Goal: Task Accomplishment & Management: Manage account settings

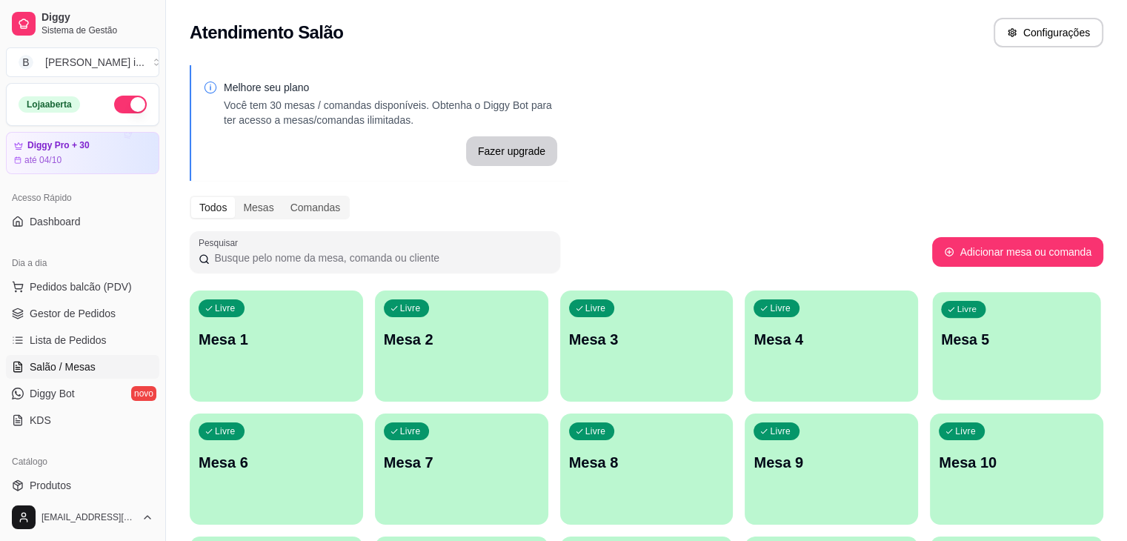
click at [933, 372] on div "Livre Mesa 5" at bounding box center [1017, 337] width 168 height 90
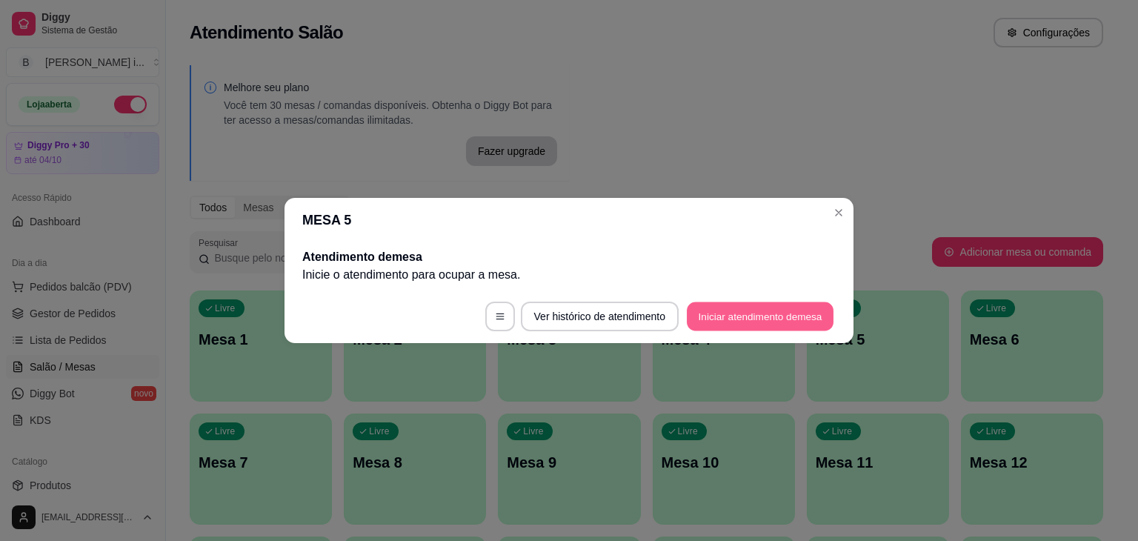
click at [727, 305] on button "Iniciar atendimento de mesa" at bounding box center [760, 316] width 147 height 29
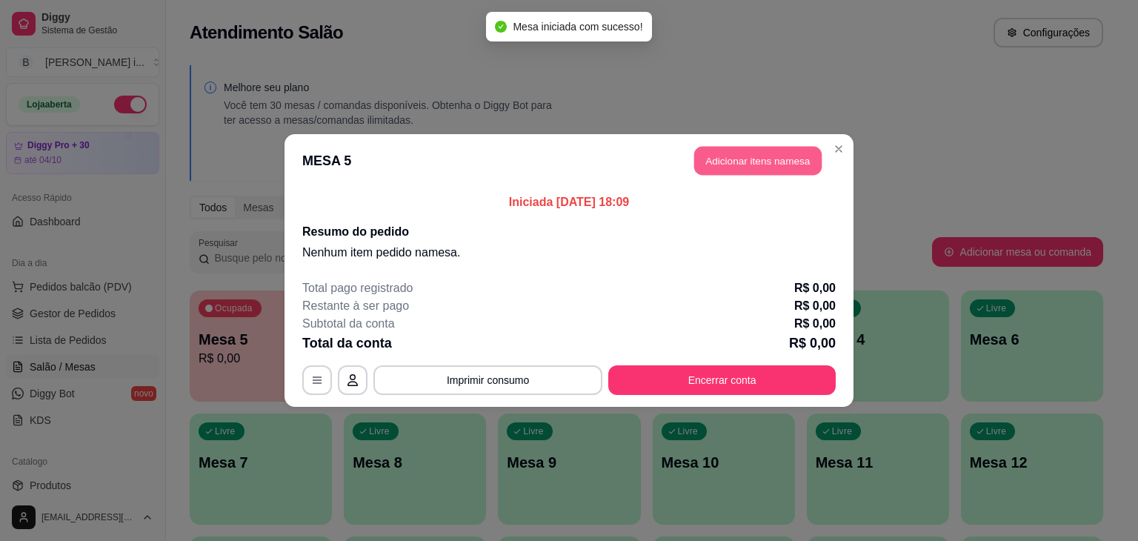
click at [744, 167] on button "Adicionar itens na mesa" at bounding box center [757, 161] width 127 height 29
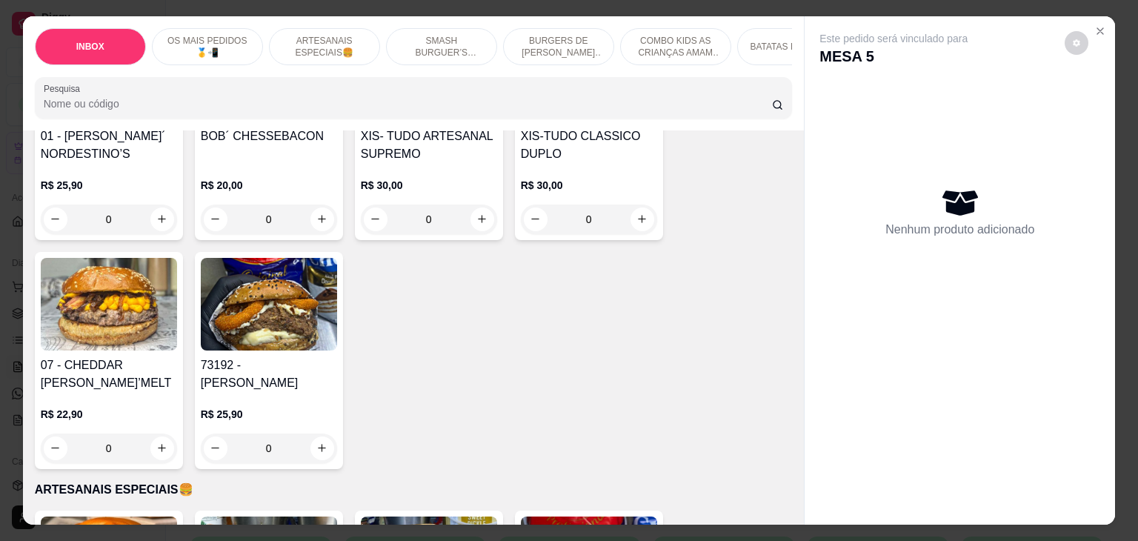
scroll to position [296, 0]
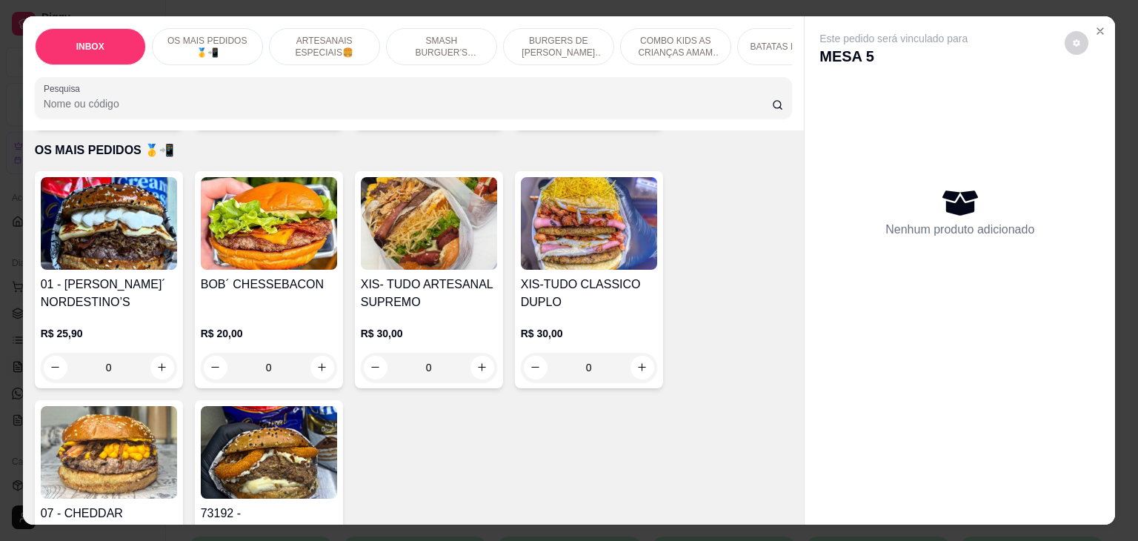
click at [95, 320] on div "R$ 25,90 0" at bounding box center [109, 346] width 136 height 71
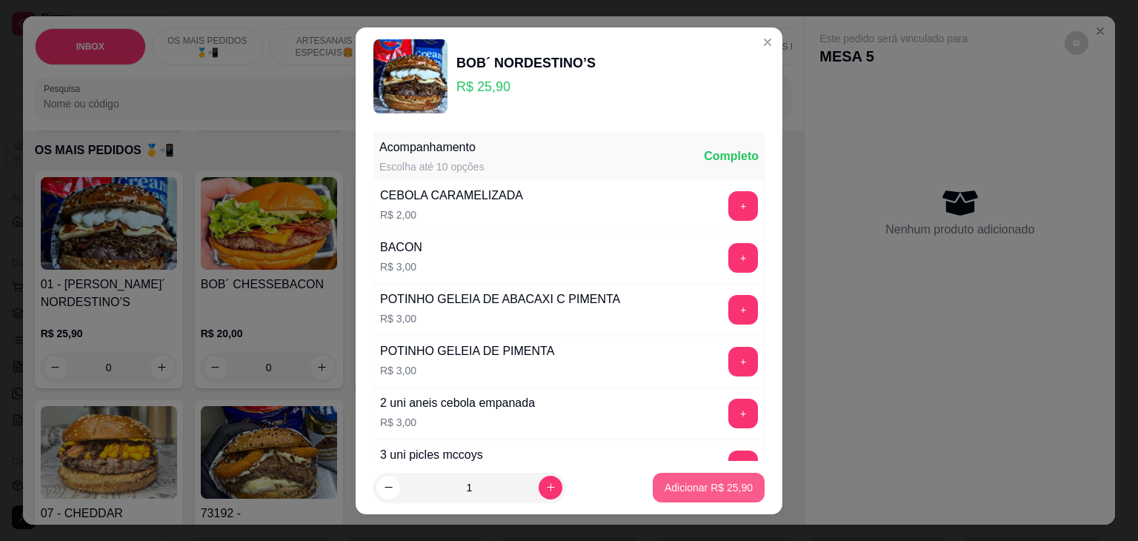
click at [719, 493] on p "Adicionar R$ 25,90" at bounding box center [709, 487] width 88 height 15
type input "1"
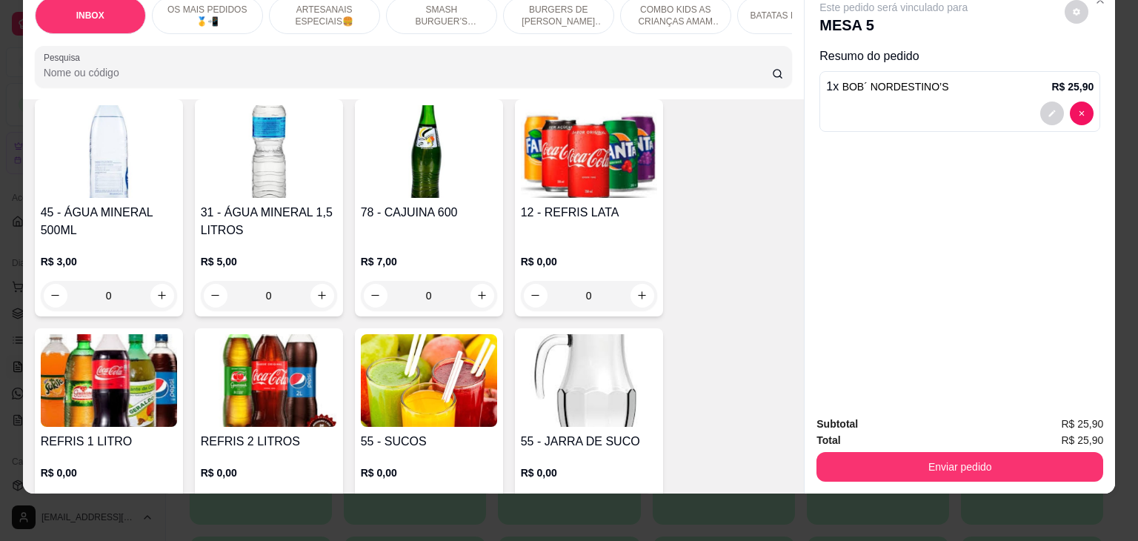
scroll to position [3186, 0]
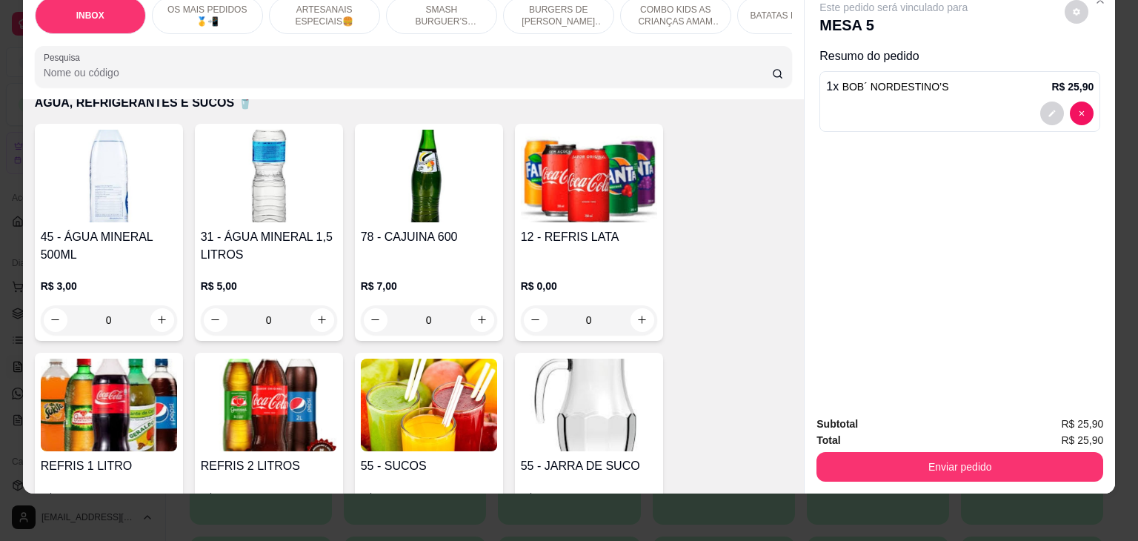
click at [639, 228] on div "12 - REFRIS LATA" at bounding box center [589, 246] width 136 height 36
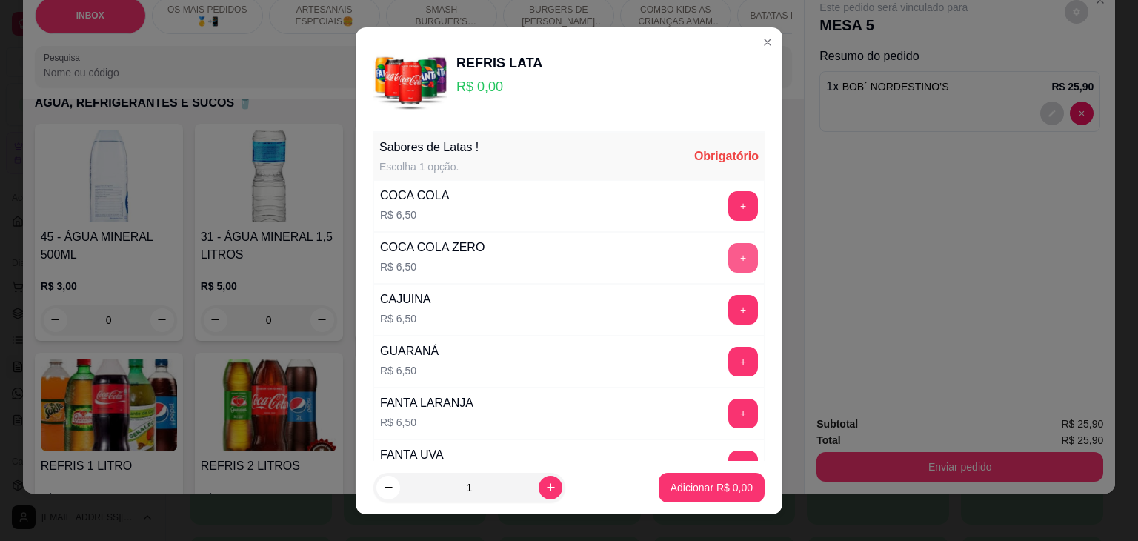
click at [728, 253] on button "+" at bounding box center [743, 258] width 30 height 30
click at [729, 487] on p "Adicionar R$ 6,50" at bounding box center [712, 487] width 82 height 15
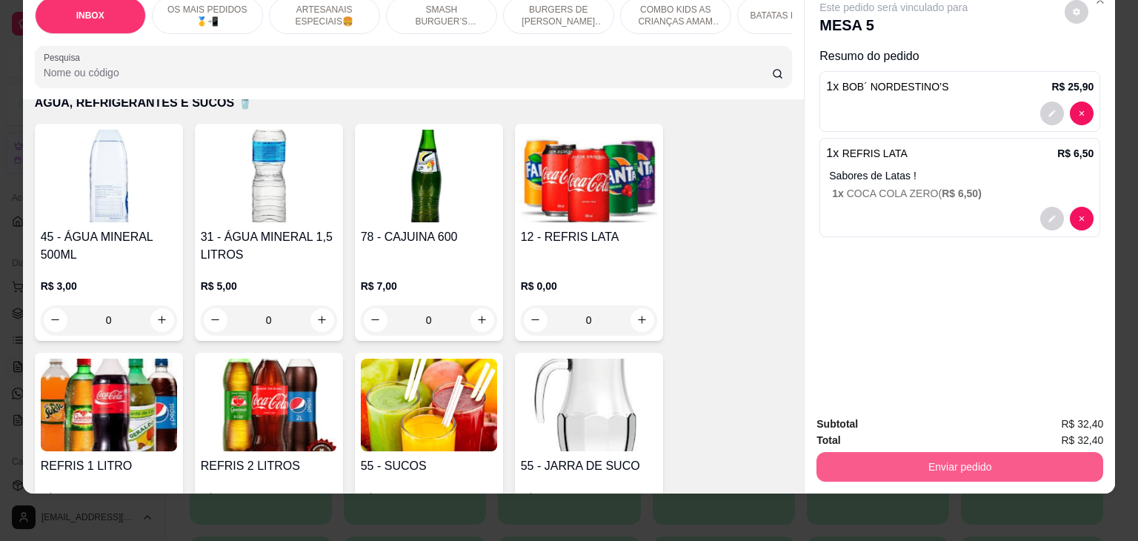
click at [868, 457] on button "Enviar pedido" at bounding box center [960, 467] width 287 height 30
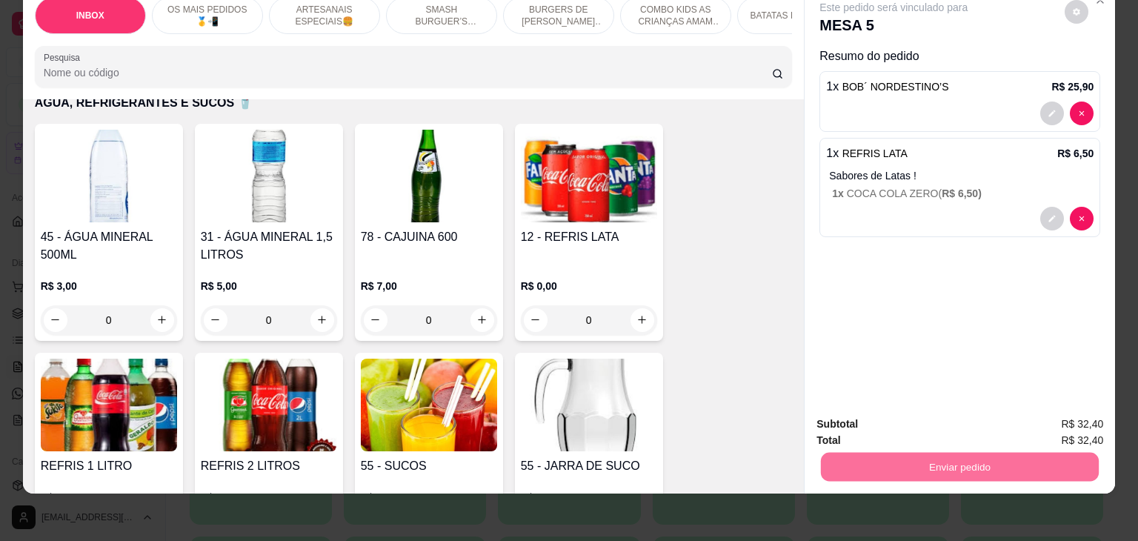
click at [898, 410] on button "Não registrar e enviar pedido" at bounding box center [911, 418] width 150 height 27
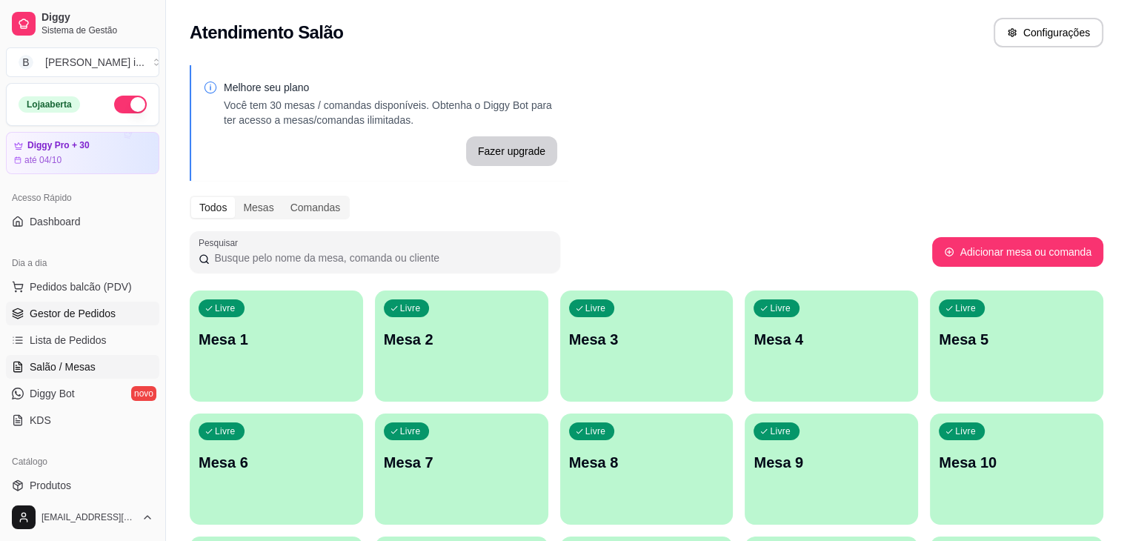
click at [71, 323] on link "Gestor de Pedidos" at bounding box center [82, 314] width 153 height 24
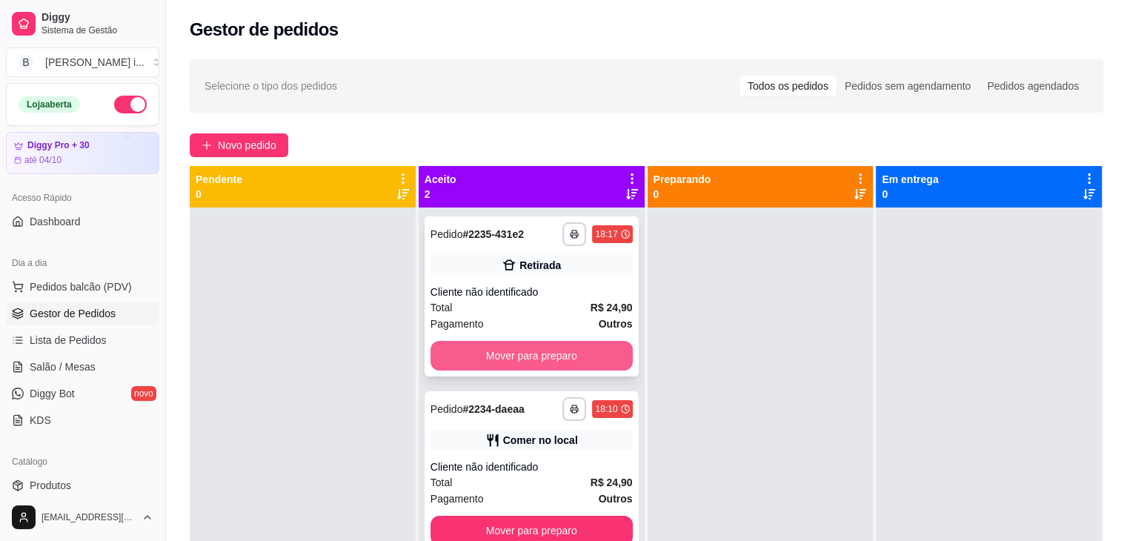
click at [542, 356] on button "Mover para preparo" at bounding box center [532, 356] width 202 height 30
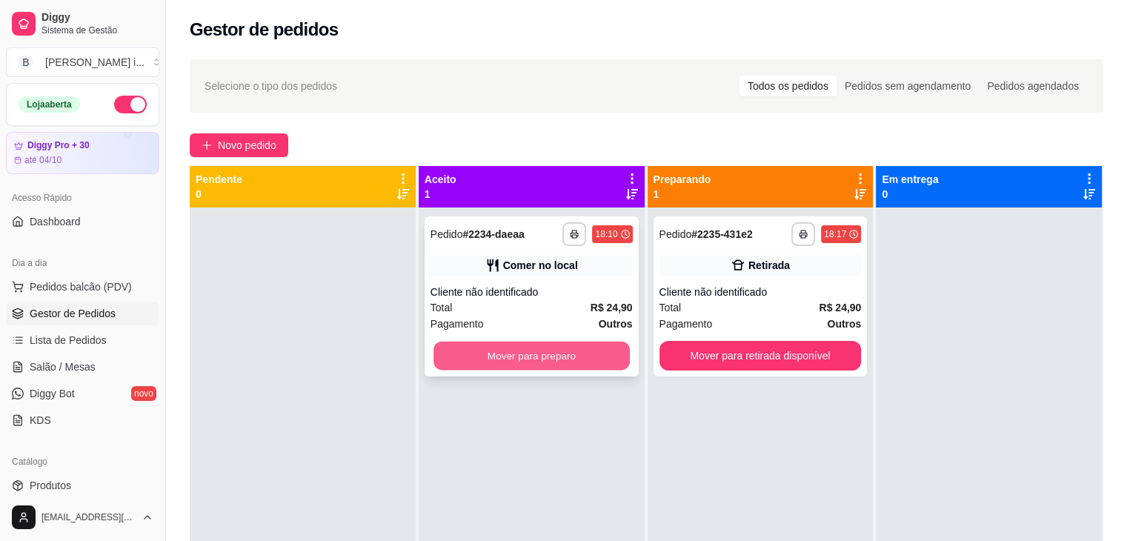
click at [556, 354] on button "Mover para preparo" at bounding box center [531, 356] width 196 height 29
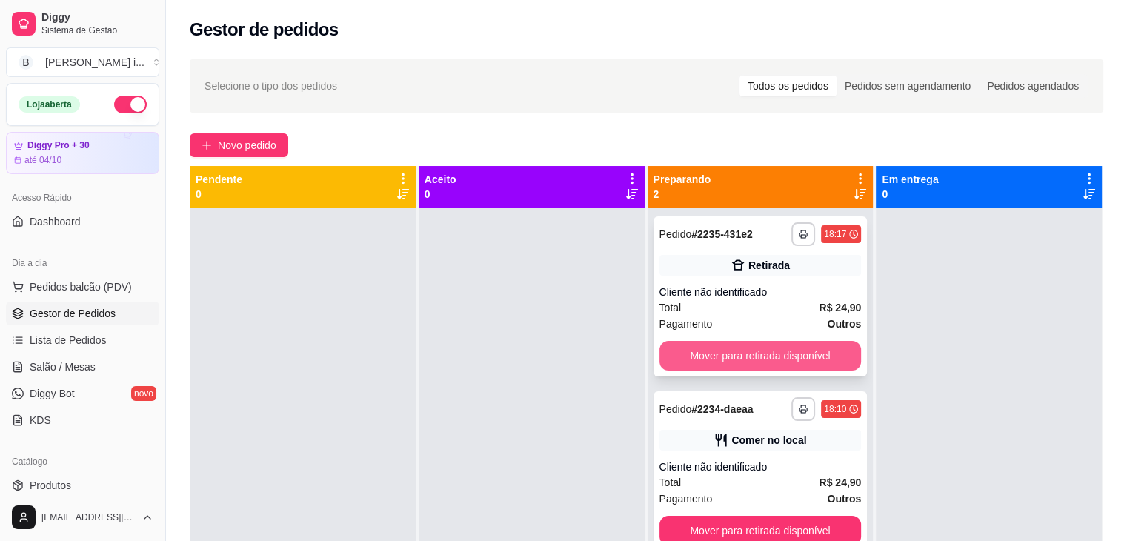
click at [746, 370] on button "Mover para retirada disponível" at bounding box center [760, 356] width 202 height 30
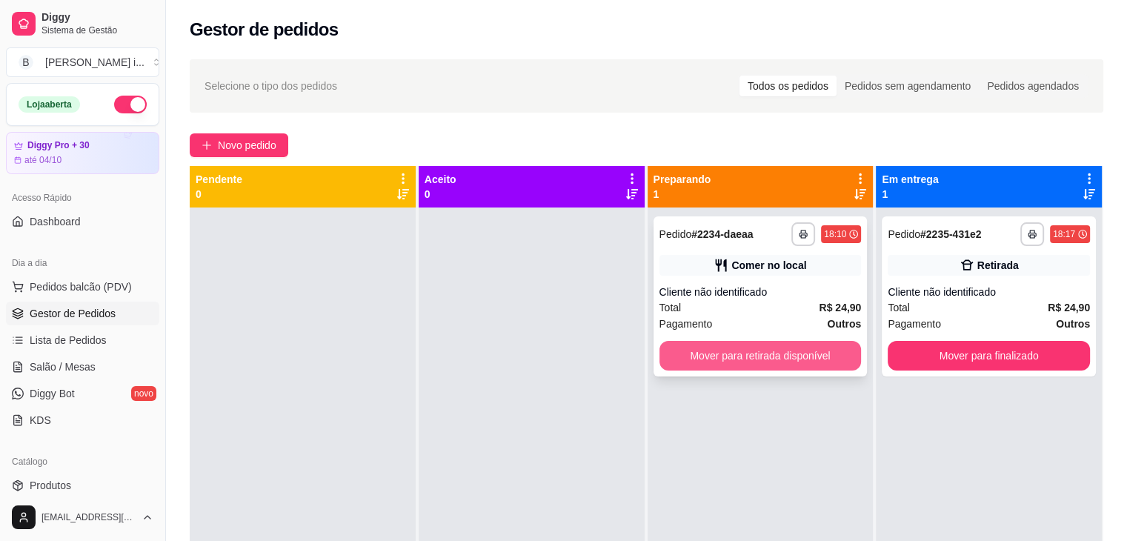
click at [777, 359] on button "Mover para retirada disponível" at bounding box center [760, 356] width 202 height 30
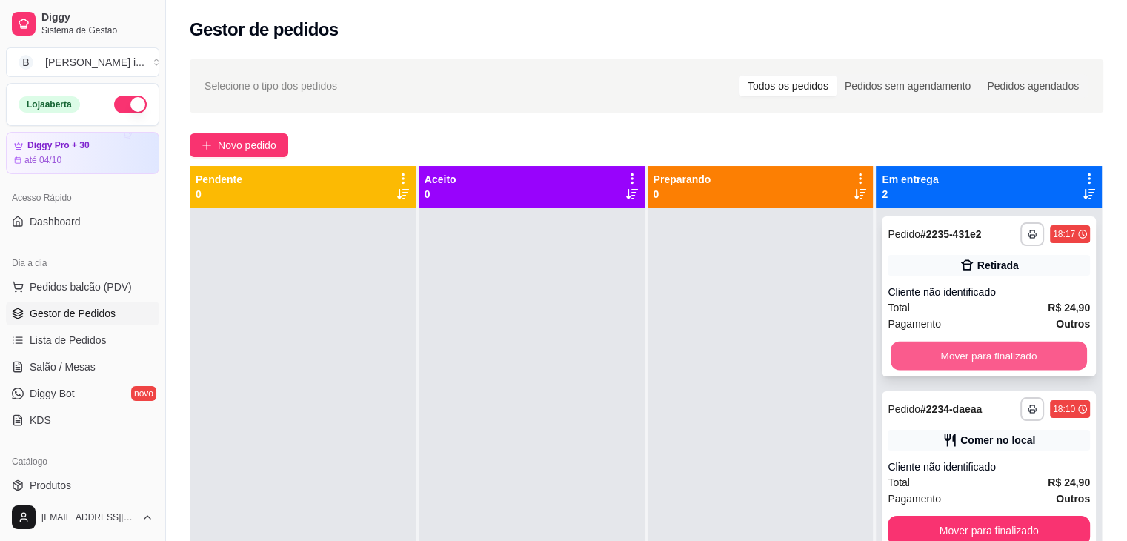
click at [949, 357] on button "Mover para finalizado" at bounding box center [989, 356] width 196 height 29
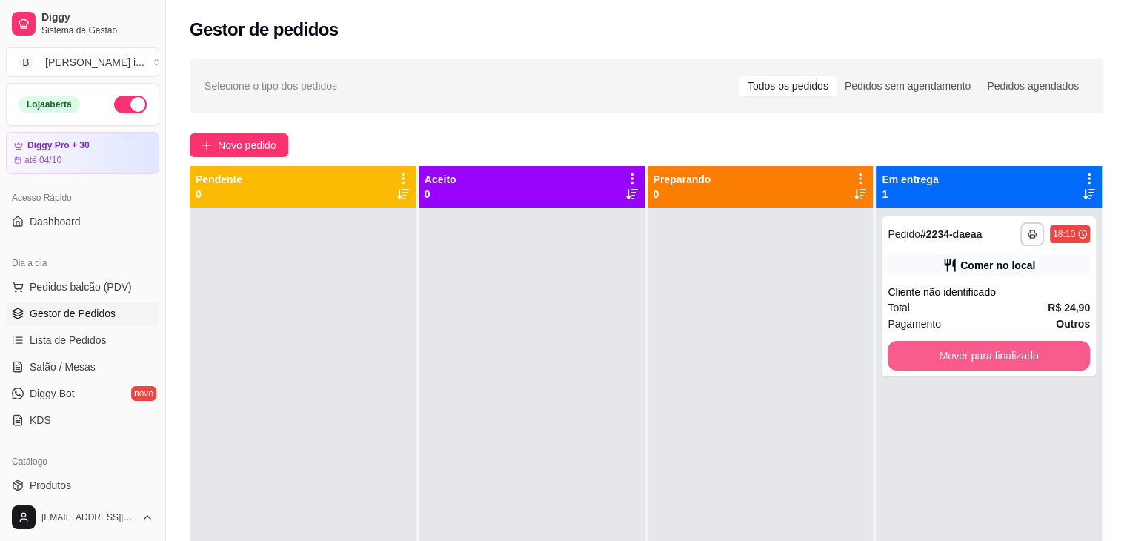
click at [949, 357] on button "Mover para finalizado" at bounding box center [989, 356] width 202 height 30
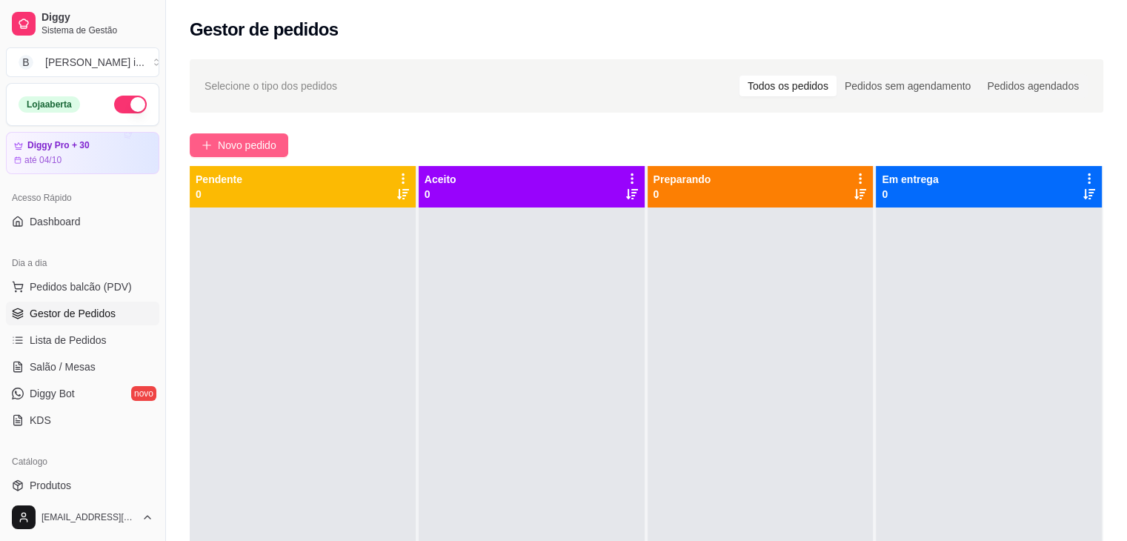
click at [227, 145] on span "Novo pedido" at bounding box center [247, 145] width 59 height 16
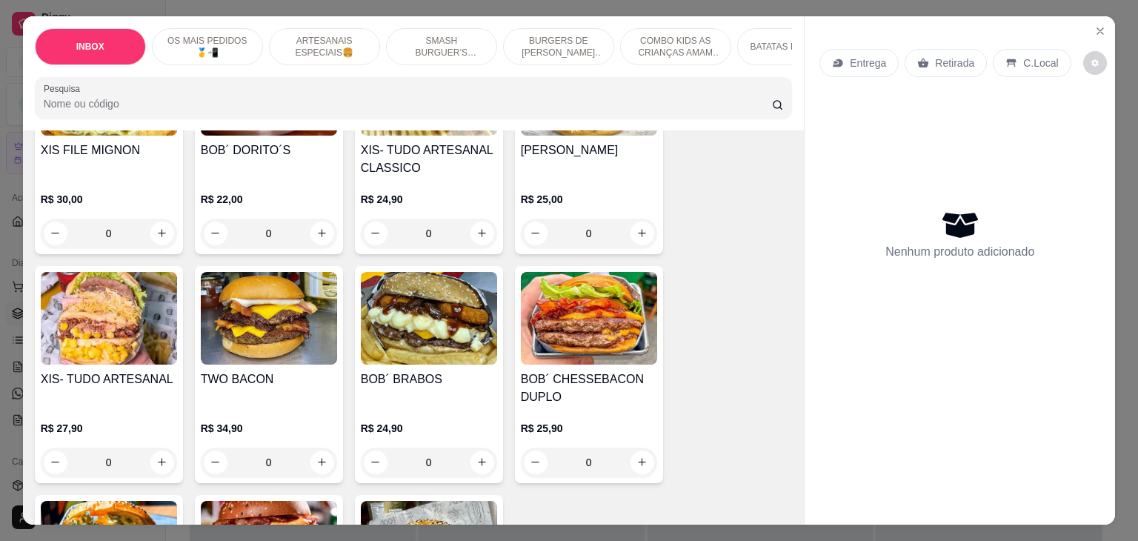
scroll to position [1186, 0]
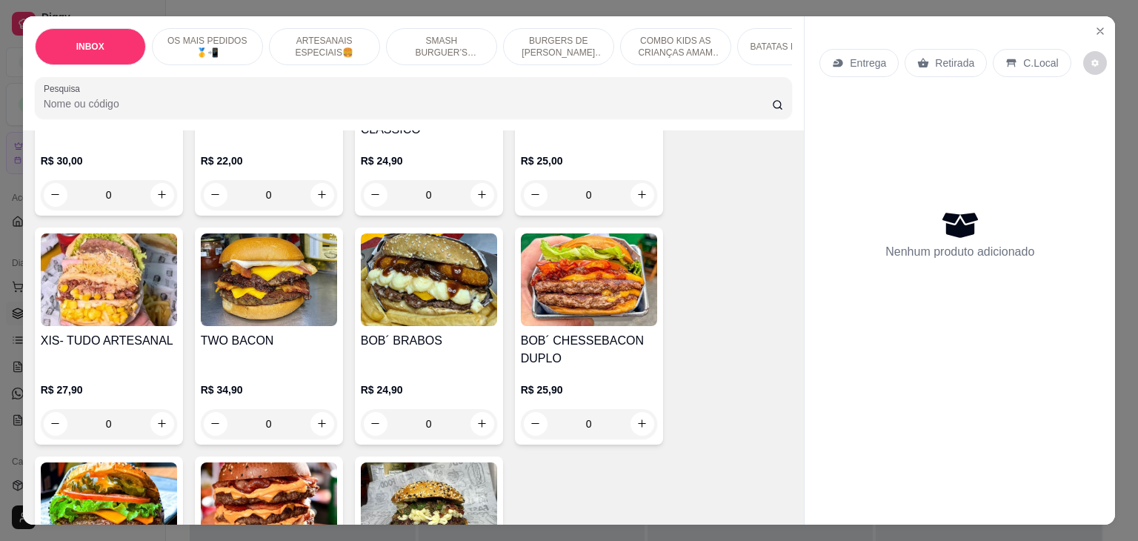
click at [93, 483] on img at bounding box center [109, 508] width 136 height 93
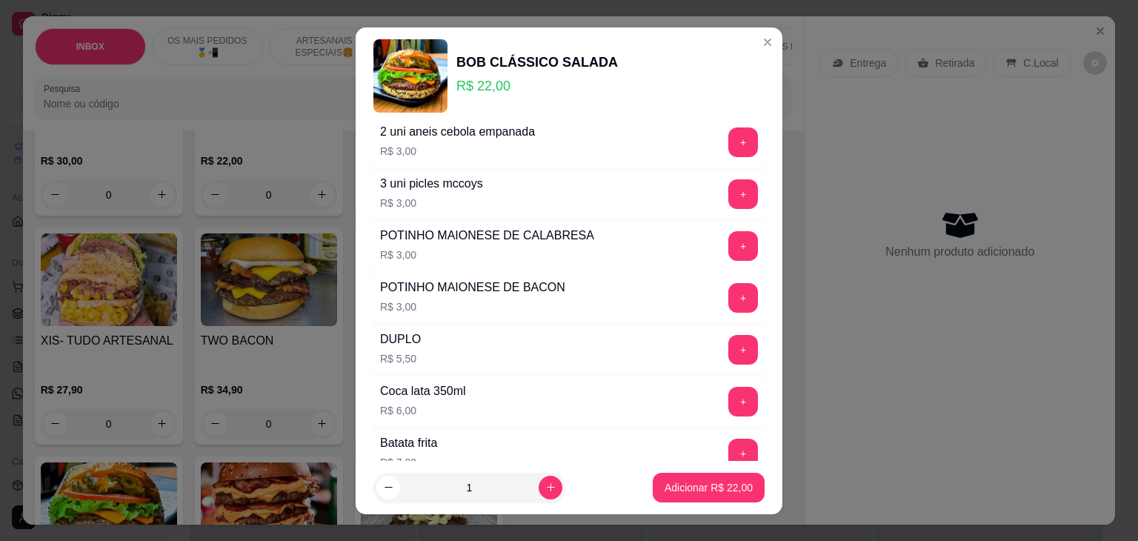
scroll to position [296, 0]
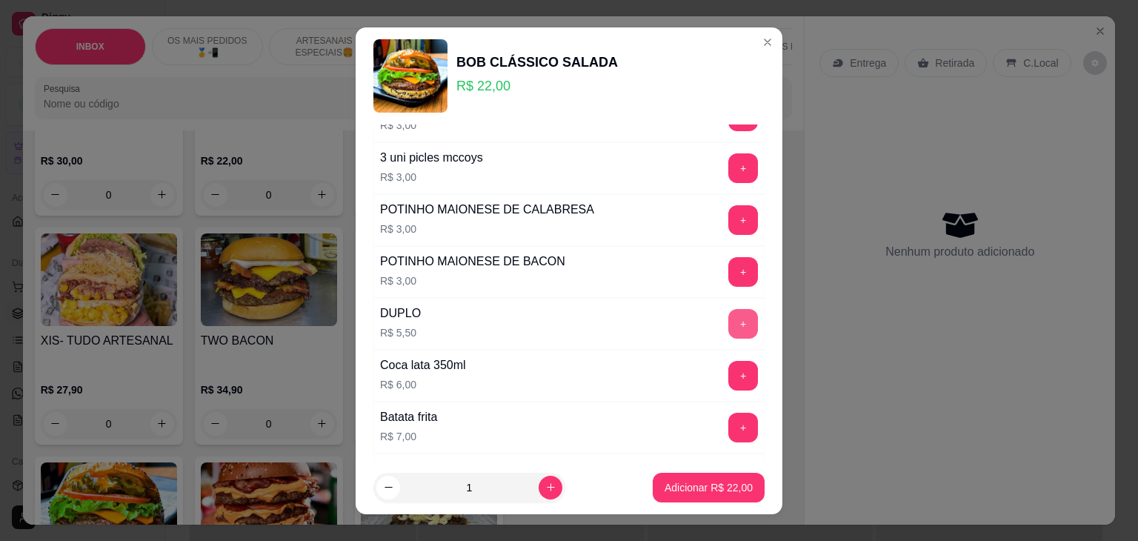
click at [728, 318] on button "+" at bounding box center [743, 324] width 30 height 30
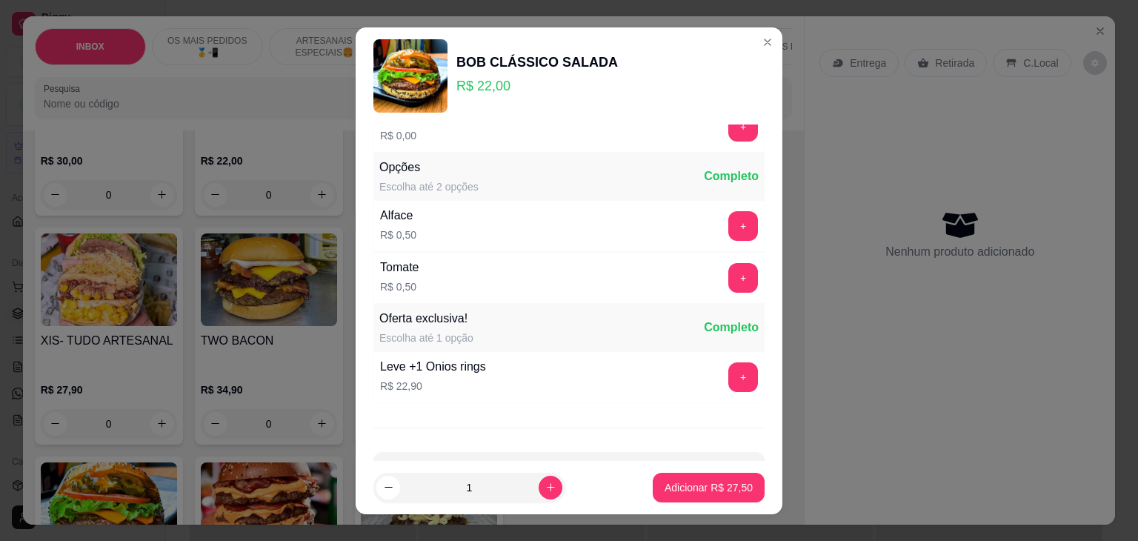
scroll to position [1158, 0]
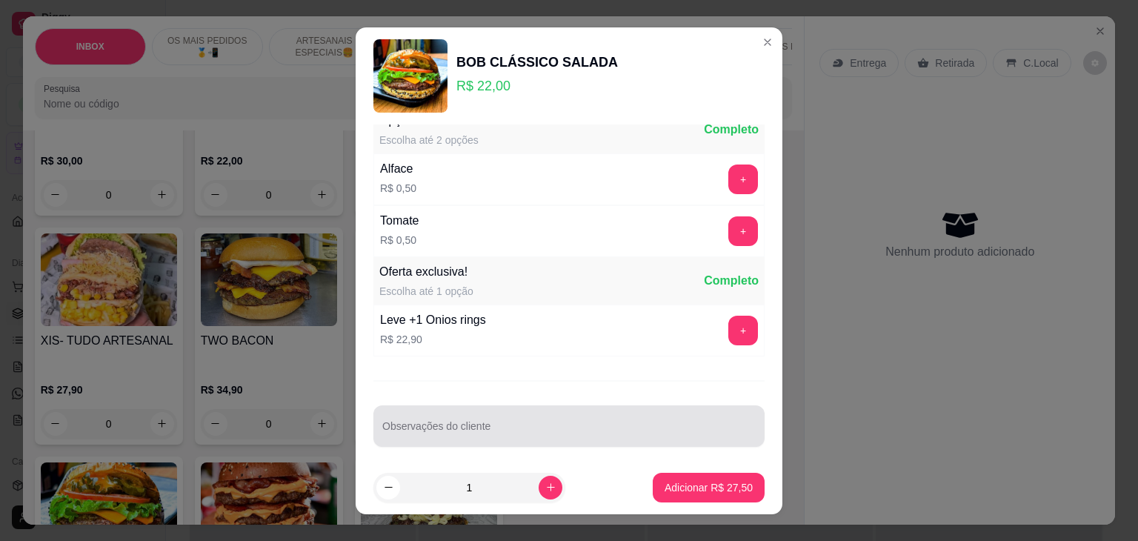
click at [445, 411] on div at bounding box center [568, 426] width 373 height 30
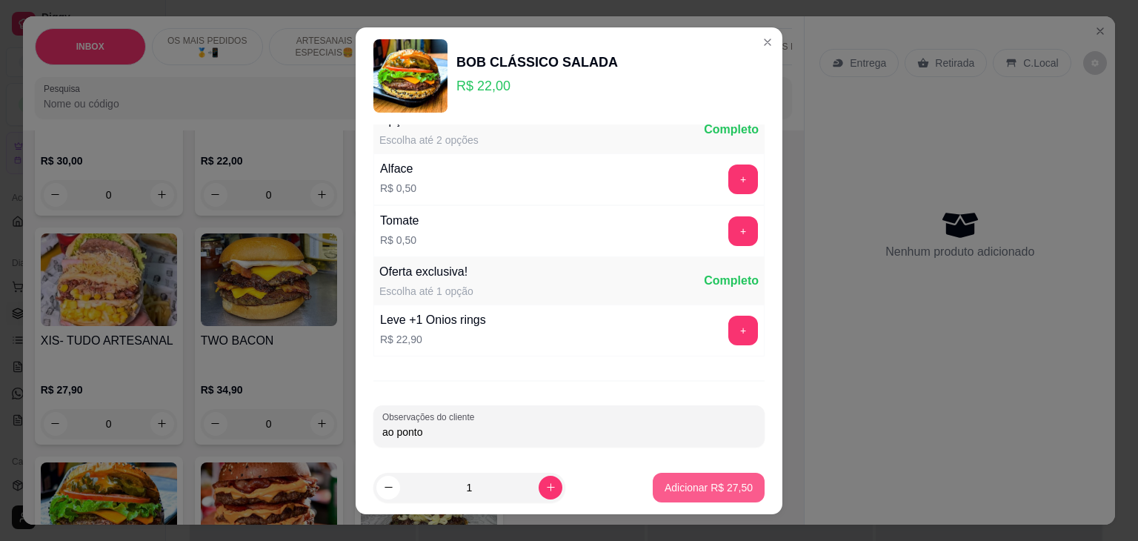
type input "ao ponto"
click at [697, 481] on p "Adicionar R$ 27,50" at bounding box center [709, 487] width 88 height 15
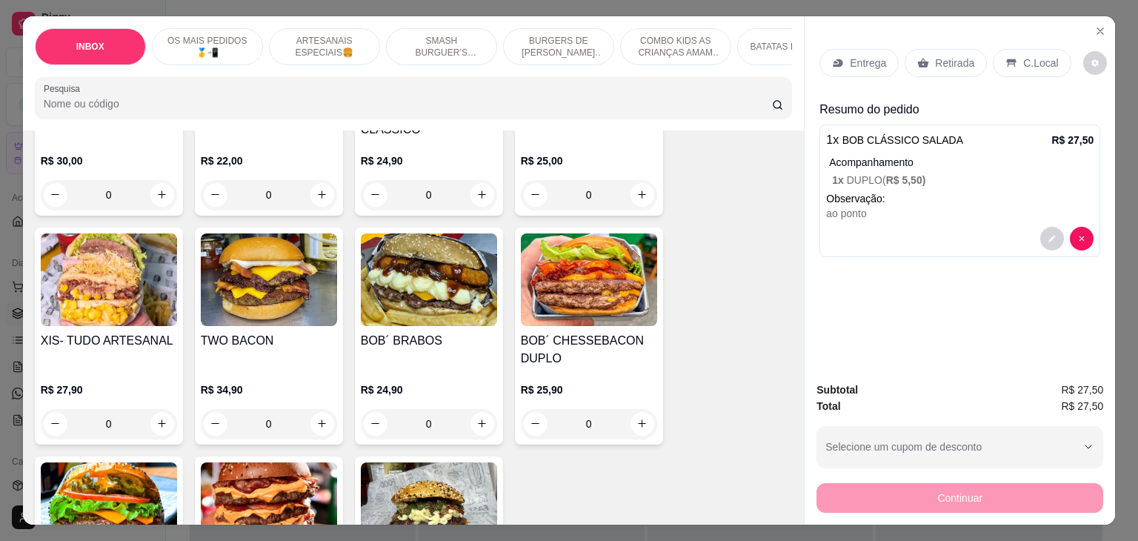
click at [50, 479] on img at bounding box center [109, 508] width 136 height 93
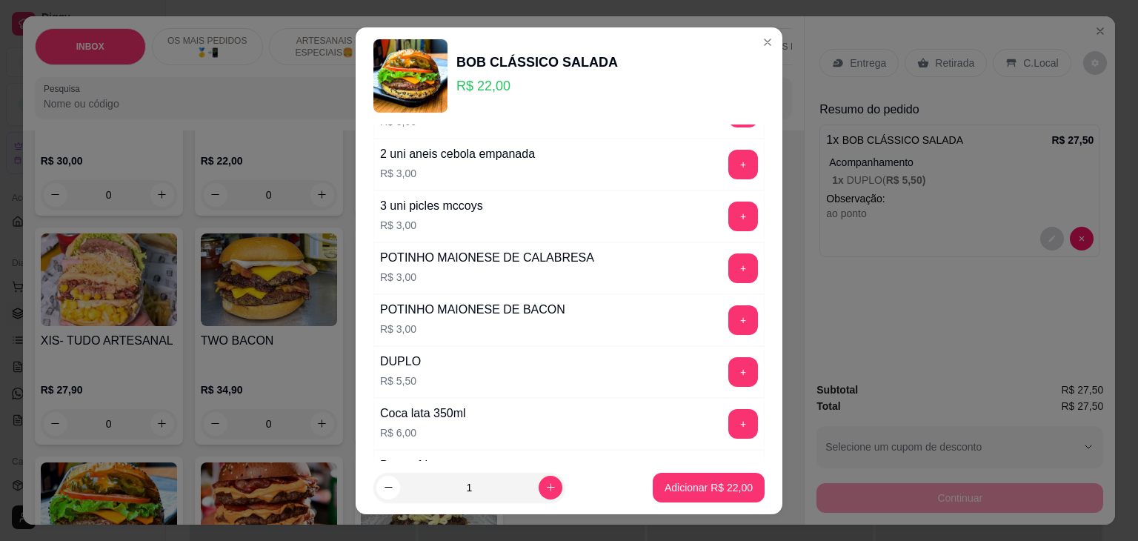
scroll to position [222, 0]
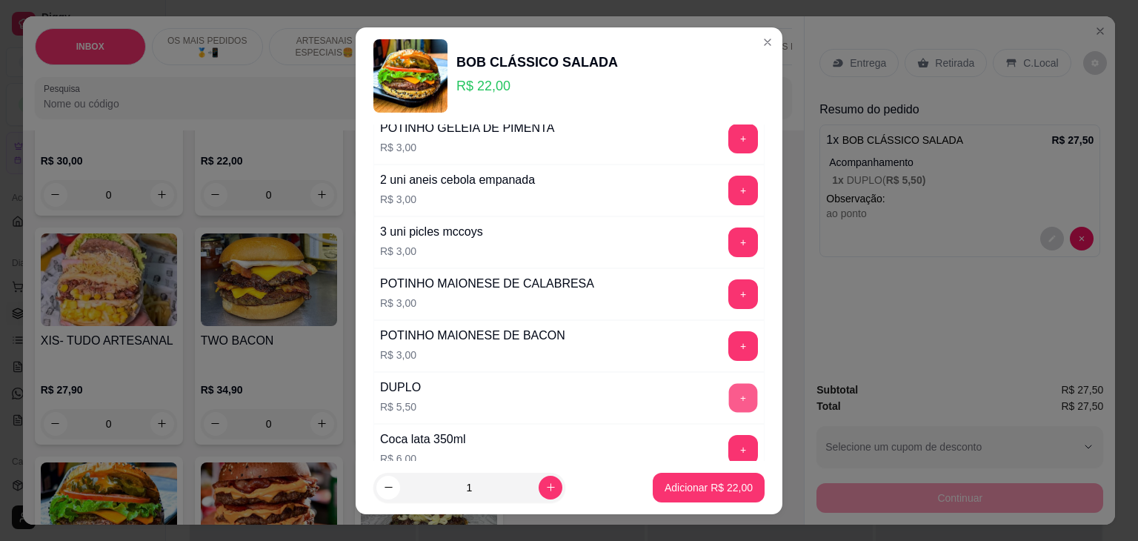
click at [729, 397] on button "+" at bounding box center [743, 398] width 29 height 29
click at [713, 489] on p "Adicionar R$ 27,50" at bounding box center [709, 487] width 86 height 14
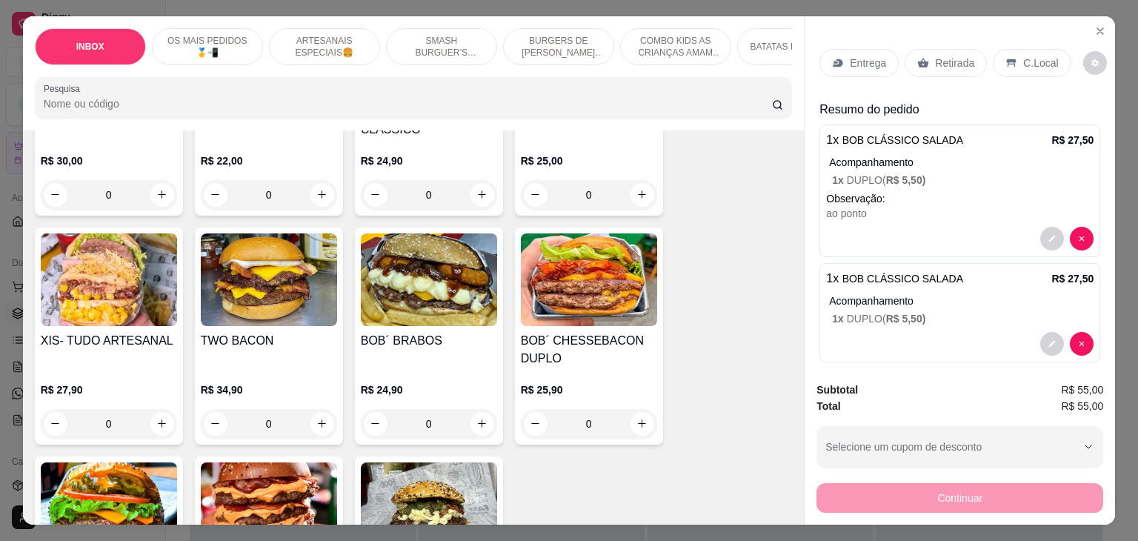
click at [949, 299] on p "Acompanhamento" at bounding box center [961, 300] width 265 height 15
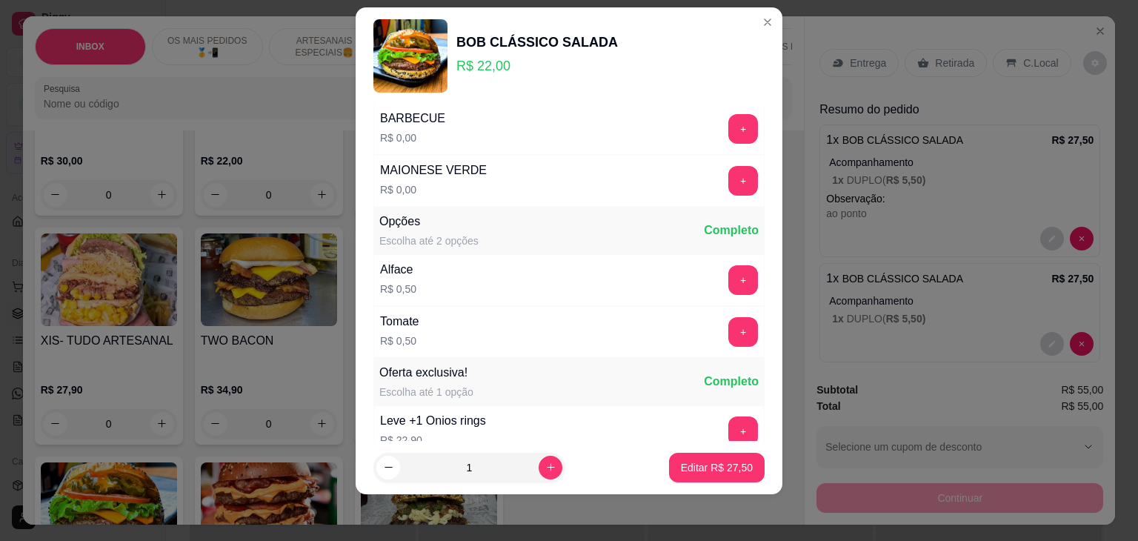
scroll to position [1158, 0]
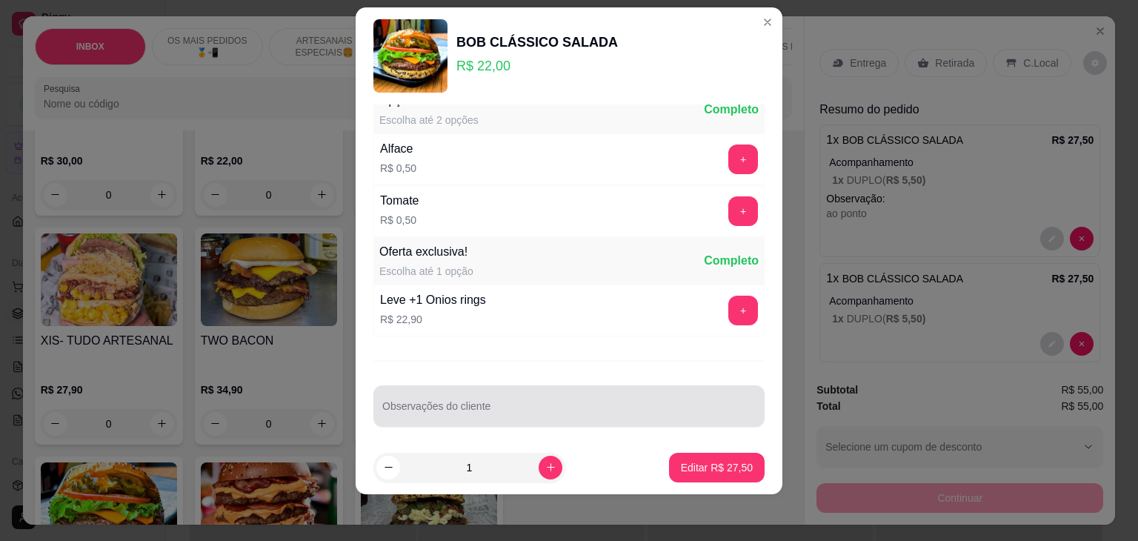
click at [499, 395] on div at bounding box center [568, 406] width 373 height 30
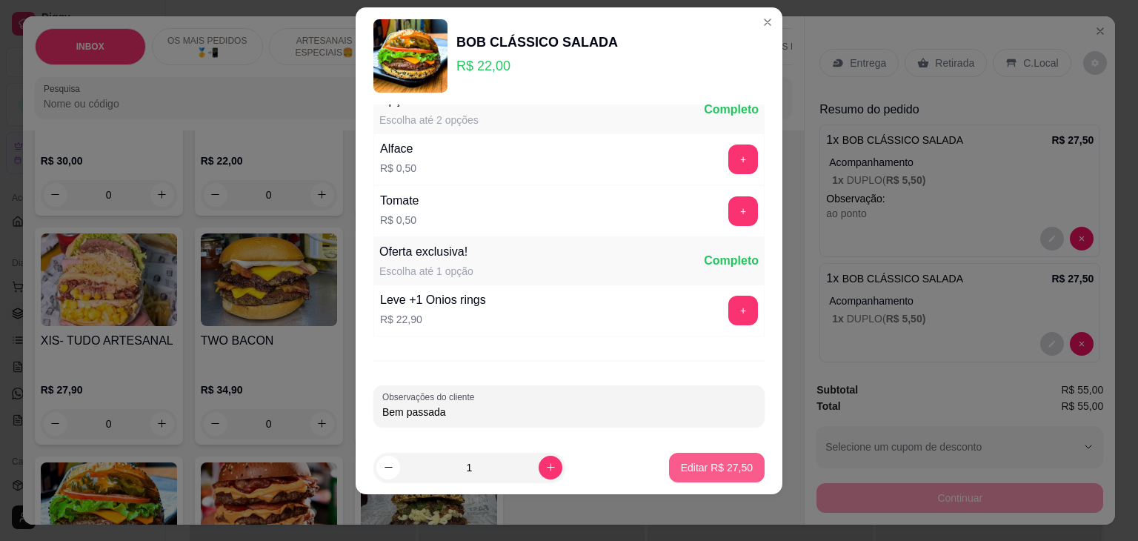
type input "Bem passada"
click at [683, 457] on button "Editar R$ 27,50" at bounding box center [717, 467] width 93 height 29
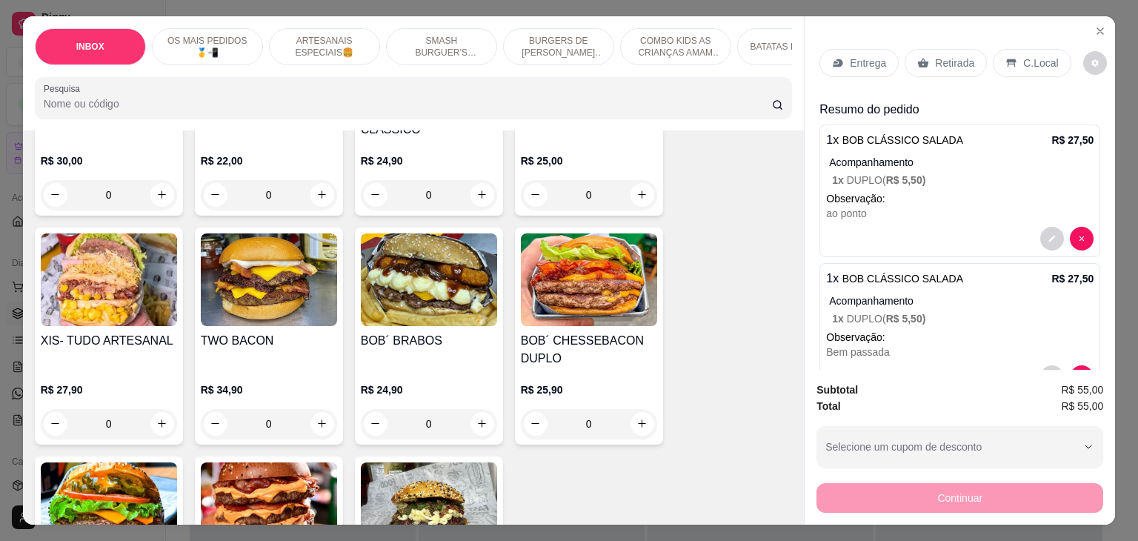
click at [862, 49] on div "Entrega" at bounding box center [859, 63] width 79 height 28
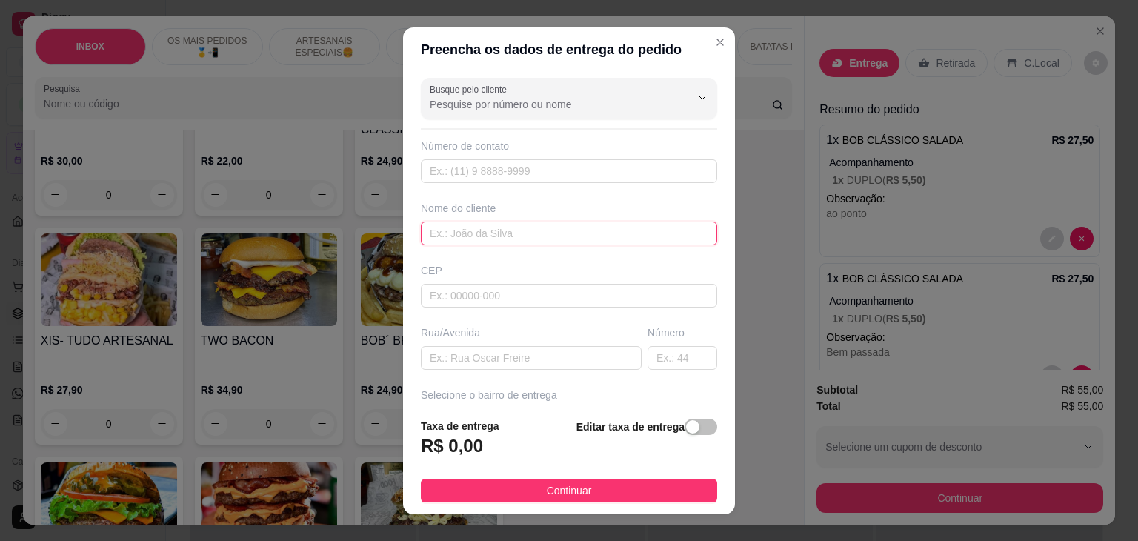
click at [501, 240] on input "text" at bounding box center [569, 234] width 296 height 24
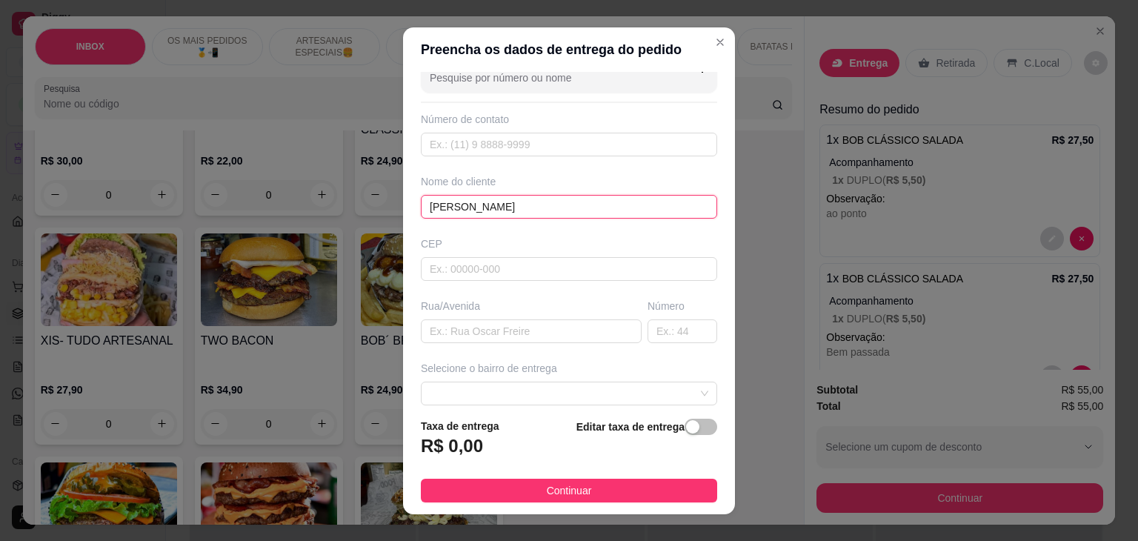
scroll to position [74, 0]
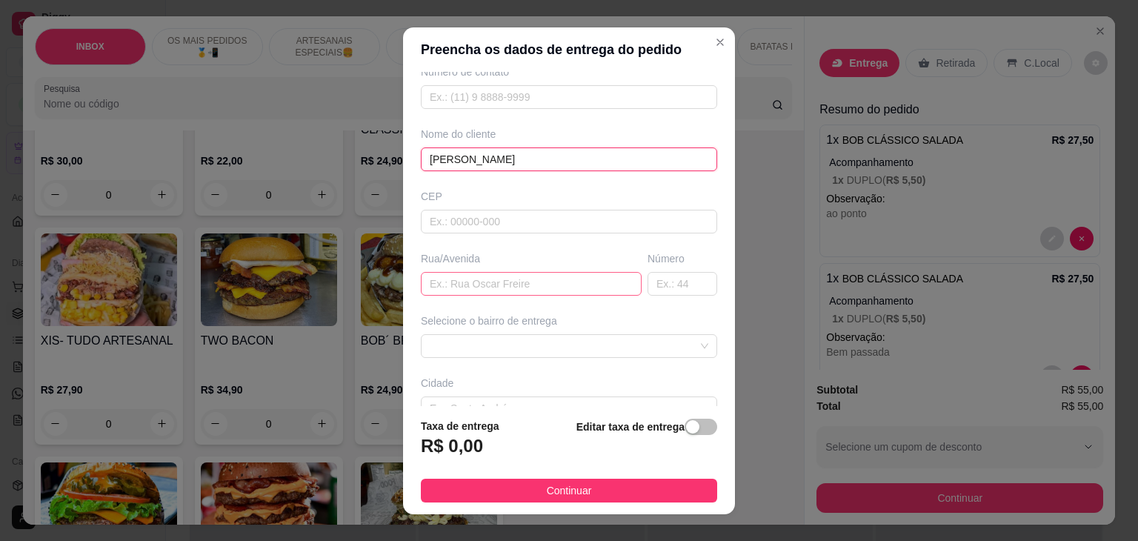
type input "[PERSON_NAME]"
click at [482, 282] on input "text" at bounding box center [531, 284] width 221 height 24
click at [542, 342] on span at bounding box center [569, 346] width 279 height 22
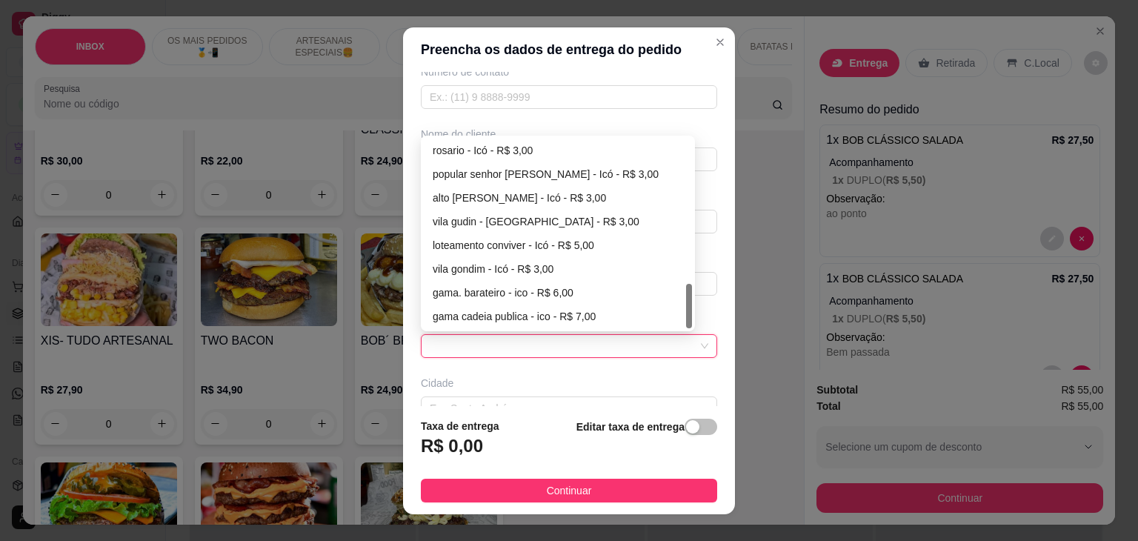
scroll to position [148, 0]
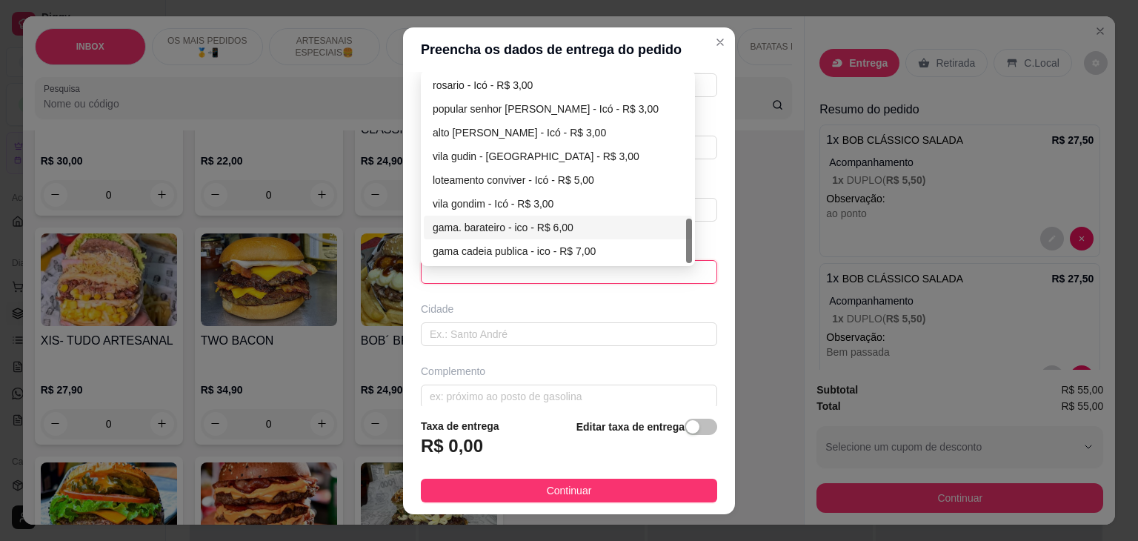
click at [504, 228] on div "gama. barateiro - ico - R$ 6,00" at bounding box center [558, 227] width 250 height 16
type input "ico"
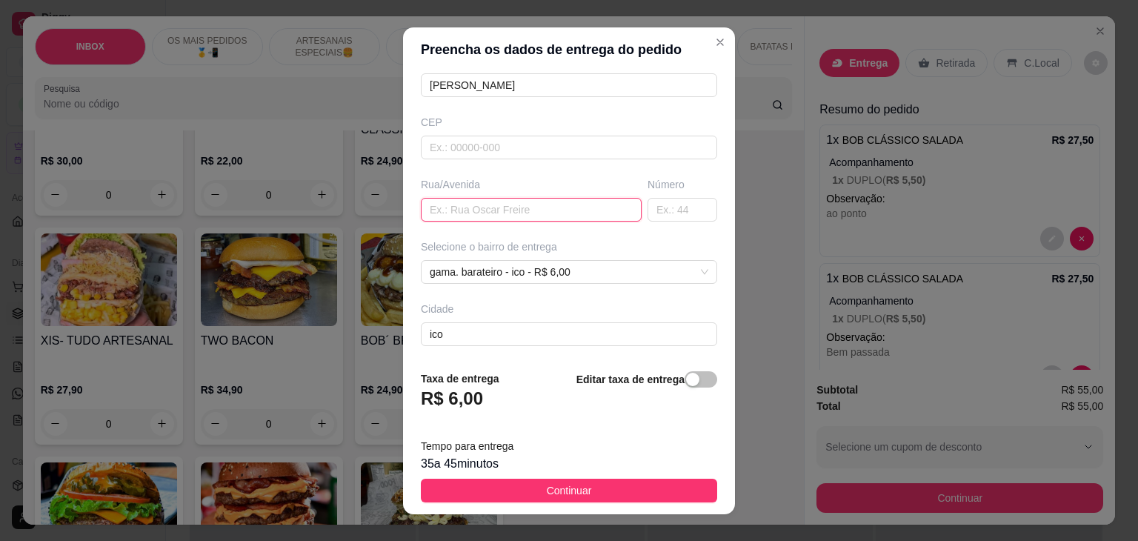
click at [537, 210] on input "text" at bounding box center [531, 210] width 221 height 24
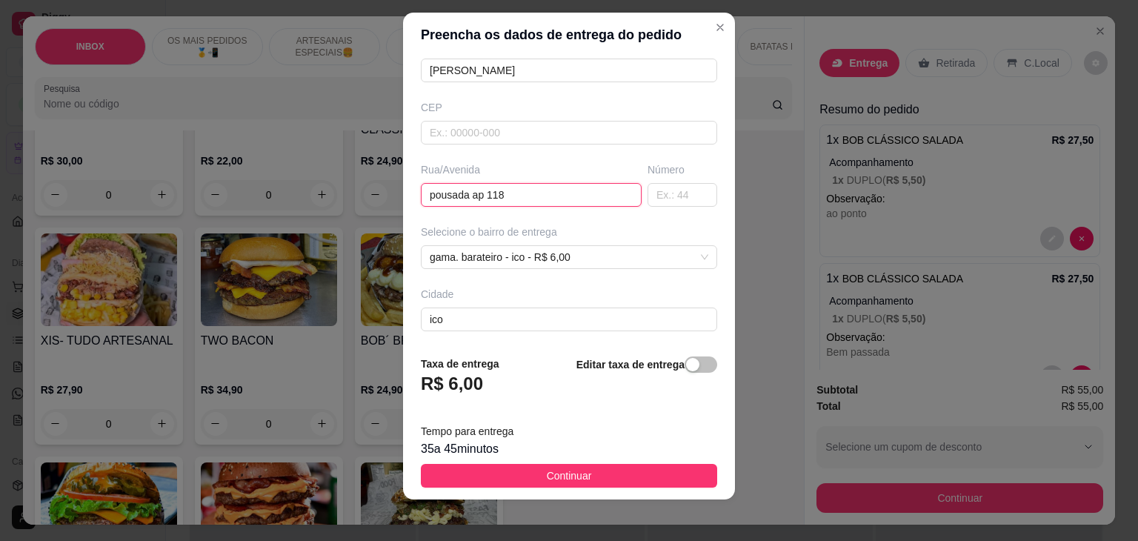
scroll to position [20, 0]
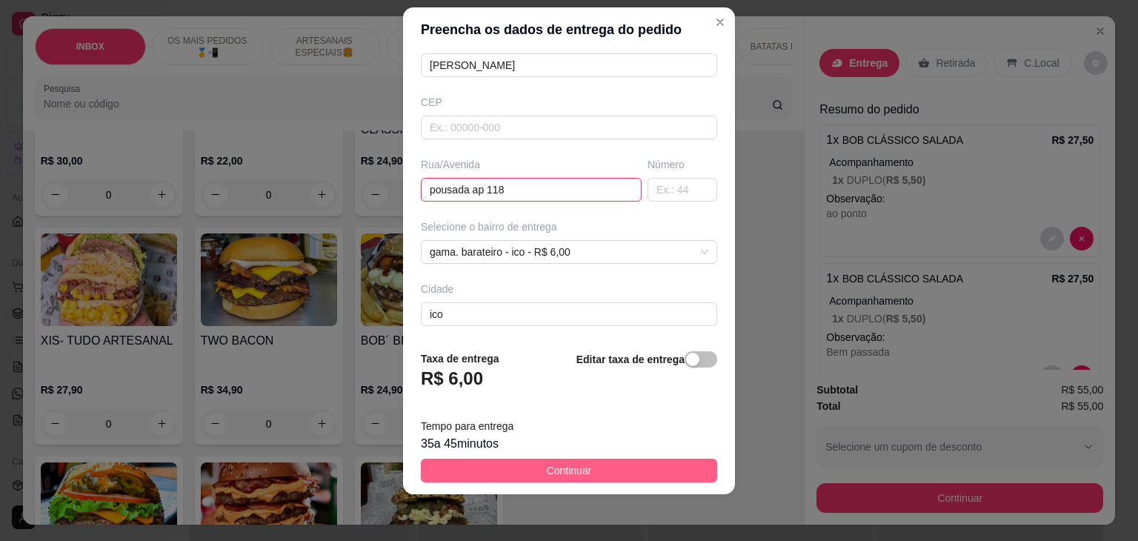
type input "pousada ap 118"
click at [636, 475] on button "Continuar" at bounding box center [569, 471] width 296 height 24
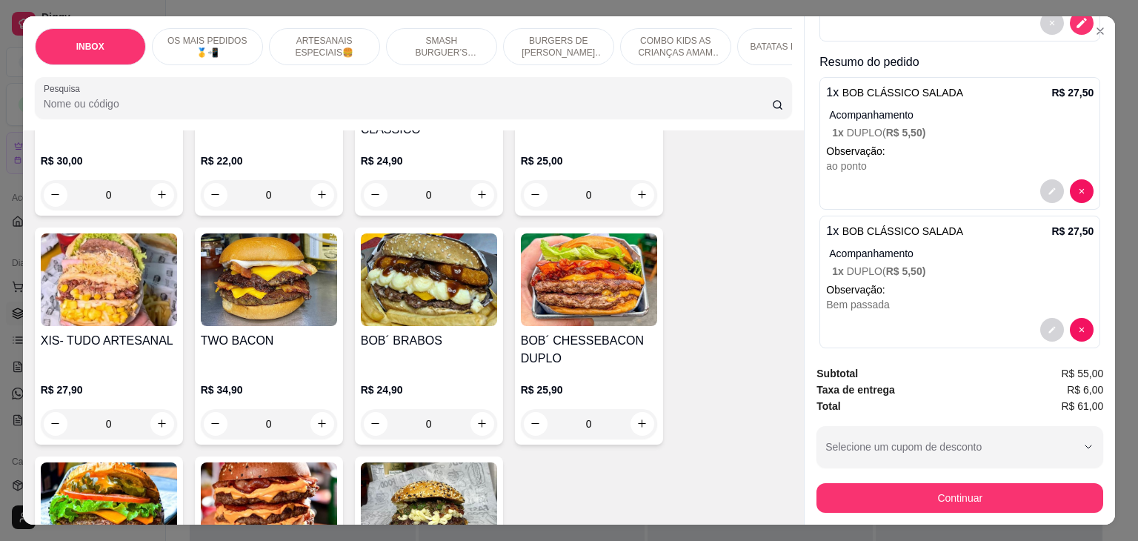
scroll to position [222, 0]
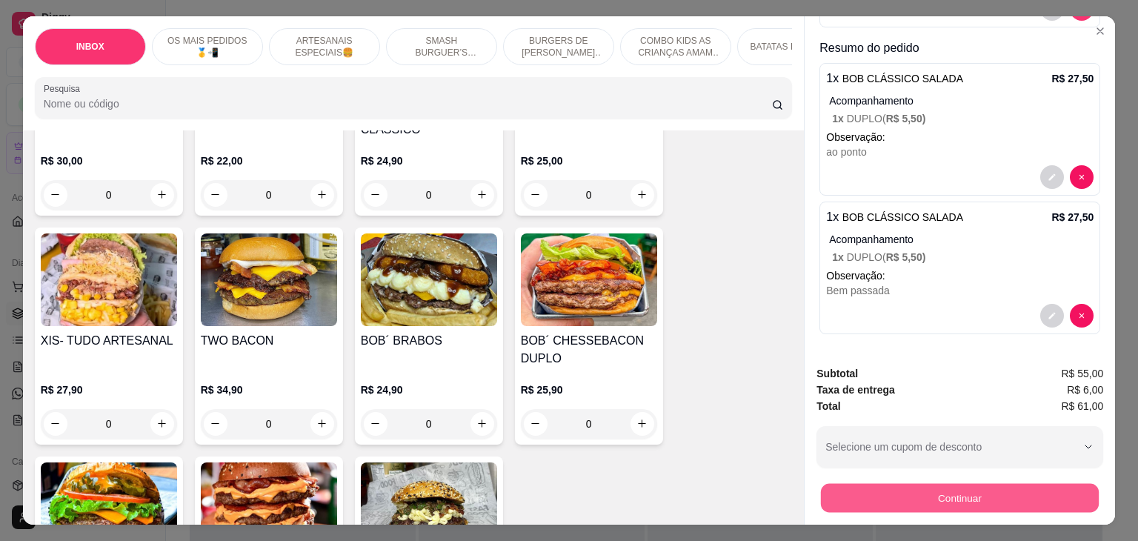
click at [957, 490] on button "Continuar" at bounding box center [960, 498] width 278 height 29
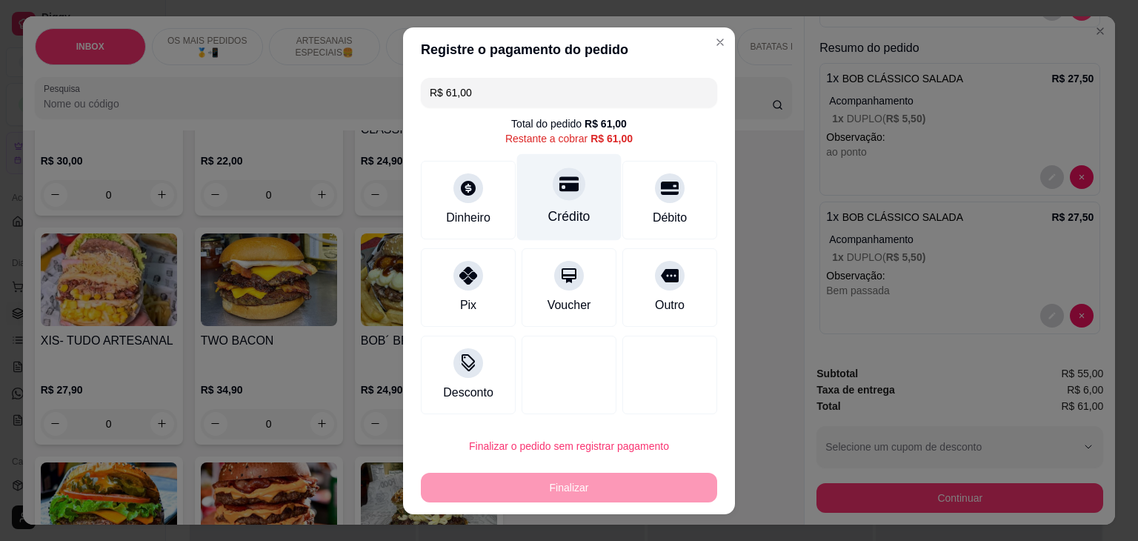
click at [553, 198] on div at bounding box center [569, 183] width 33 height 33
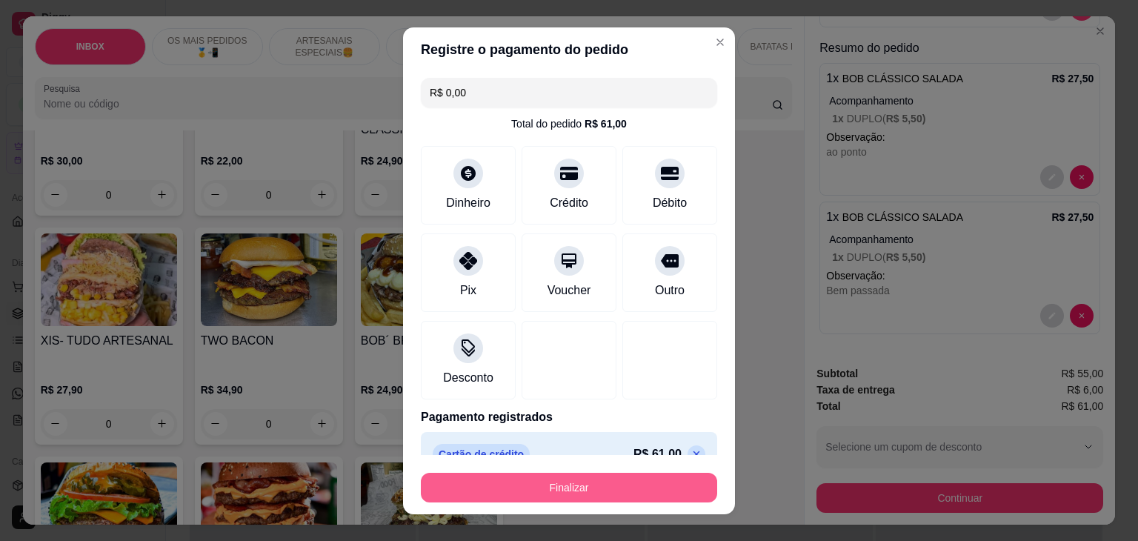
click at [559, 489] on button "Finalizar" at bounding box center [569, 488] width 296 height 30
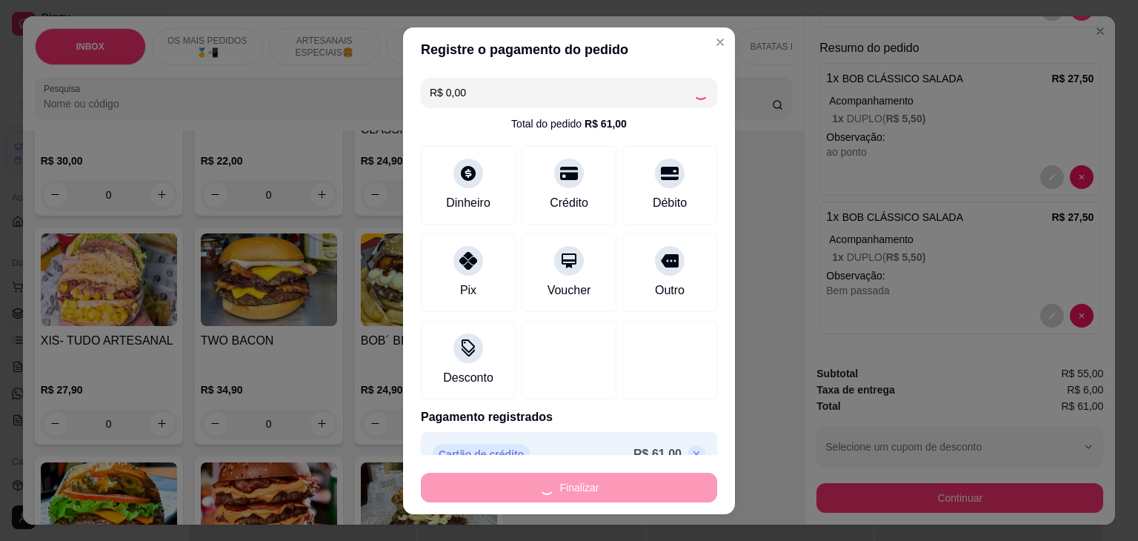
type input "-R$ 61,00"
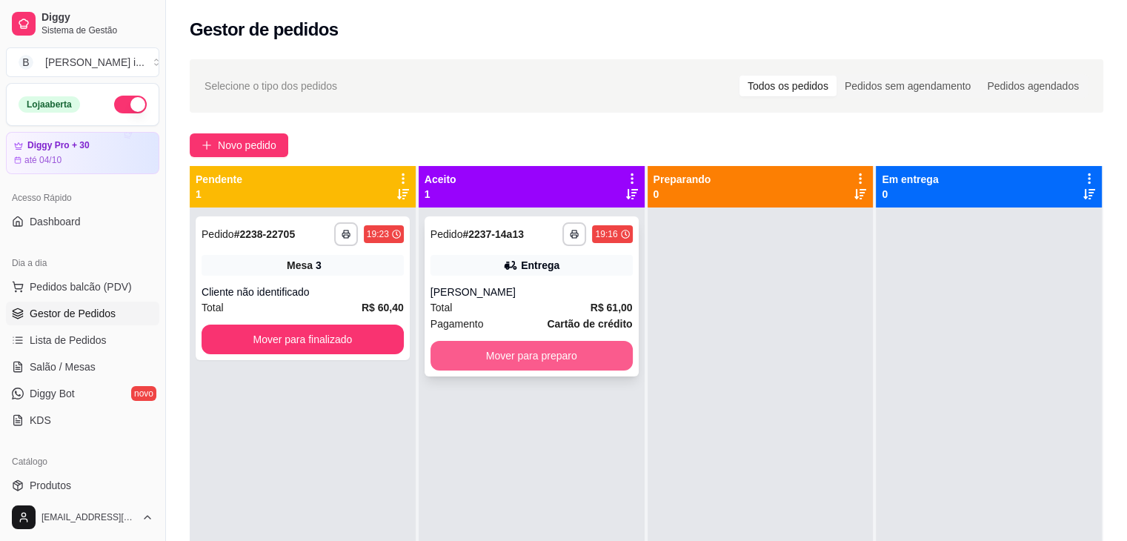
click at [550, 364] on button "Mover para preparo" at bounding box center [532, 356] width 202 height 30
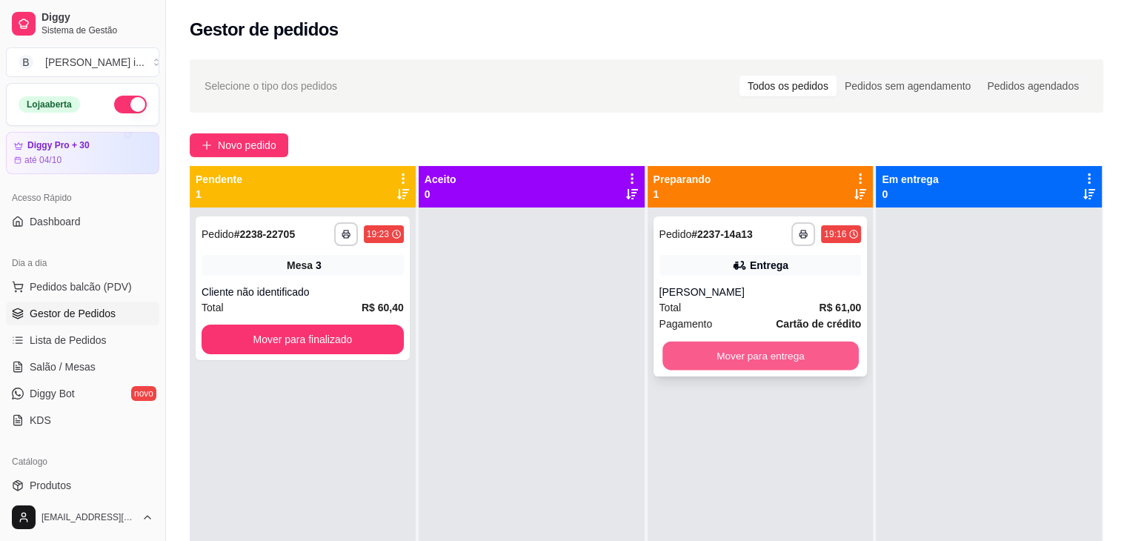
click at [771, 356] on button "Mover para entrega" at bounding box center [760, 356] width 196 height 29
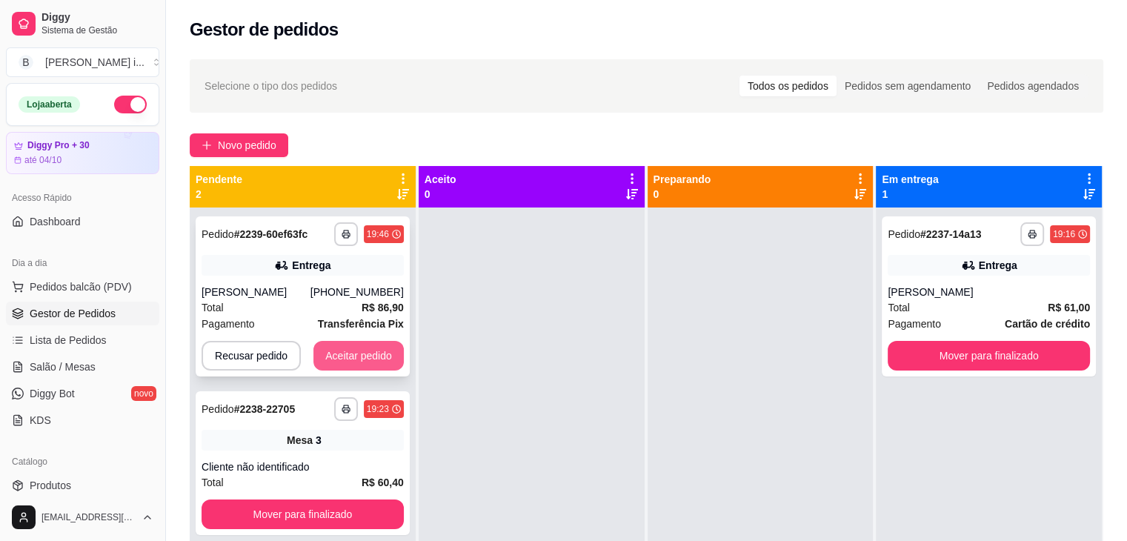
click at [353, 349] on button "Aceitar pedido" at bounding box center [358, 356] width 90 height 30
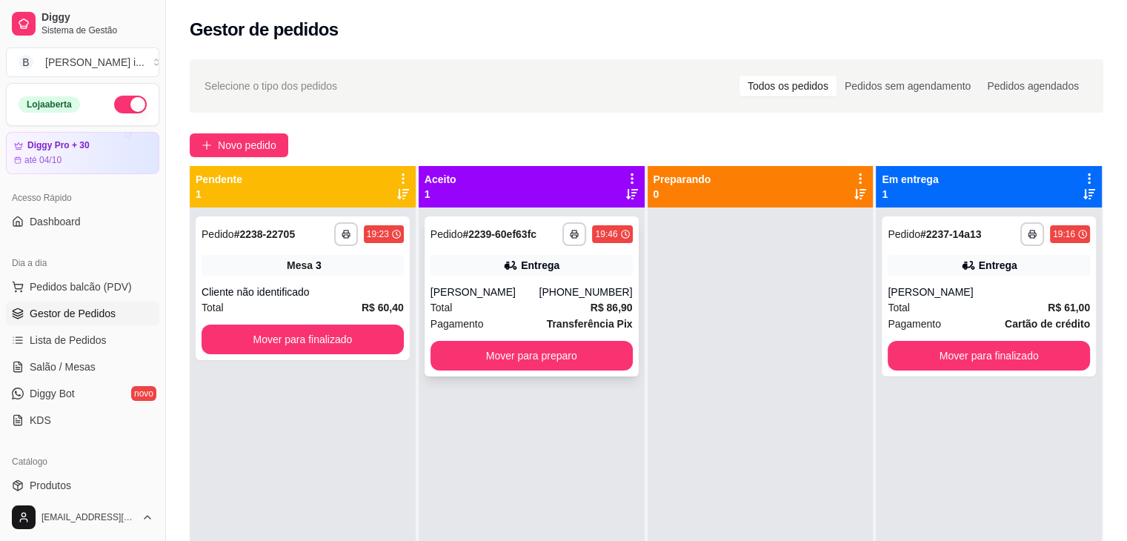
click at [472, 269] on div "Entrega" at bounding box center [532, 265] width 202 height 21
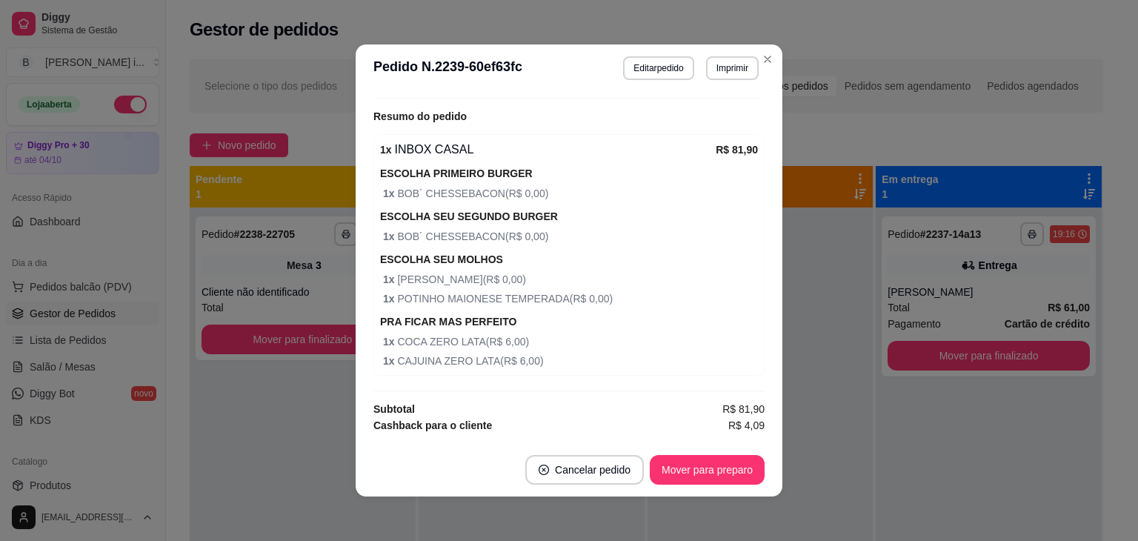
scroll to position [479, 0]
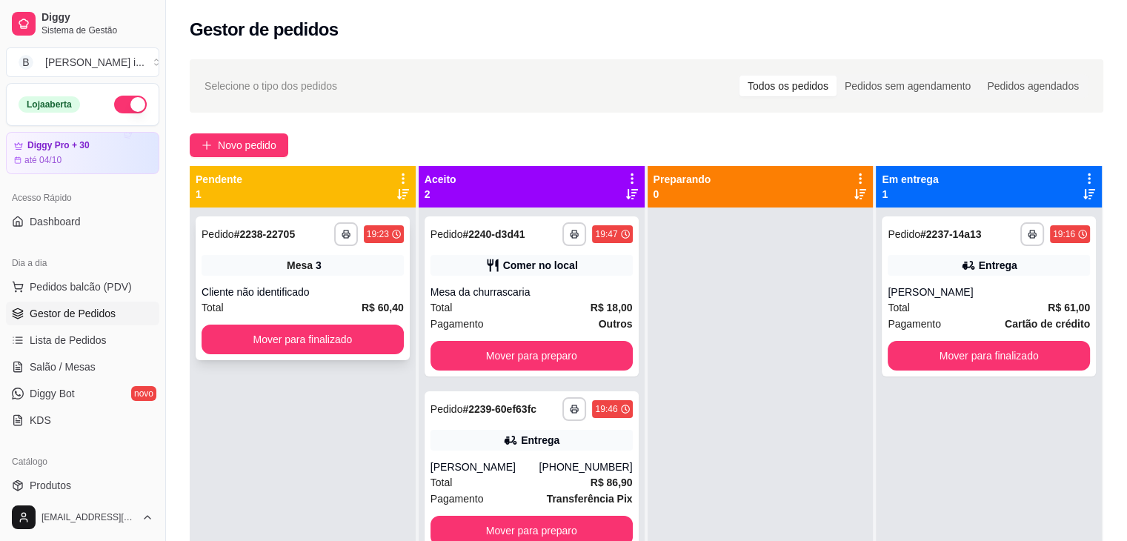
click at [377, 285] on div "Cliente não identificado" at bounding box center [303, 292] width 202 height 15
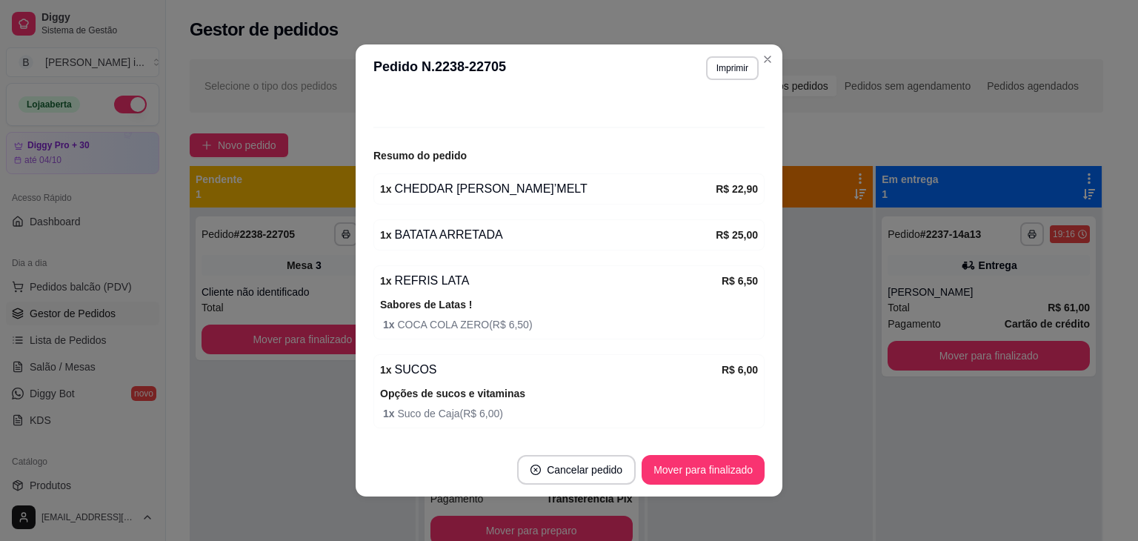
scroll to position [148, 0]
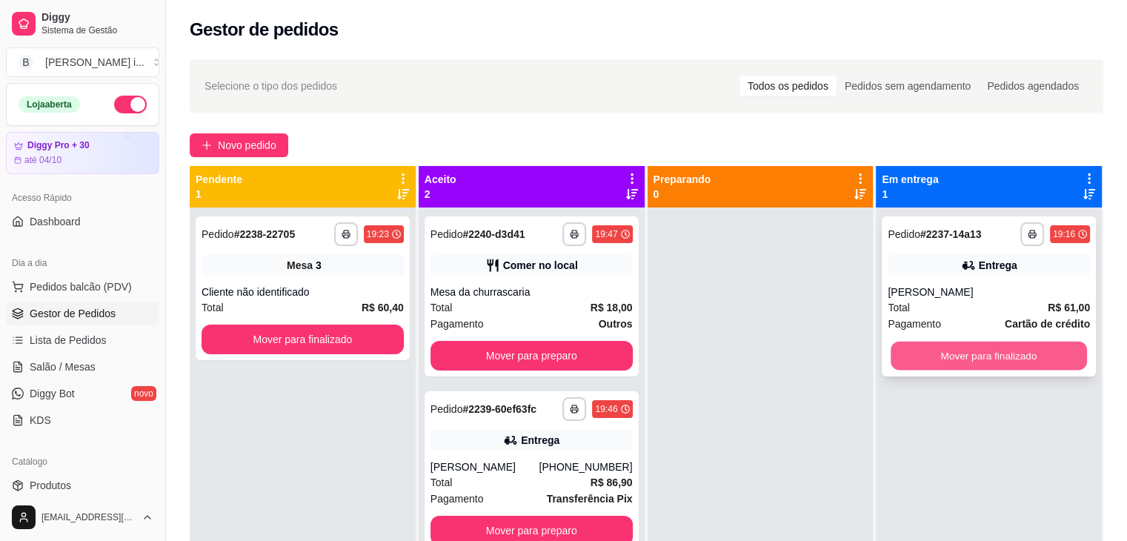
click at [1030, 346] on button "Mover para finalizado" at bounding box center [989, 356] width 196 height 29
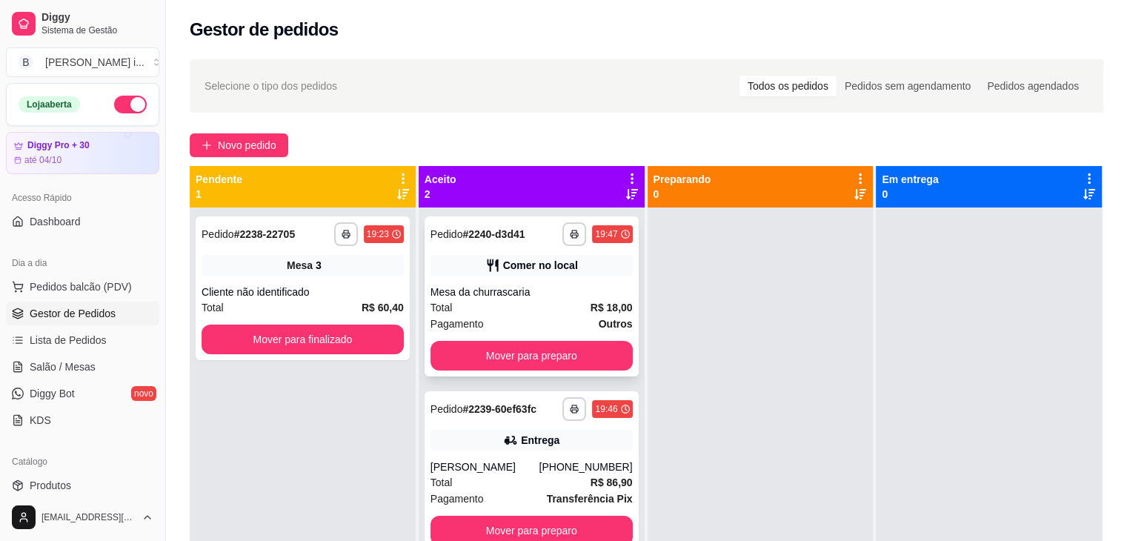
click at [589, 272] on div "Comer no local" at bounding box center [532, 265] width 202 height 21
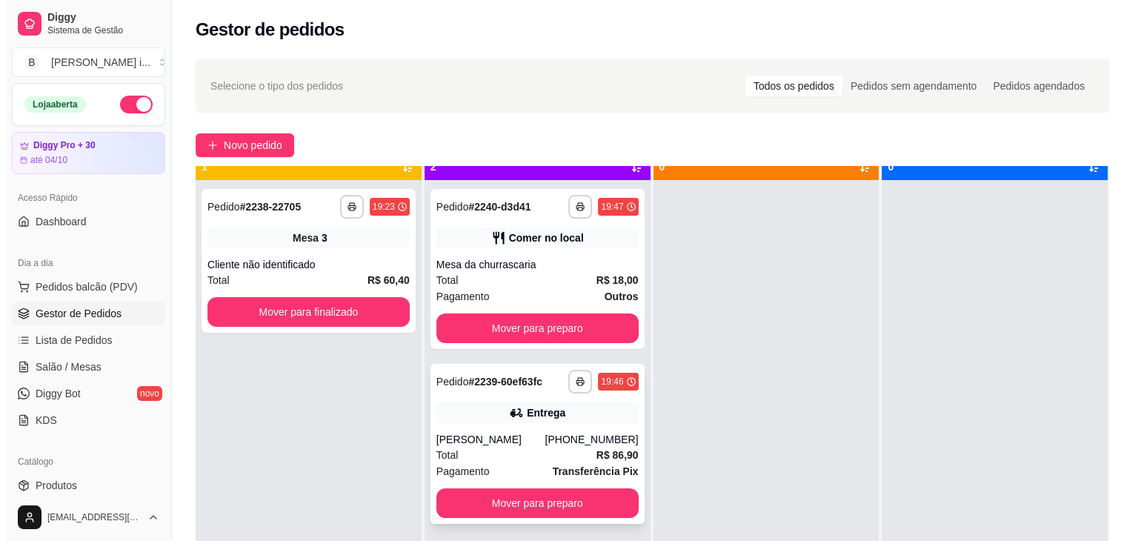
scroll to position [41, 0]
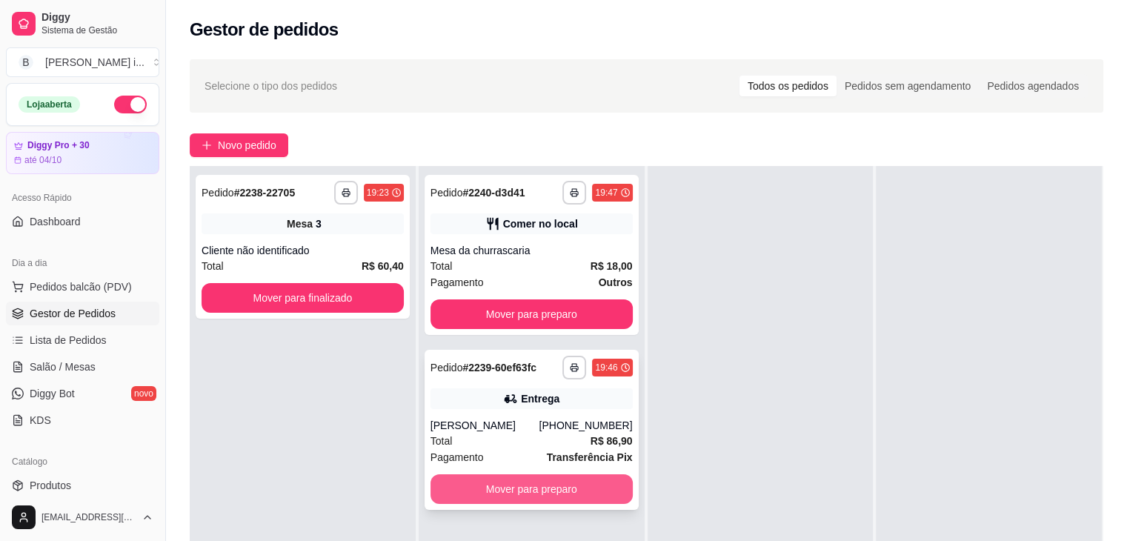
click at [614, 483] on button "Mover para preparo" at bounding box center [532, 489] width 202 height 30
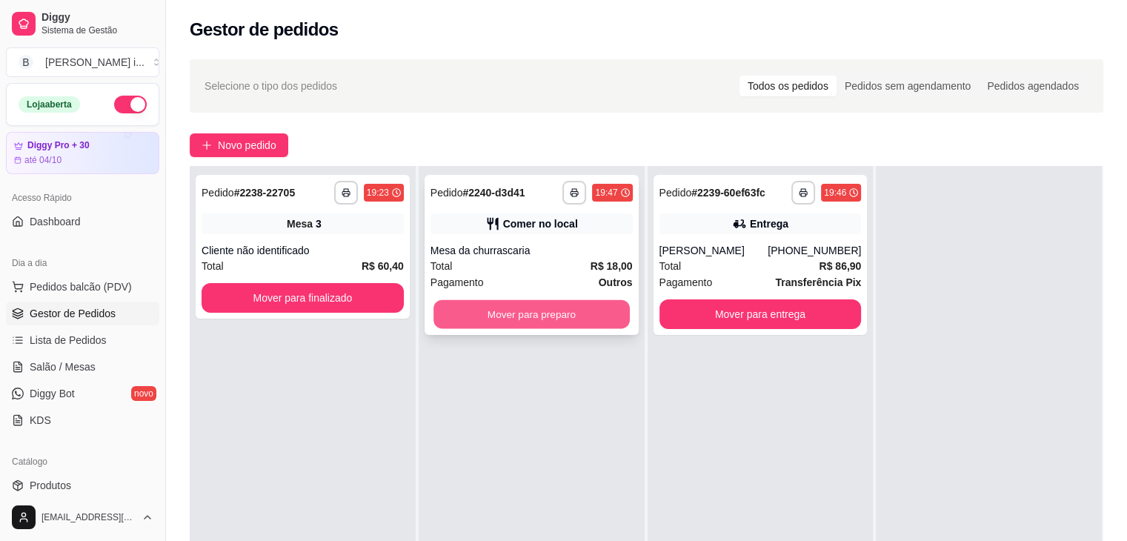
click at [582, 313] on button "Mover para preparo" at bounding box center [531, 314] width 196 height 29
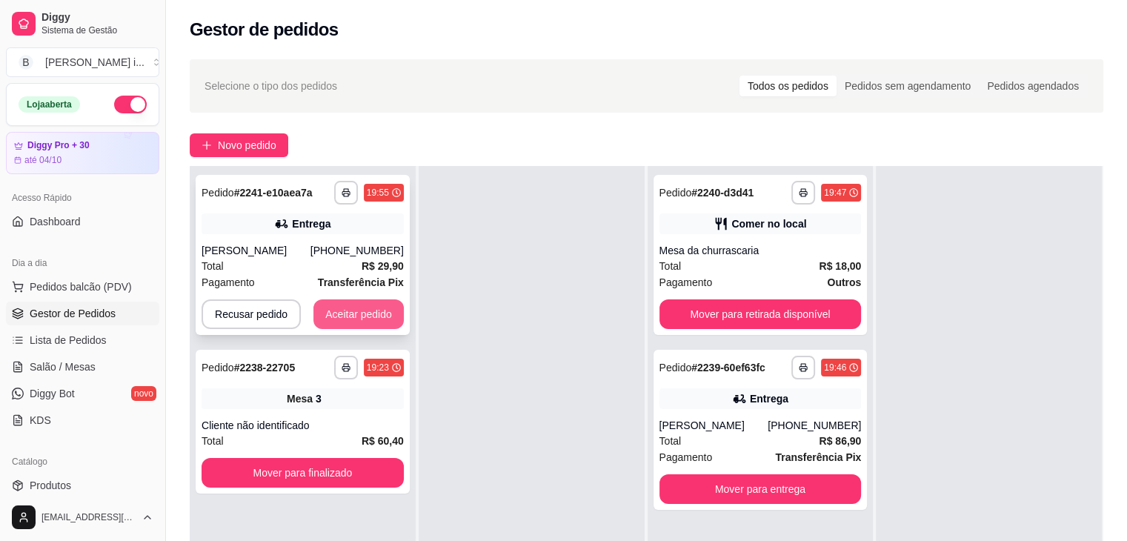
click at [361, 313] on button "Aceitar pedido" at bounding box center [358, 314] width 90 height 30
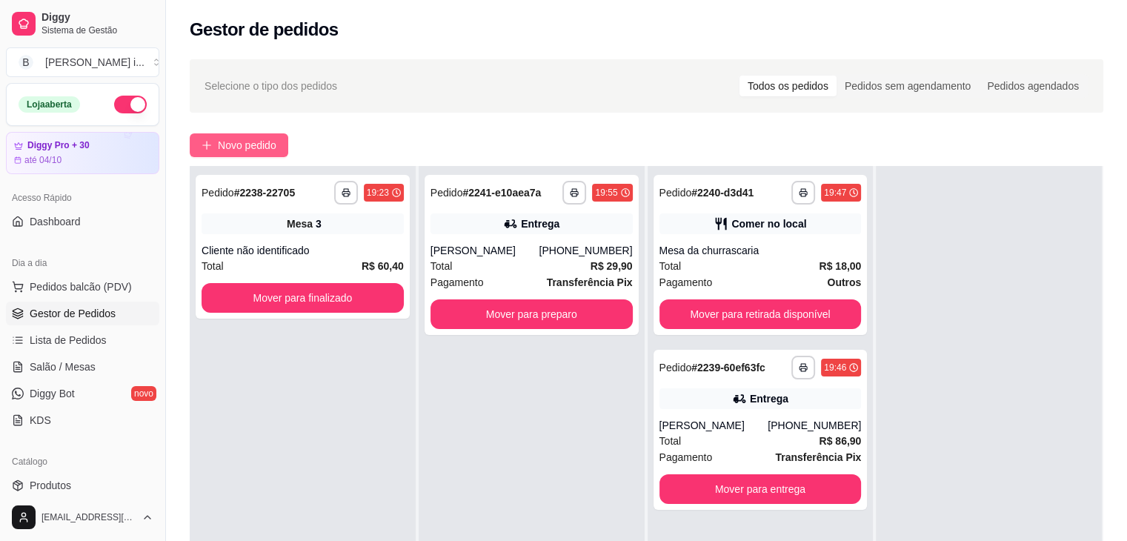
click at [236, 142] on span "Novo pedido" at bounding box center [247, 145] width 59 height 16
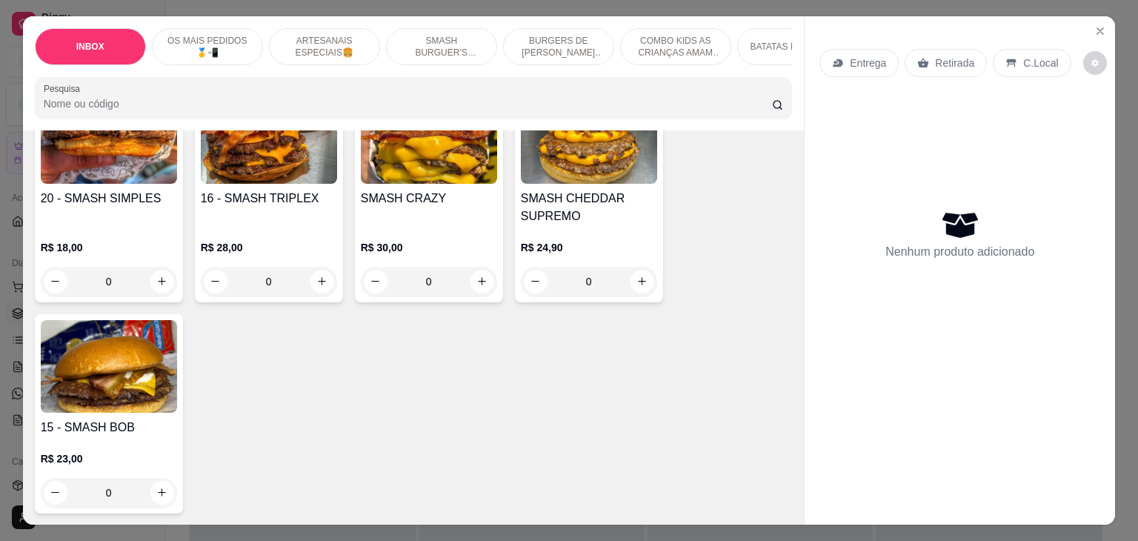
scroll to position [1704, 0]
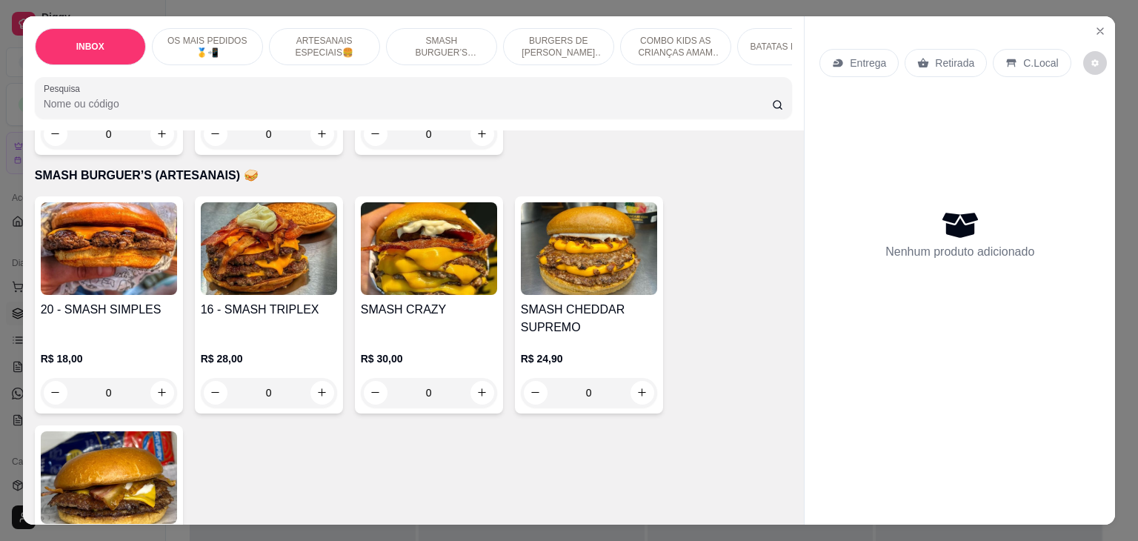
click at [568, 301] on h4 "SMASH CHEDDAR SUPREMO" at bounding box center [589, 319] width 136 height 36
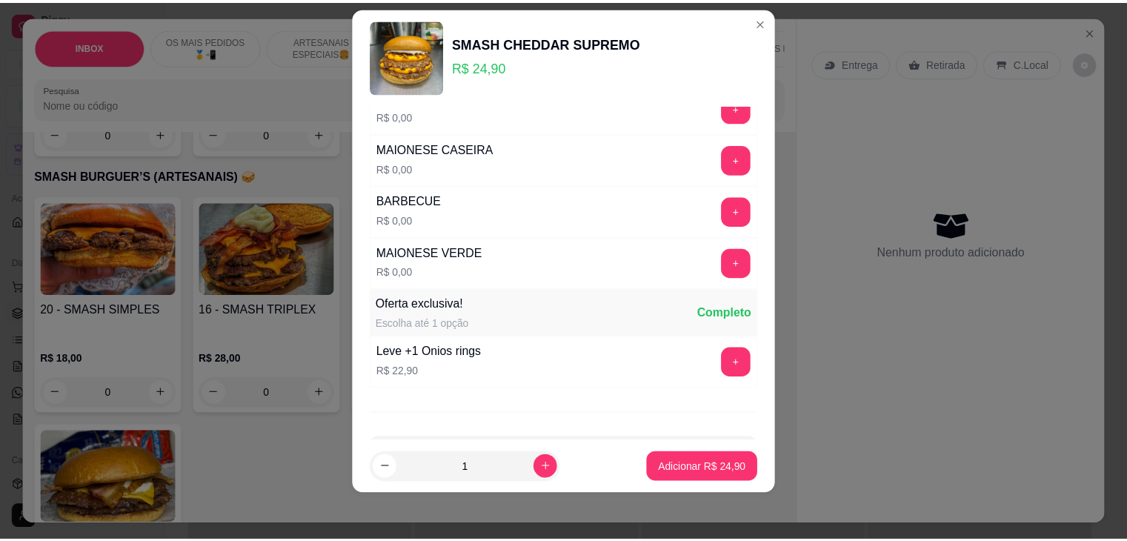
scroll to position [238, 0]
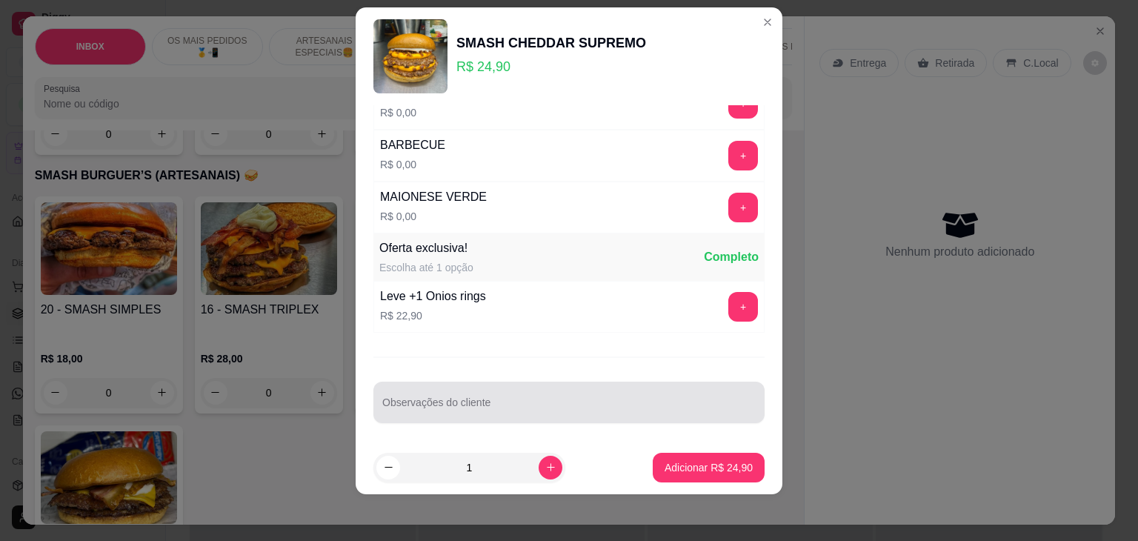
click at [477, 405] on input "Observações do cliente" at bounding box center [568, 408] width 373 height 15
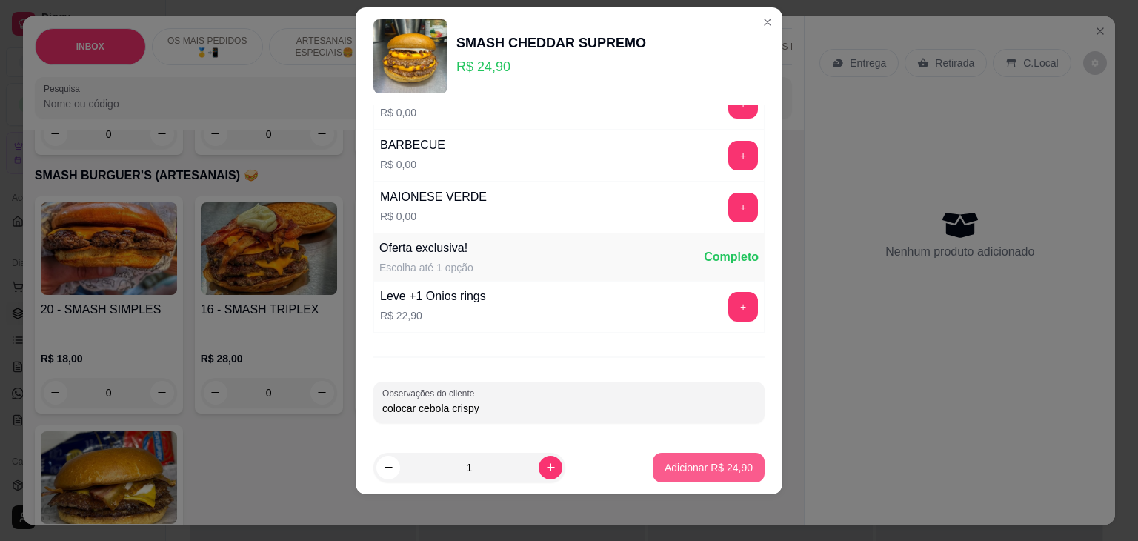
type input "colocar cebola crispy"
click at [665, 472] on p "Adicionar R$ 24,90" at bounding box center [709, 467] width 88 height 15
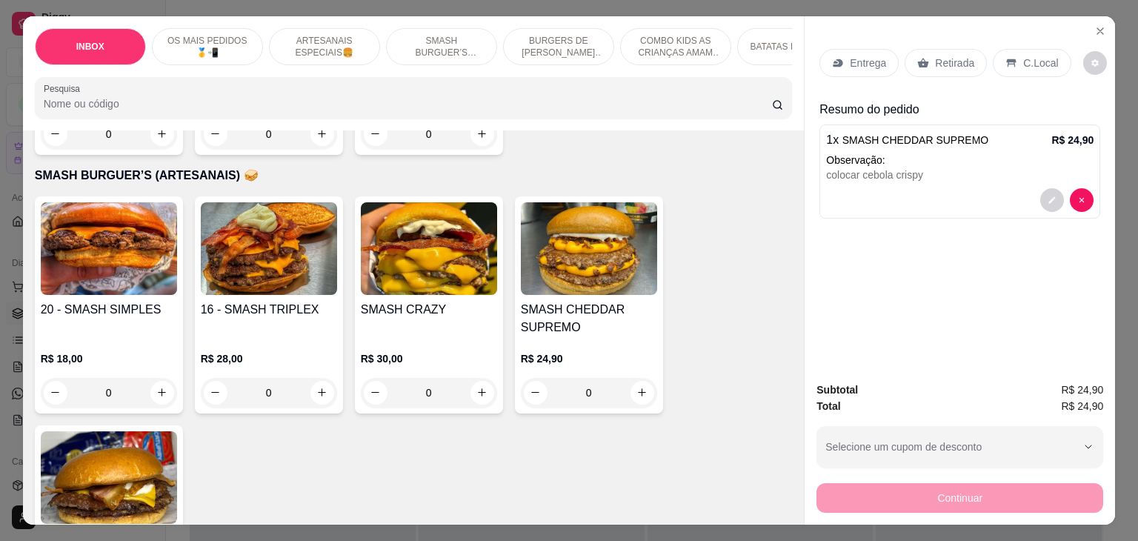
click at [945, 49] on div "Retirada" at bounding box center [946, 63] width 82 height 28
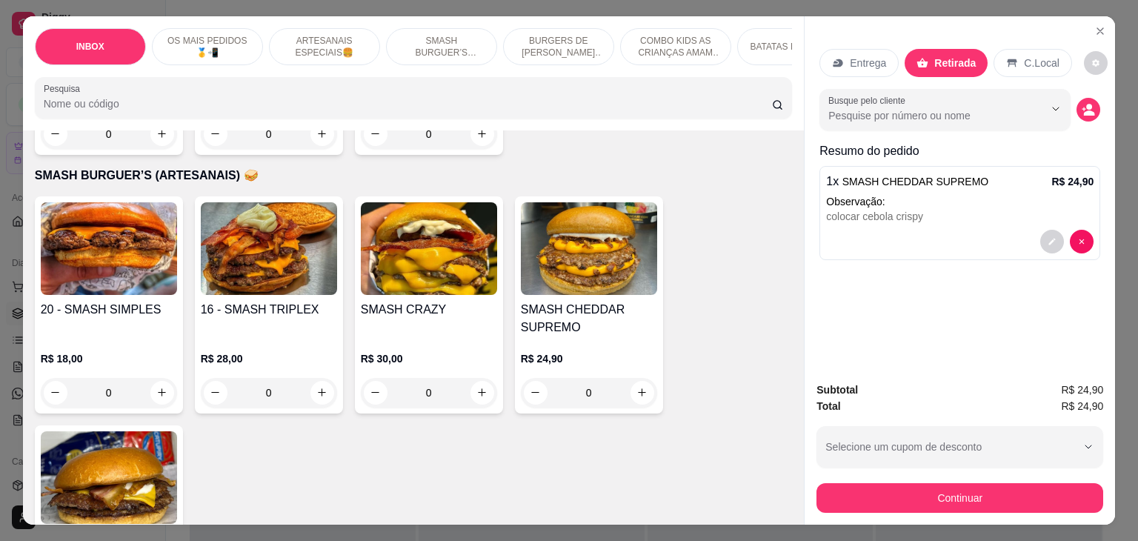
click at [1023, 49] on div "C.Local" at bounding box center [1033, 63] width 78 height 28
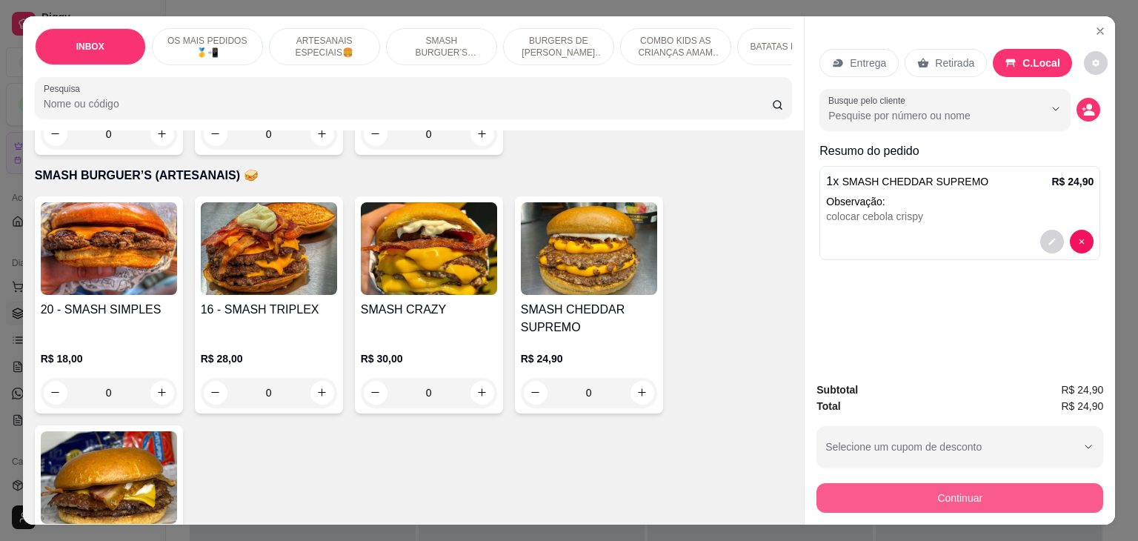
click at [975, 495] on button "Continuar" at bounding box center [960, 498] width 287 height 30
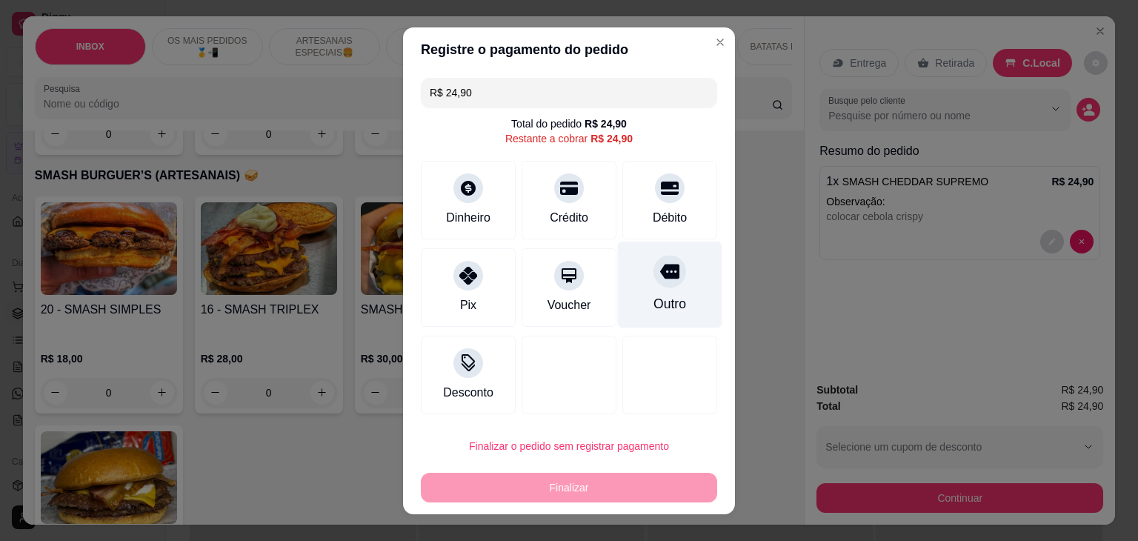
click at [654, 303] on div "Outro" at bounding box center [670, 303] width 33 height 19
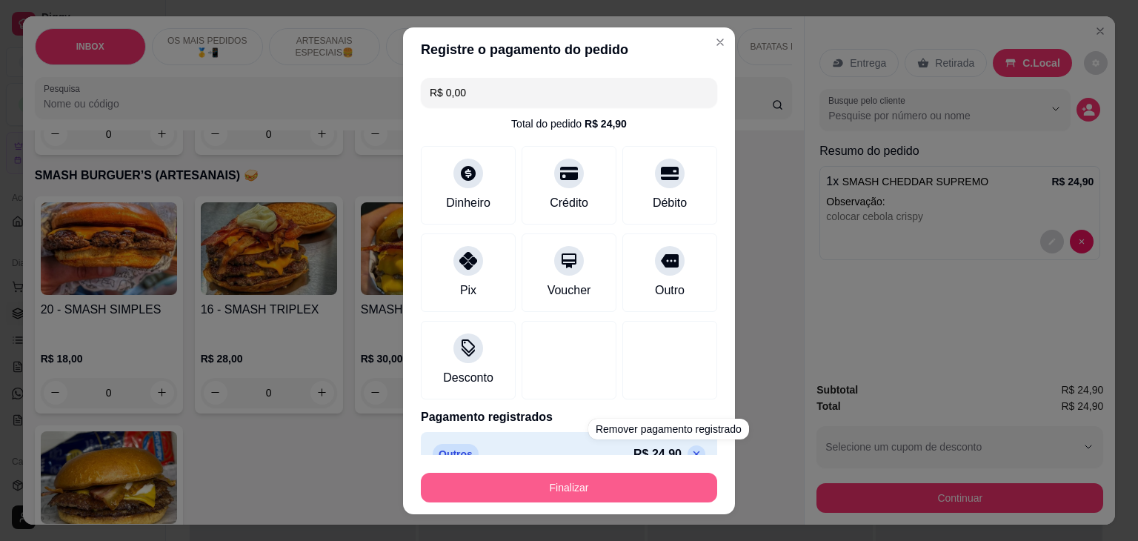
click at [608, 484] on button "Finalizar" at bounding box center [569, 488] width 296 height 30
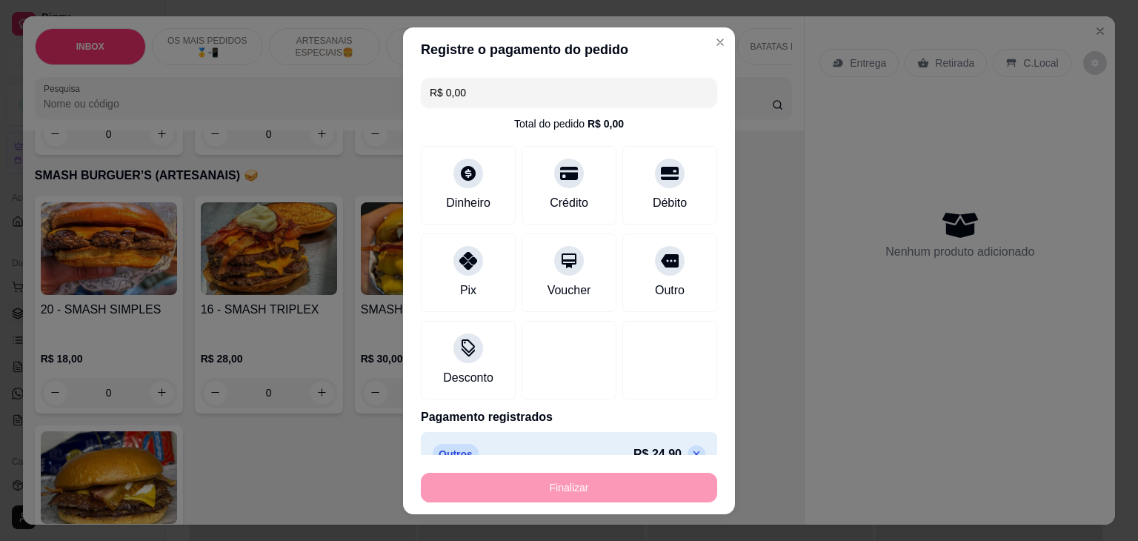
type input "-R$ 24,90"
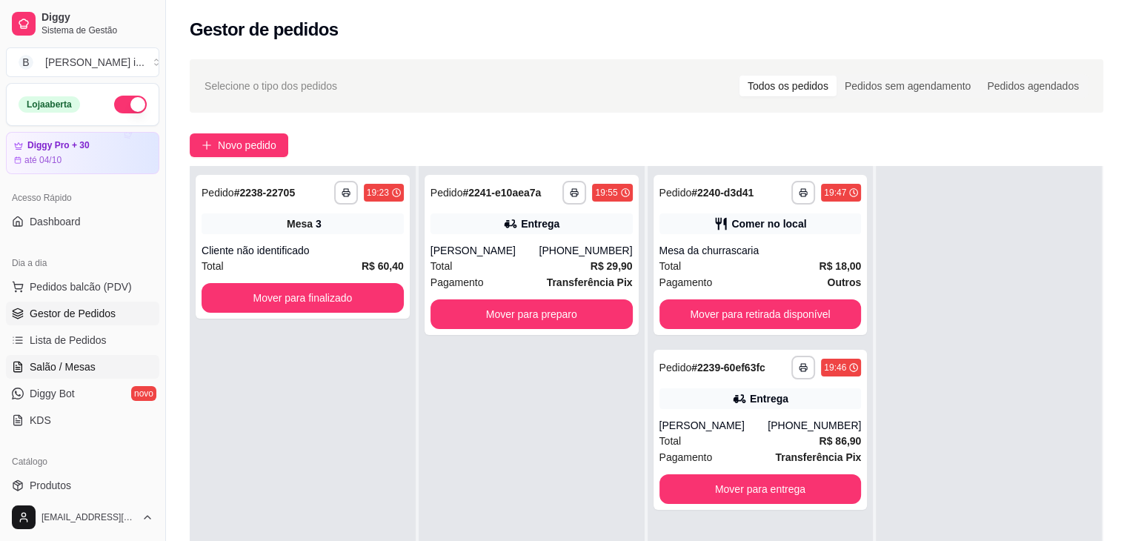
click at [104, 371] on link "Salão / Mesas" at bounding box center [82, 367] width 153 height 24
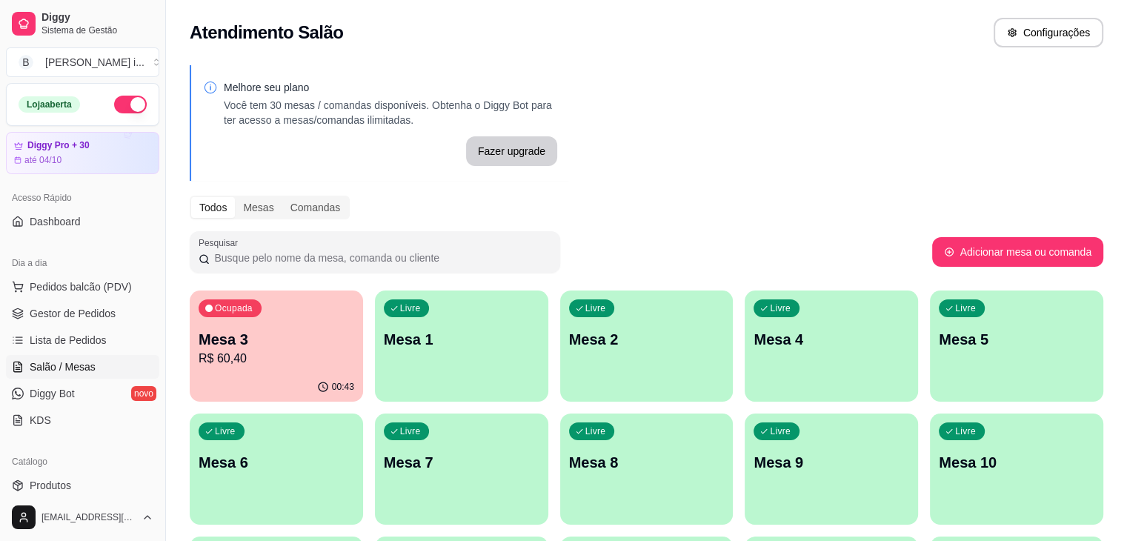
click at [276, 348] on p "Mesa 3" at bounding box center [277, 339] width 156 height 21
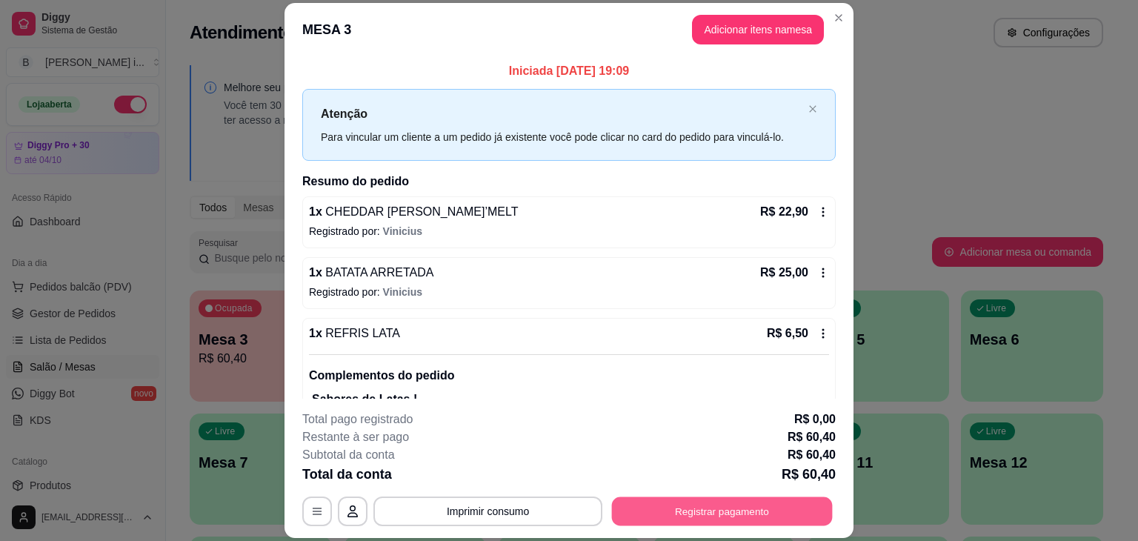
click at [657, 513] on button "Registrar pagamento" at bounding box center [722, 511] width 221 height 29
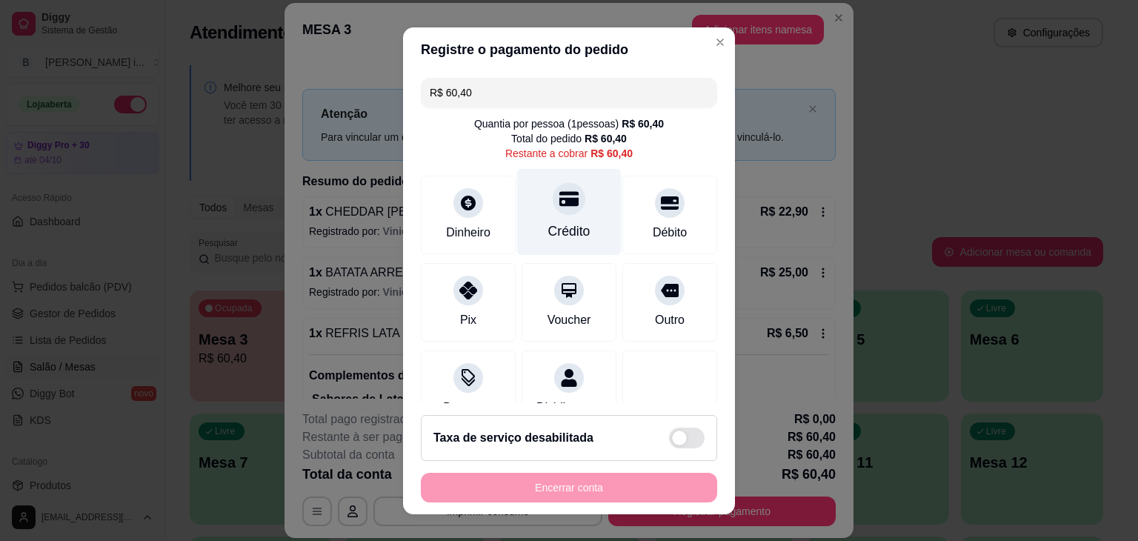
click at [571, 221] on div "Crédito" at bounding box center [569, 211] width 104 height 87
type input "R$ 0,00"
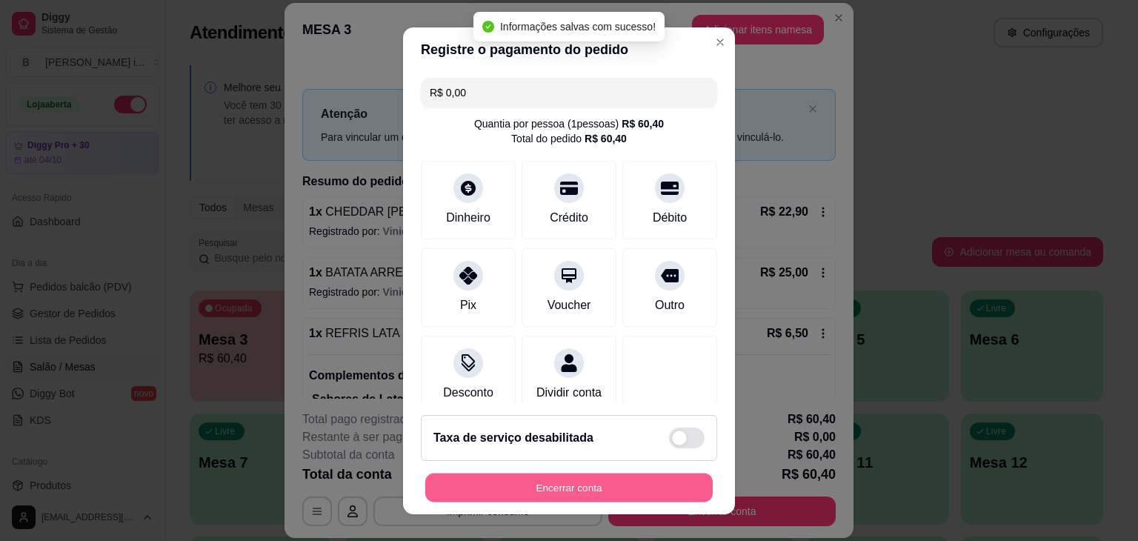
click at [565, 487] on button "Encerrar conta" at bounding box center [568, 487] width 287 height 29
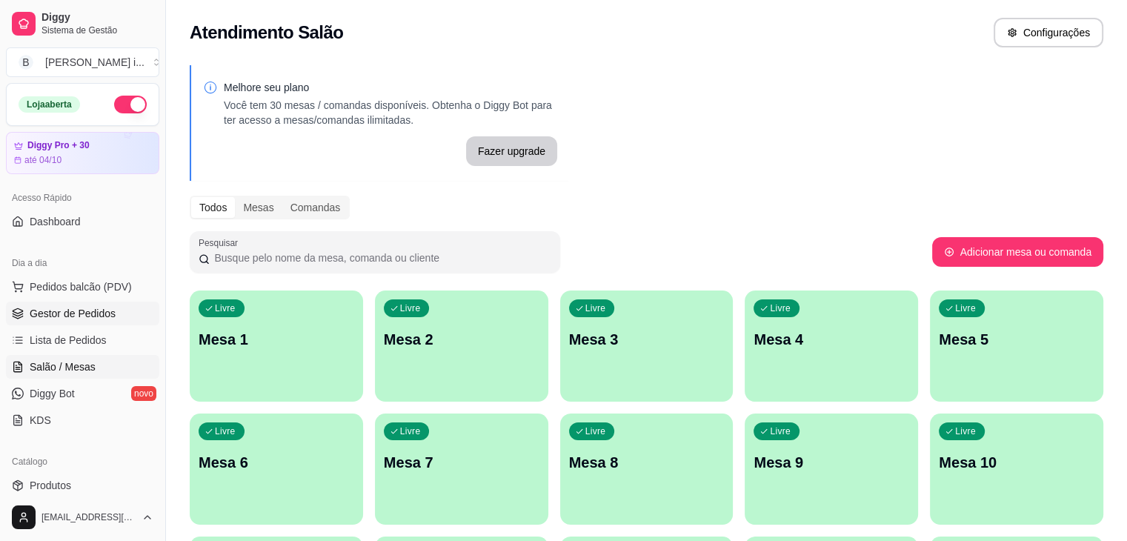
click at [60, 314] on span "Gestor de Pedidos" at bounding box center [73, 313] width 86 height 15
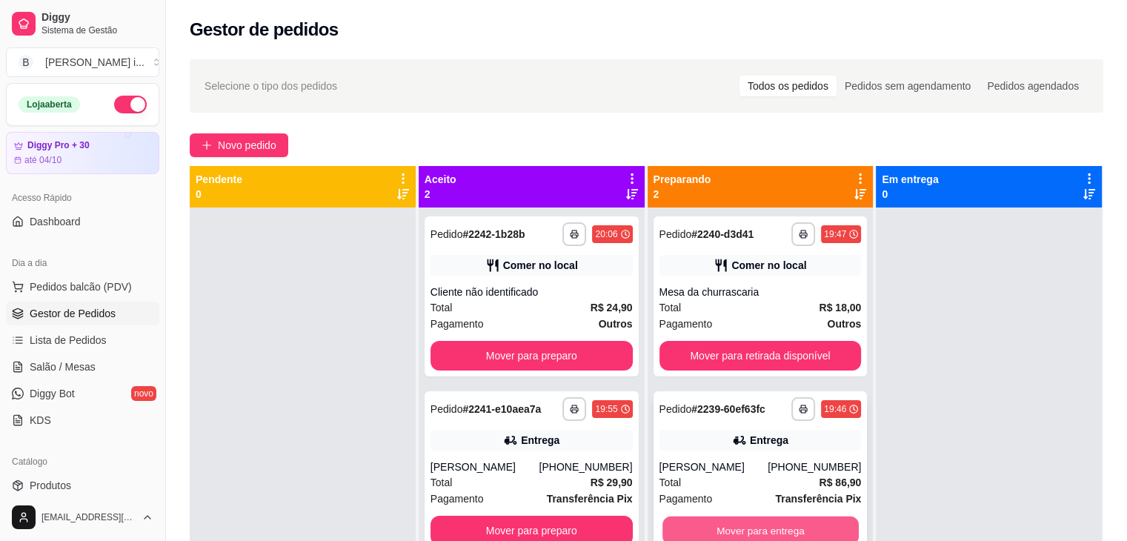
click at [826, 522] on button "Mover para entrega" at bounding box center [760, 530] width 196 height 29
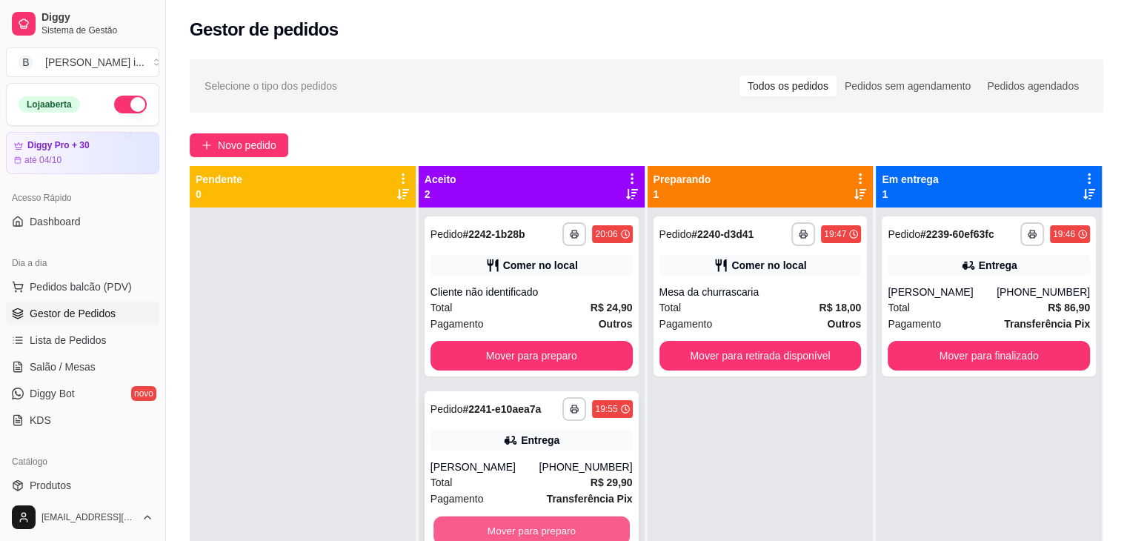
click at [589, 516] on div "Mover para preparo" at bounding box center [532, 531] width 202 height 30
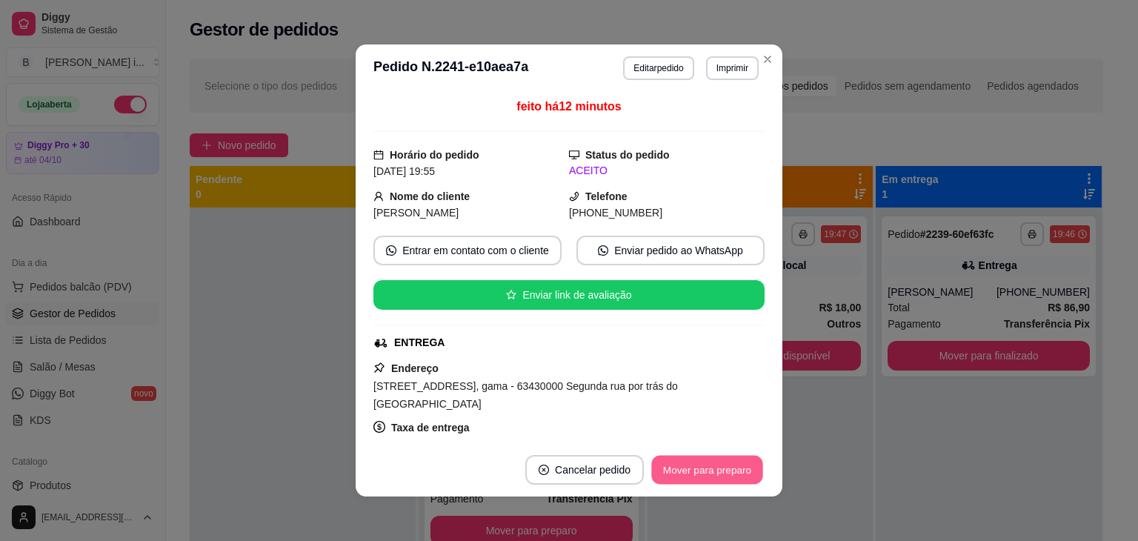
click at [736, 479] on button "Mover para preparo" at bounding box center [706, 470] width 111 height 29
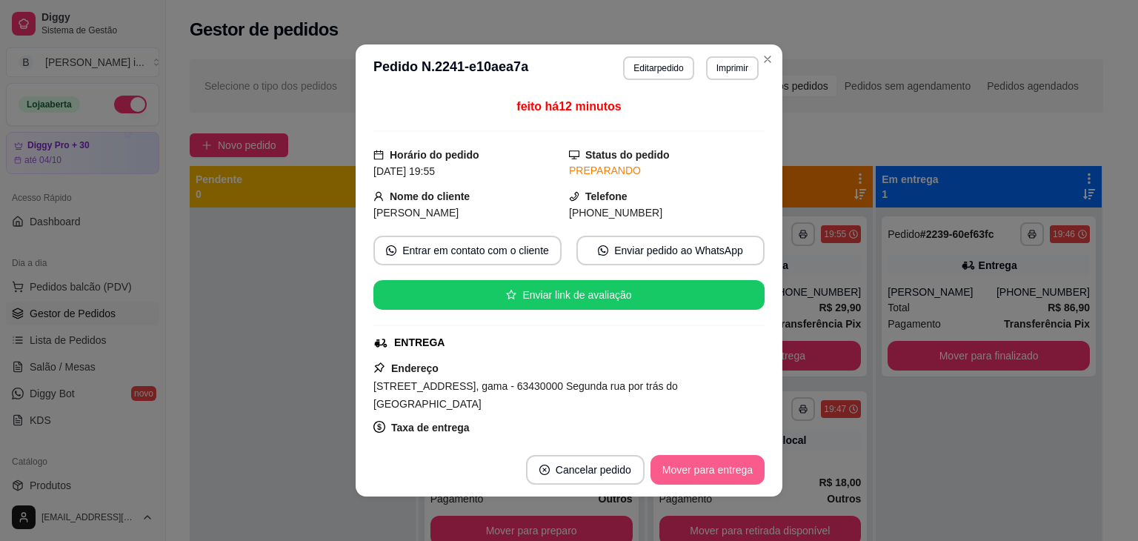
click at [737, 479] on button "Mover para entrega" at bounding box center [708, 470] width 114 height 30
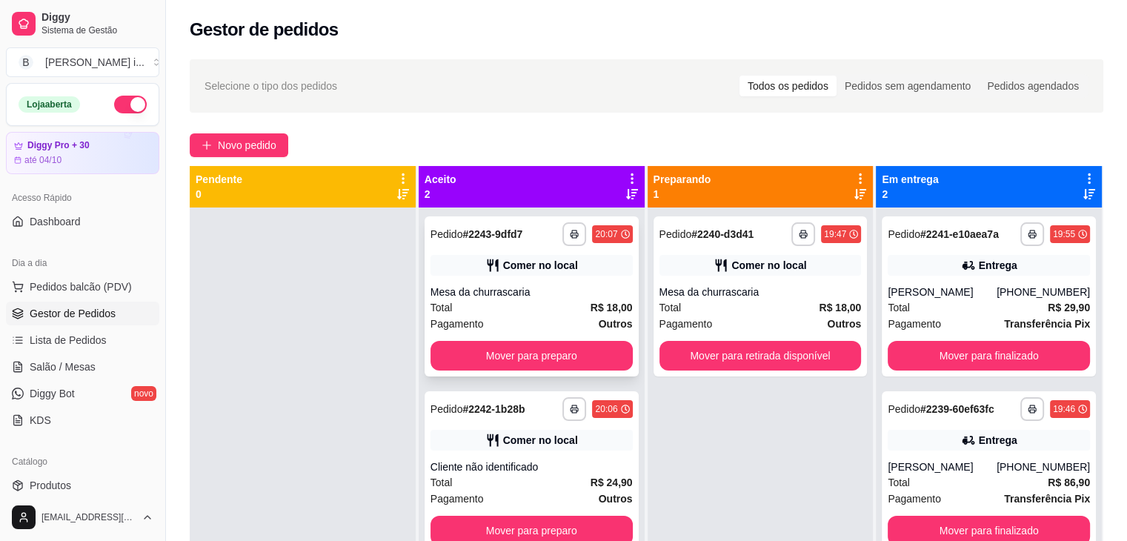
click at [595, 269] on div "Comer no local" at bounding box center [532, 265] width 202 height 21
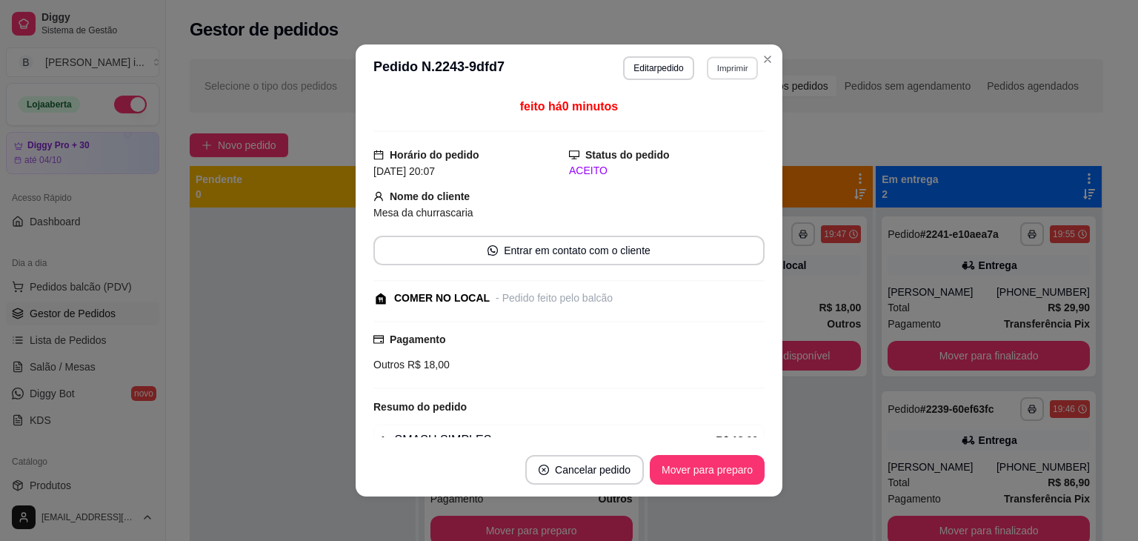
click at [727, 65] on button "Imprimir" at bounding box center [732, 67] width 51 height 23
click at [714, 121] on button "IMPRESSORA ORI" at bounding box center [701, 119] width 104 height 23
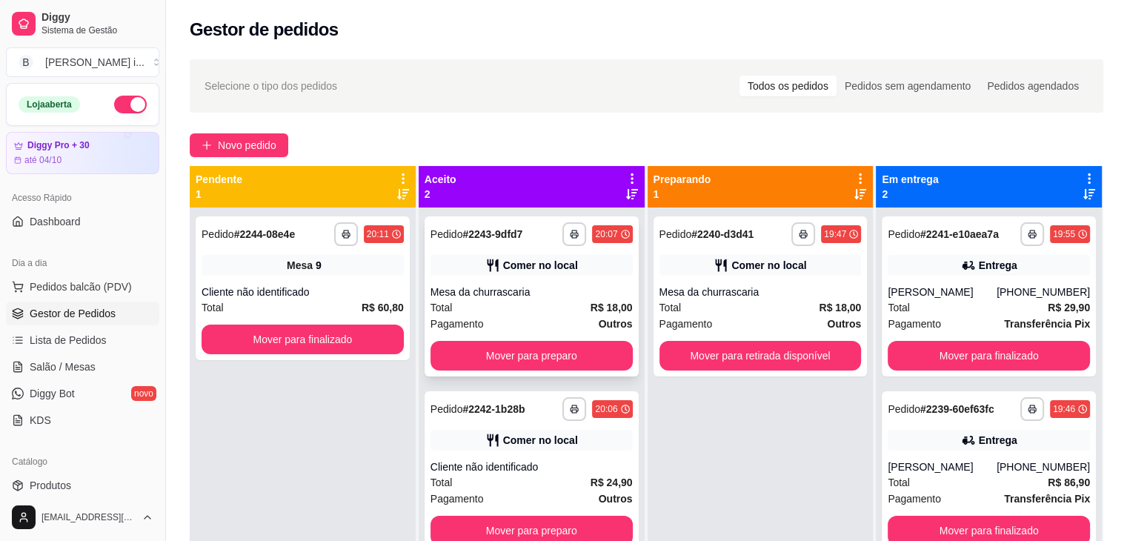
click at [587, 299] on div "Total R$ 18,00" at bounding box center [532, 307] width 202 height 16
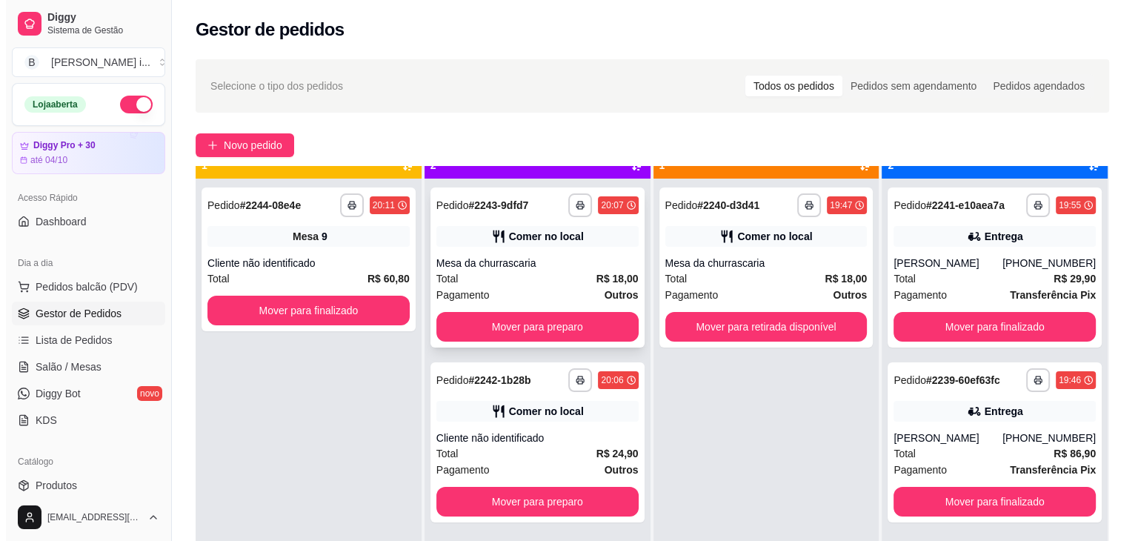
scroll to position [41, 0]
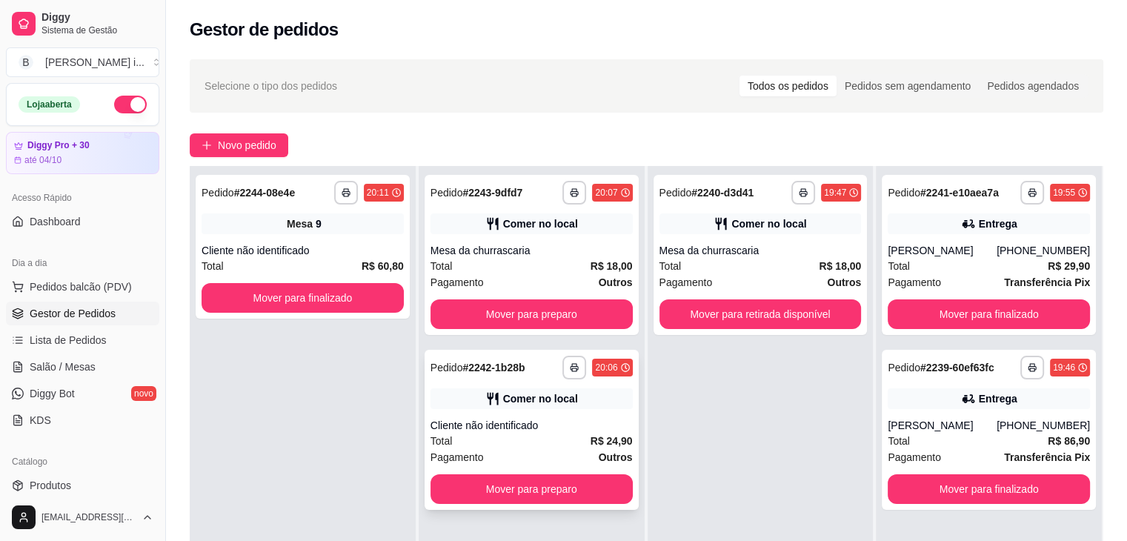
click at [562, 408] on div "Comer no local" at bounding box center [532, 398] width 202 height 21
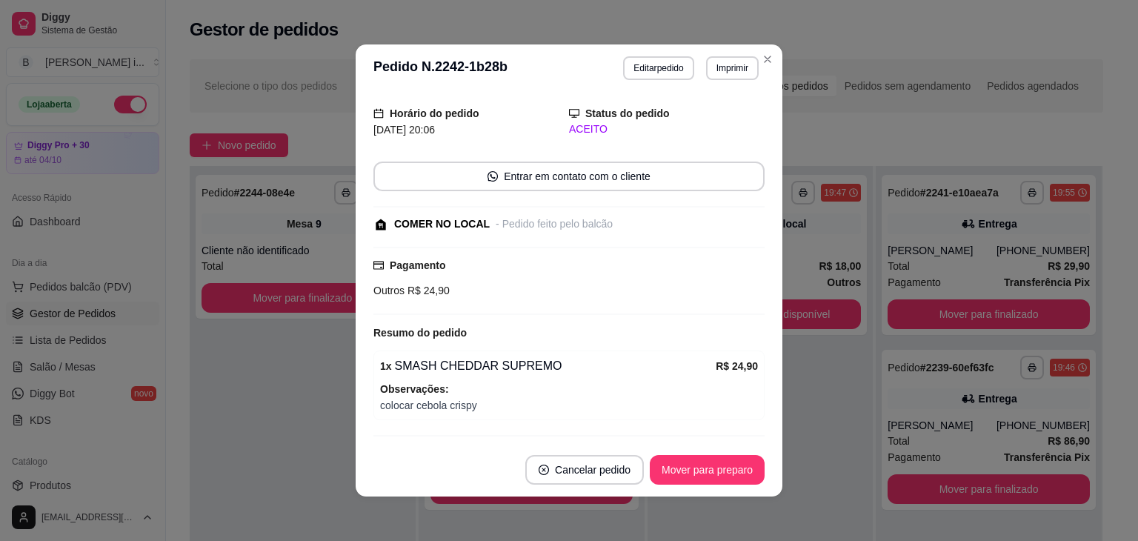
scroll to position [80, 0]
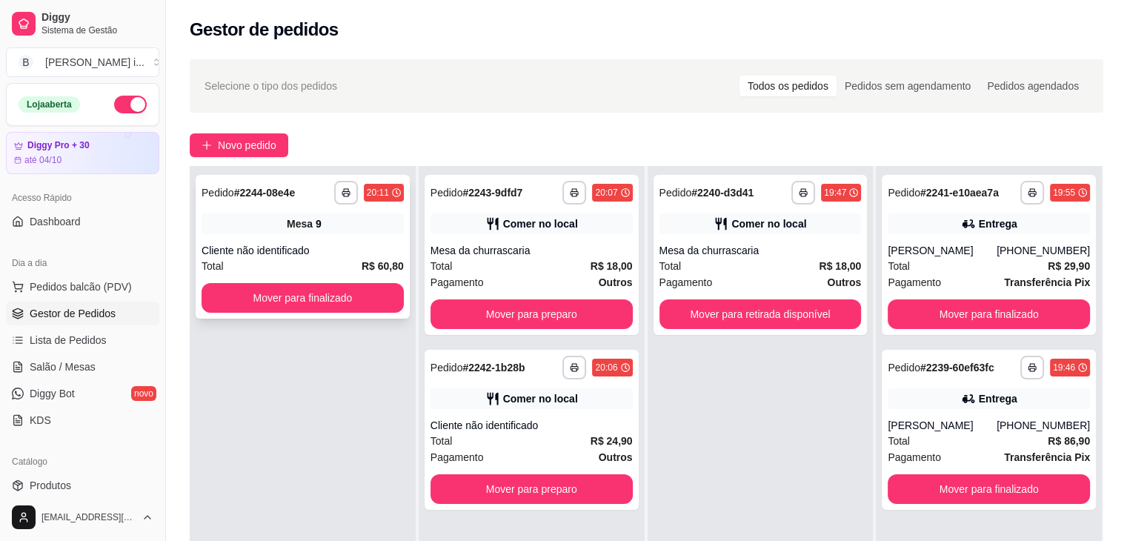
click at [334, 236] on div "**********" at bounding box center [303, 247] width 214 height 144
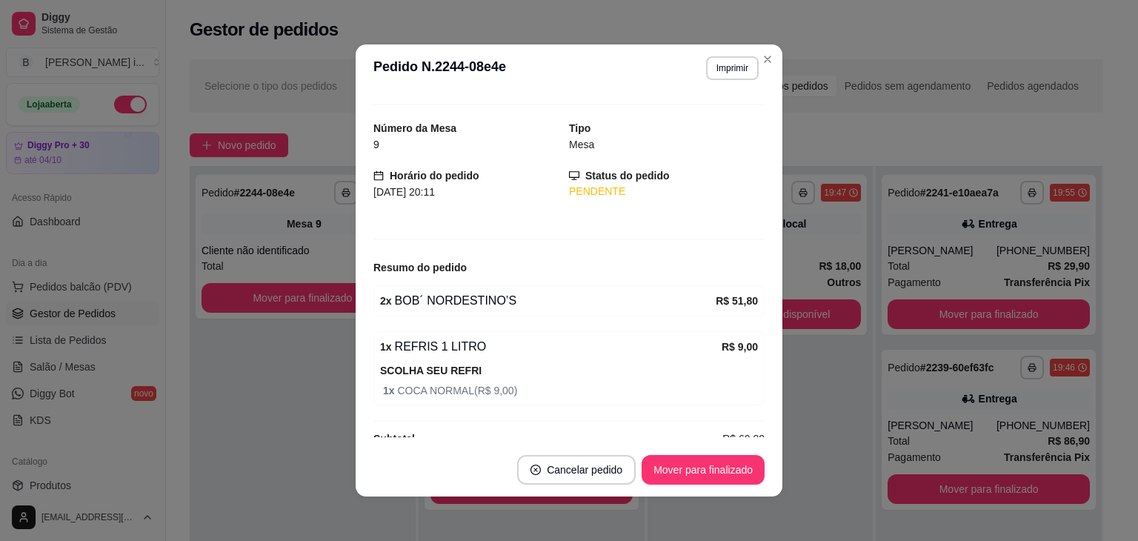
scroll to position [51, 0]
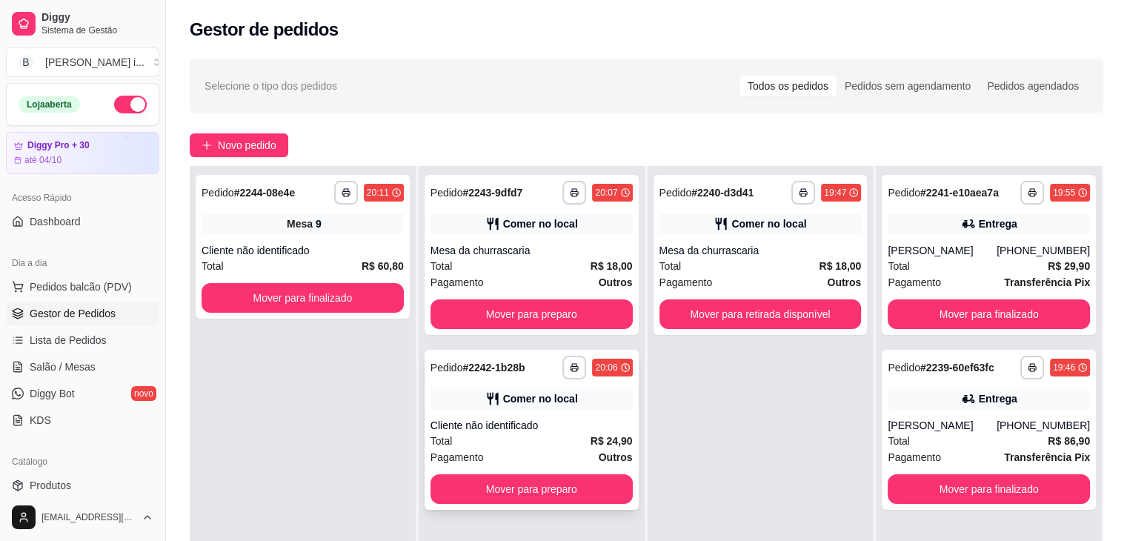
click at [574, 465] on div "**********" at bounding box center [532, 430] width 214 height 160
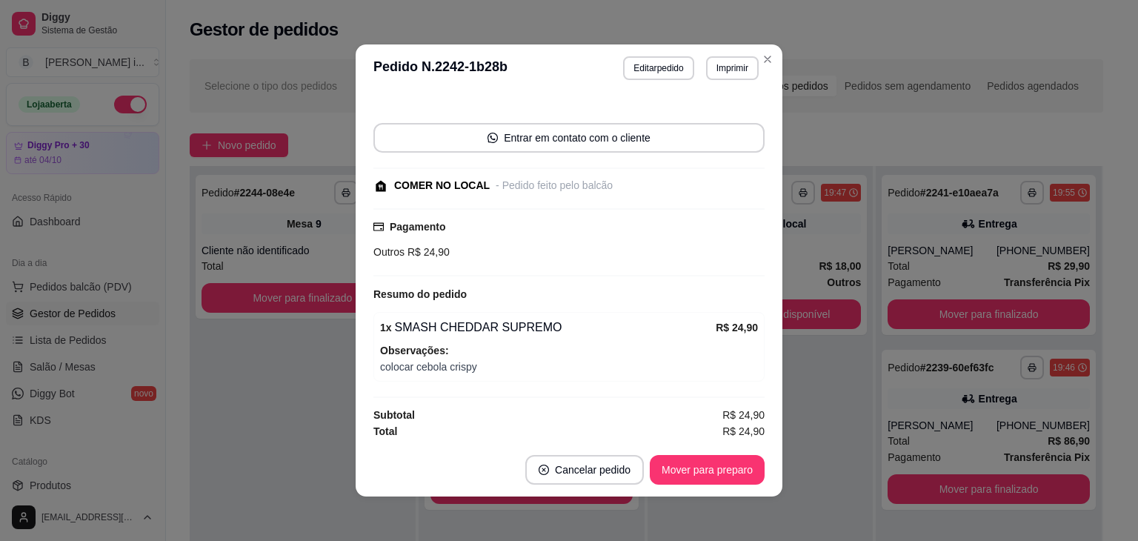
scroll to position [80, 0]
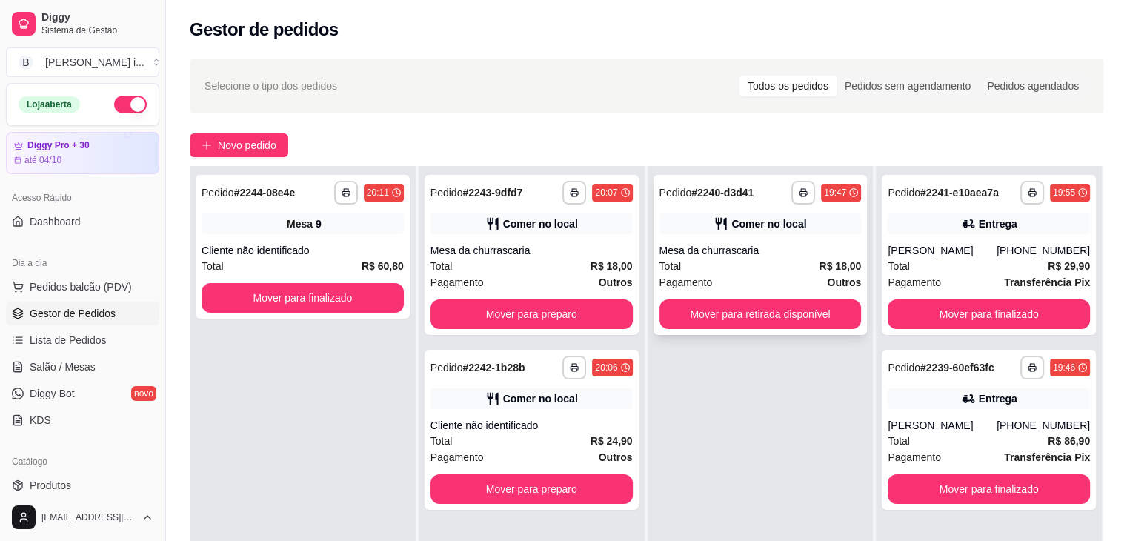
click at [793, 272] on div "Total R$ 18,00" at bounding box center [760, 266] width 202 height 16
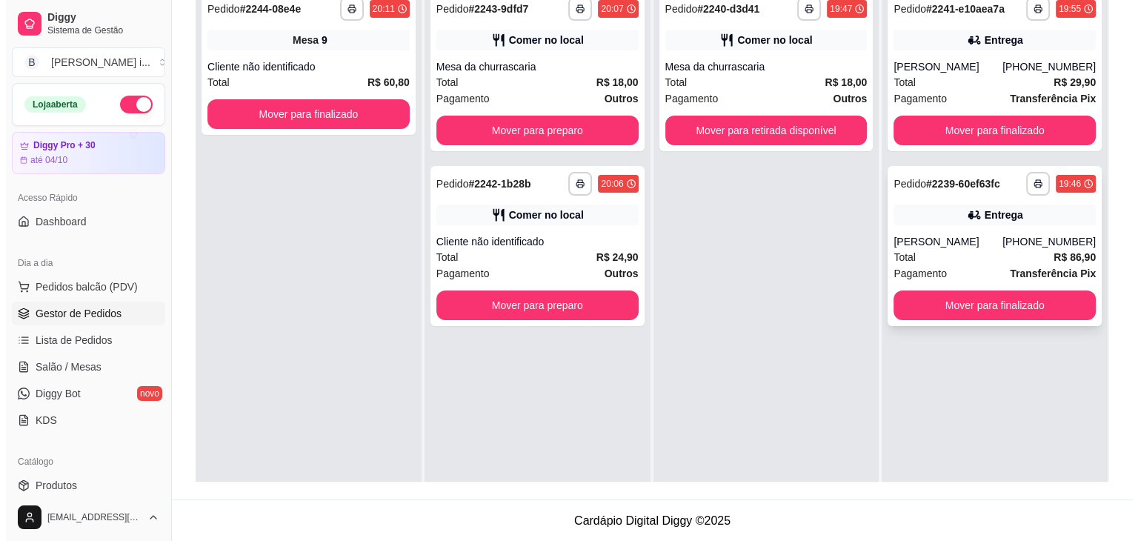
scroll to position [77, 0]
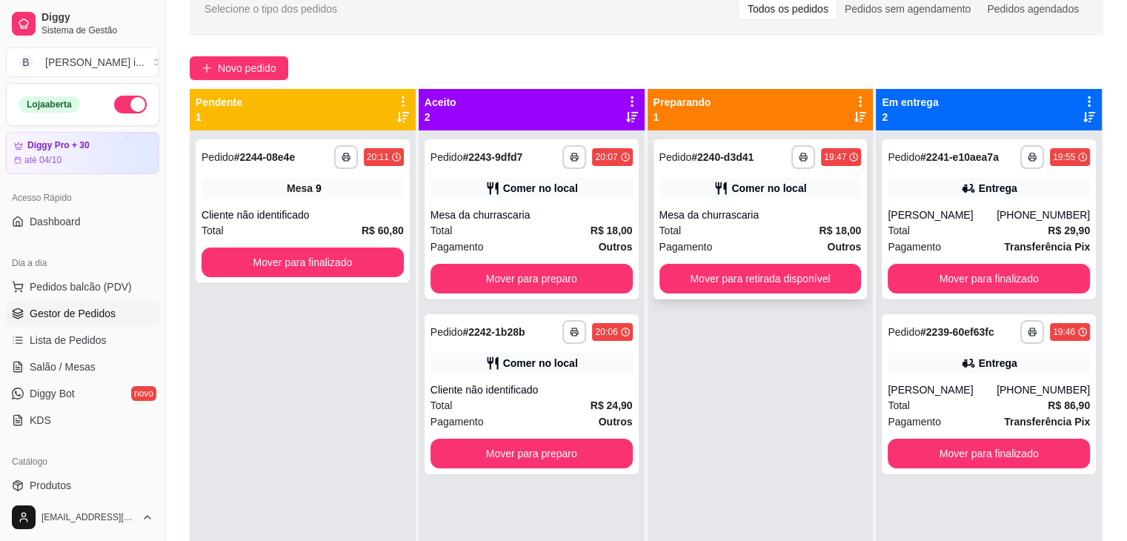
click at [819, 225] on strong "R$ 18,00" at bounding box center [840, 231] width 42 height 12
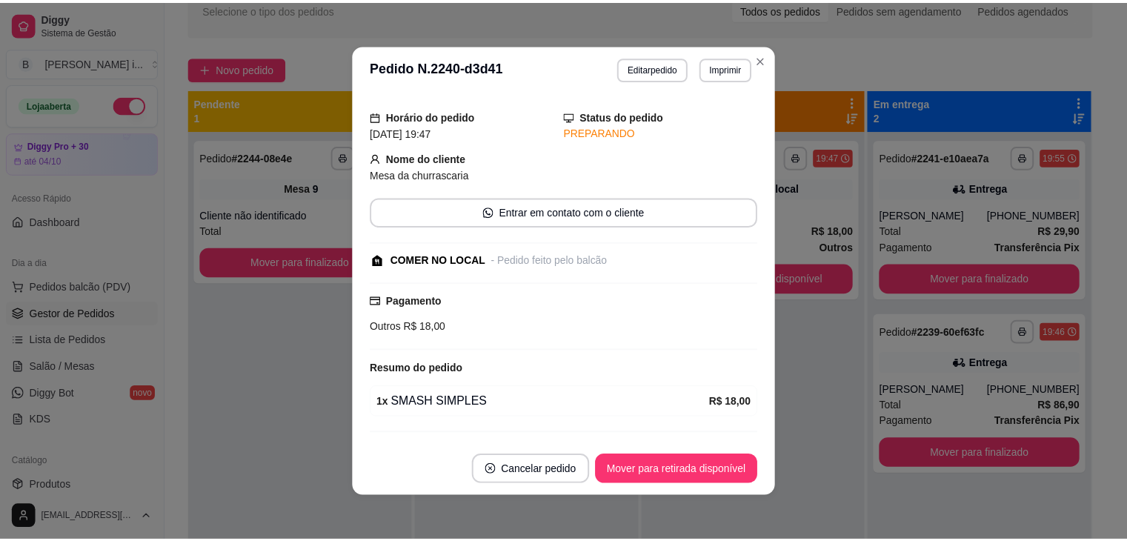
scroll to position [74, 0]
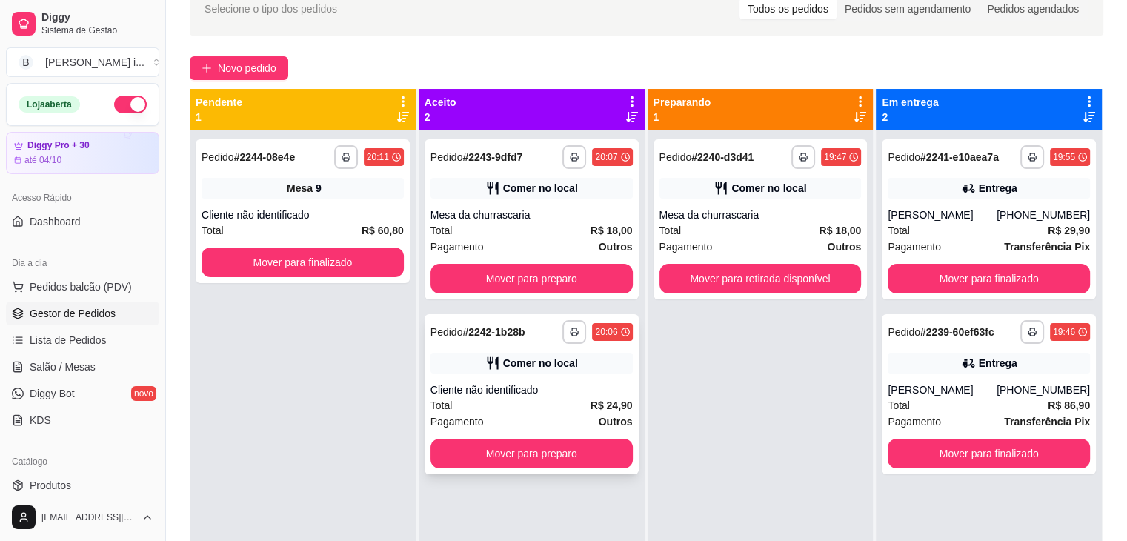
click at [539, 389] on div "Cliente não identificado" at bounding box center [532, 389] width 202 height 15
click at [58, 361] on span "Salão / Mesas" at bounding box center [63, 366] width 66 height 15
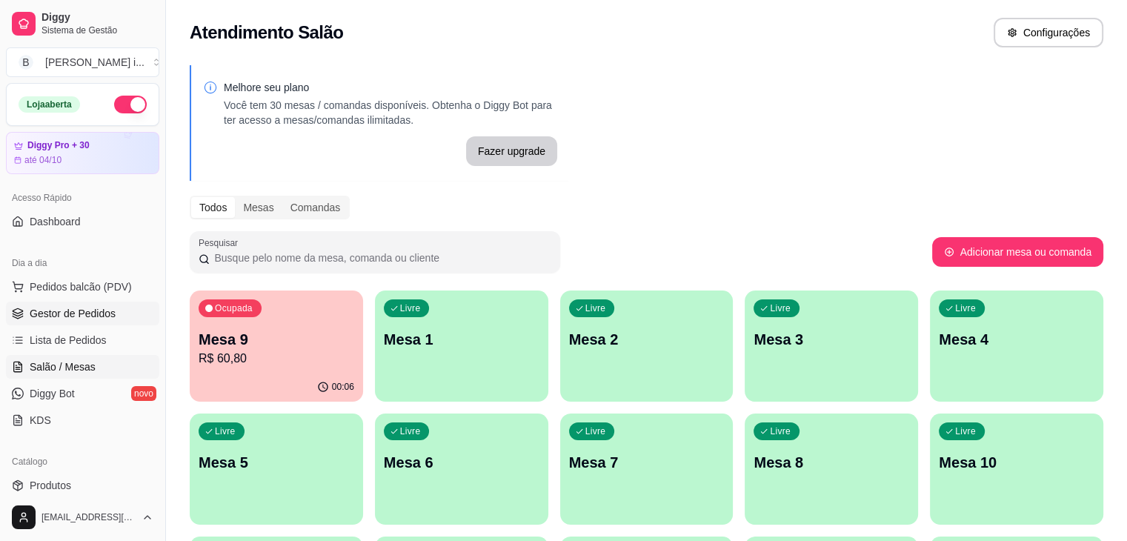
click at [74, 321] on link "Gestor de Pedidos" at bounding box center [82, 314] width 153 height 24
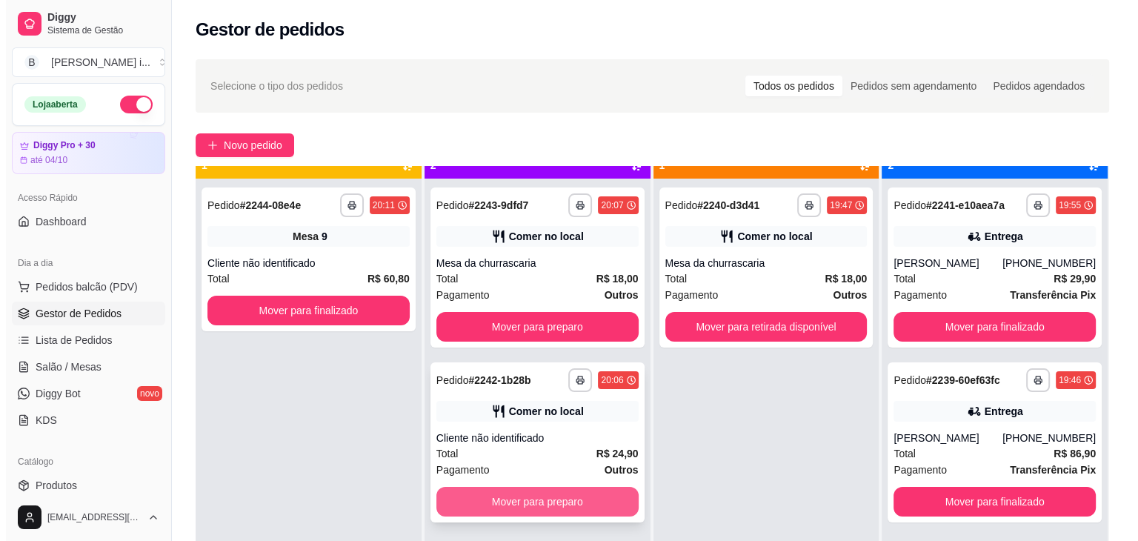
scroll to position [41, 0]
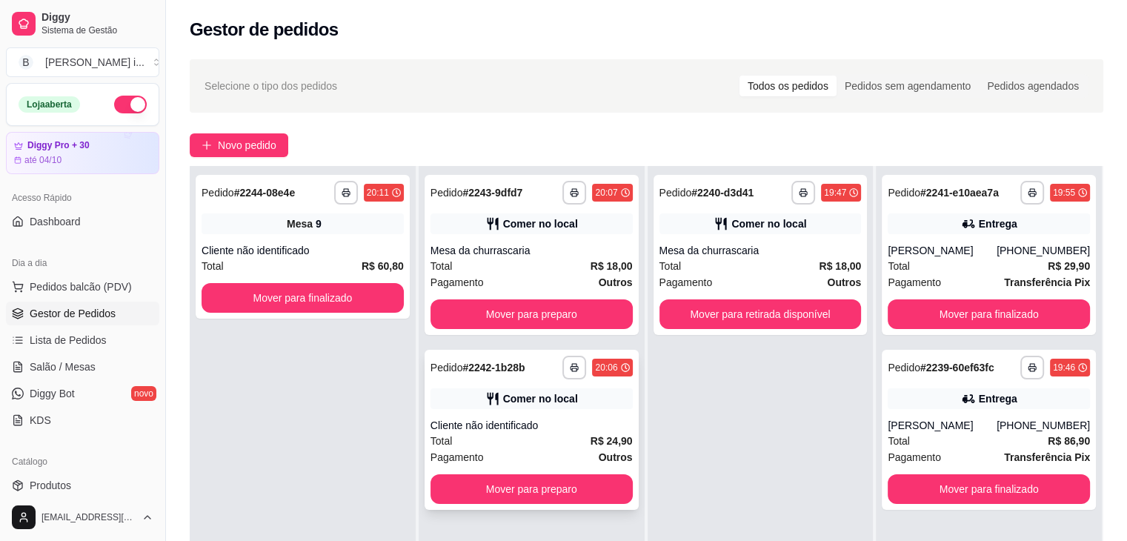
click at [595, 425] on div "Cliente não identificado" at bounding box center [532, 425] width 202 height 15
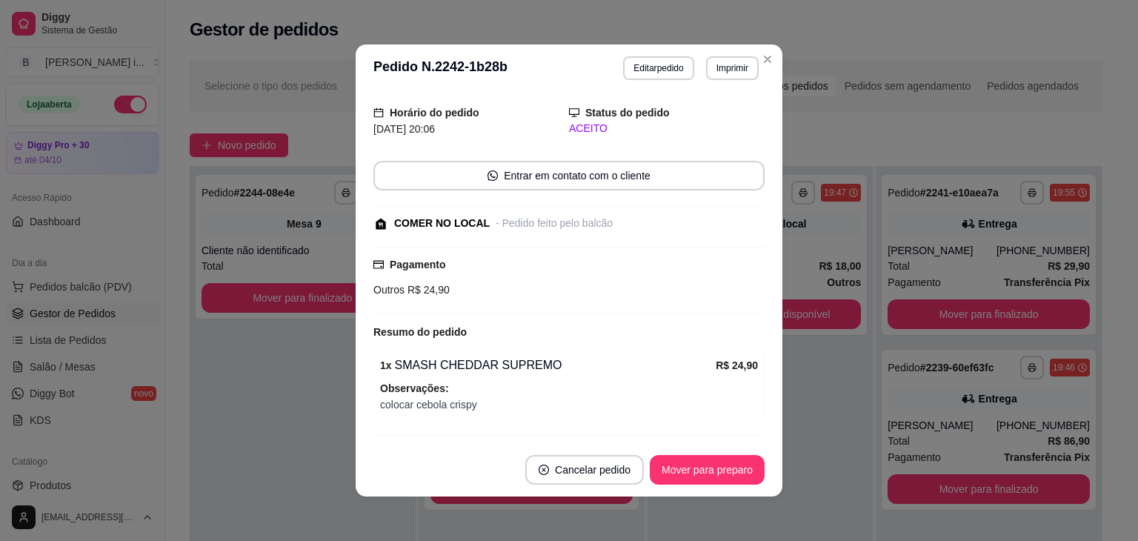
scroll to position [80, 0]
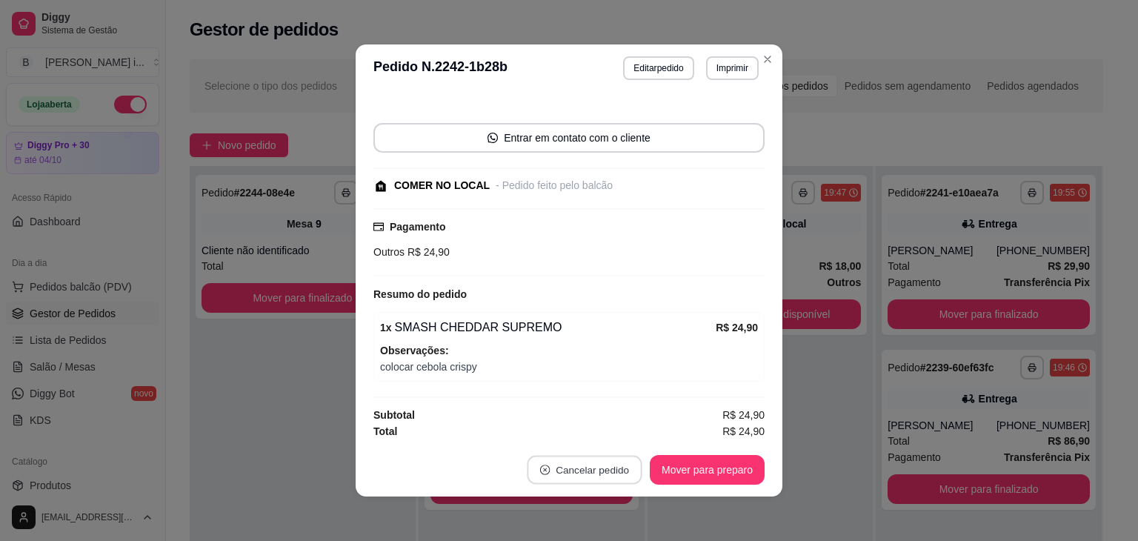
click at [608, 480] on button "Cancelar pedido" at bounding box center [584, 470] width 115 height 29
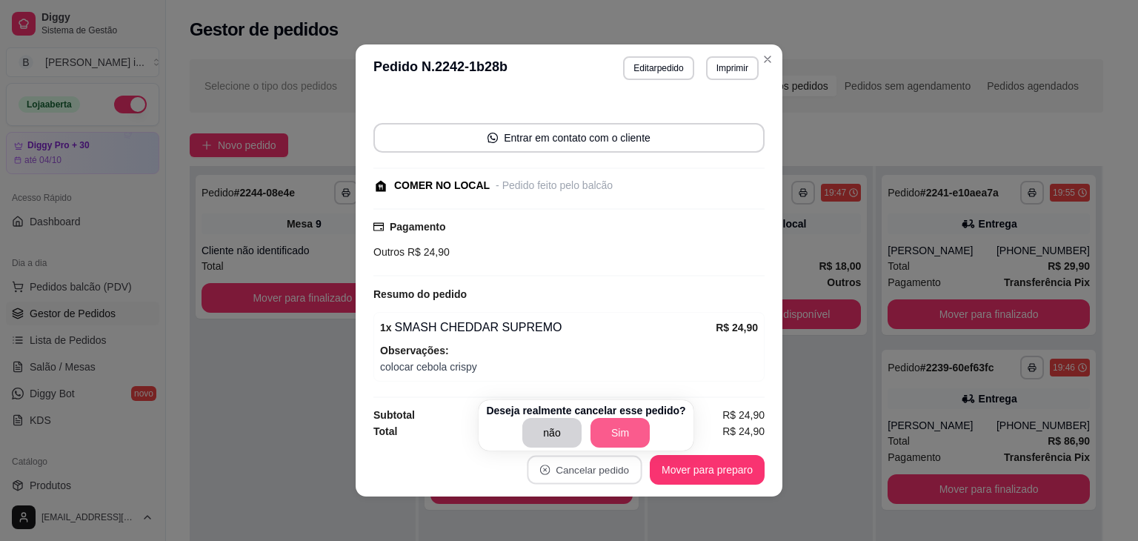
click at [605, 431] on button "Sim" at bounding box center [620, 433] width 59 height 30
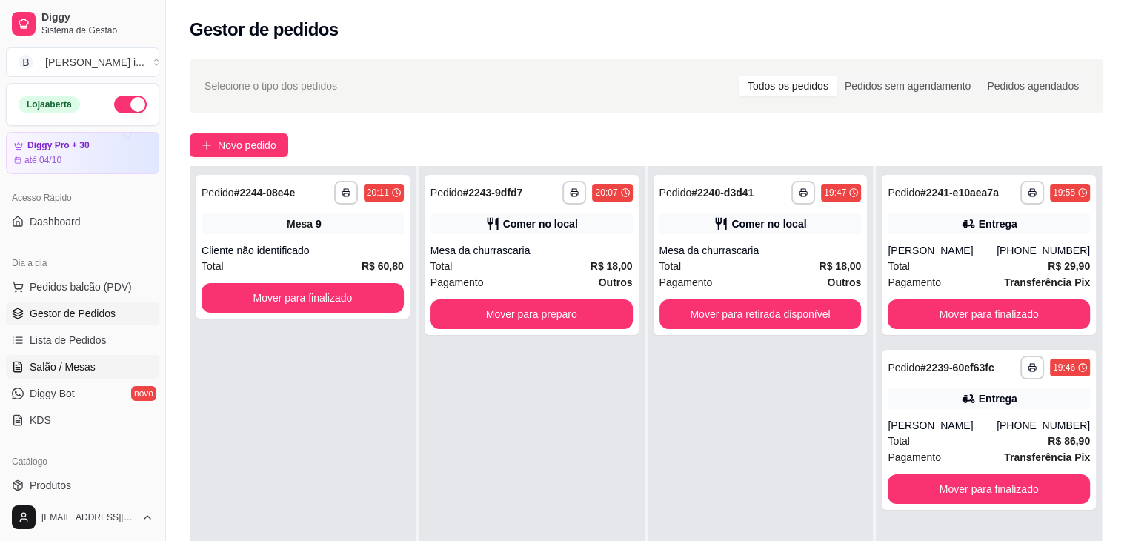
click at [51, 360] on span "Salão / Mesas" at bounding box center [63, 366] width 66 height 15
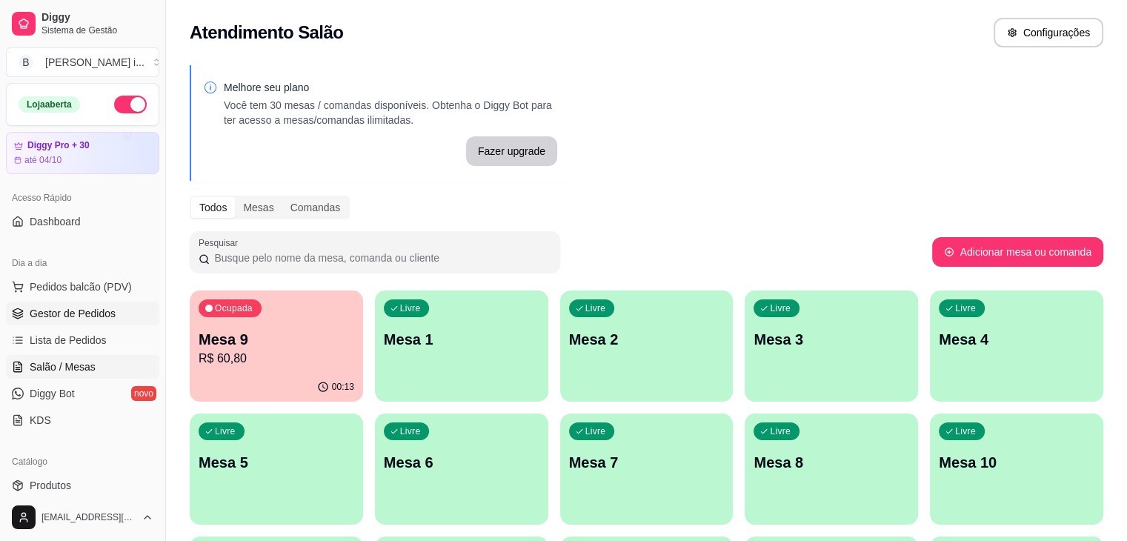
drag, startPoint x: 115, startPoint y: 156, endPoint x: 65, endPoint y: 322, distance: 173.2
click at [65, 322] on link "Gestor de Pedidos" at bounding box center [82, 314] width 153 height 24
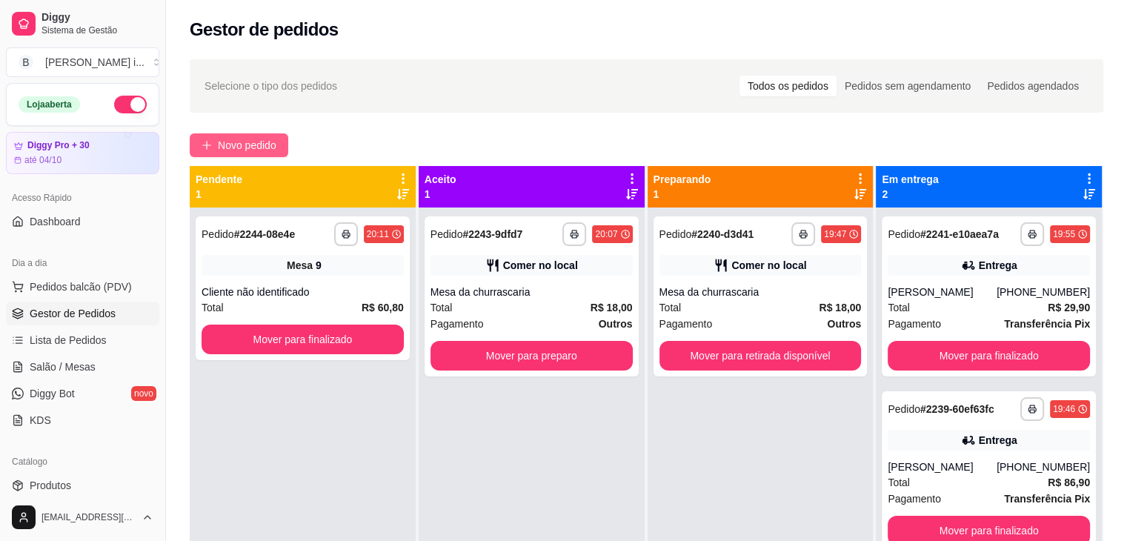
click at [252, 144] on span "Novo pedido" at bounding box center [247, 145] width 59 height 16
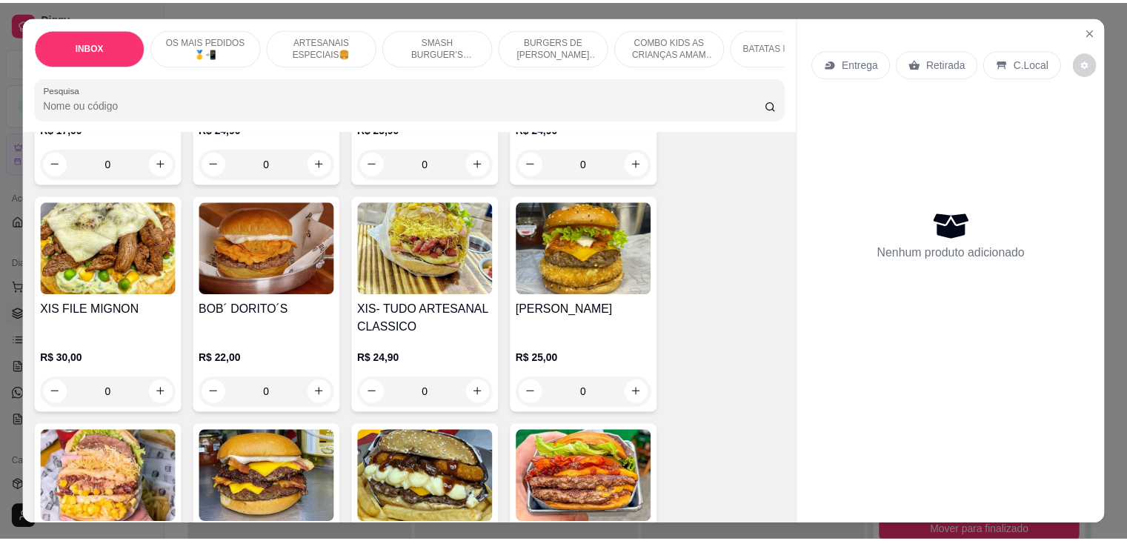
scroll to position [963, 0]
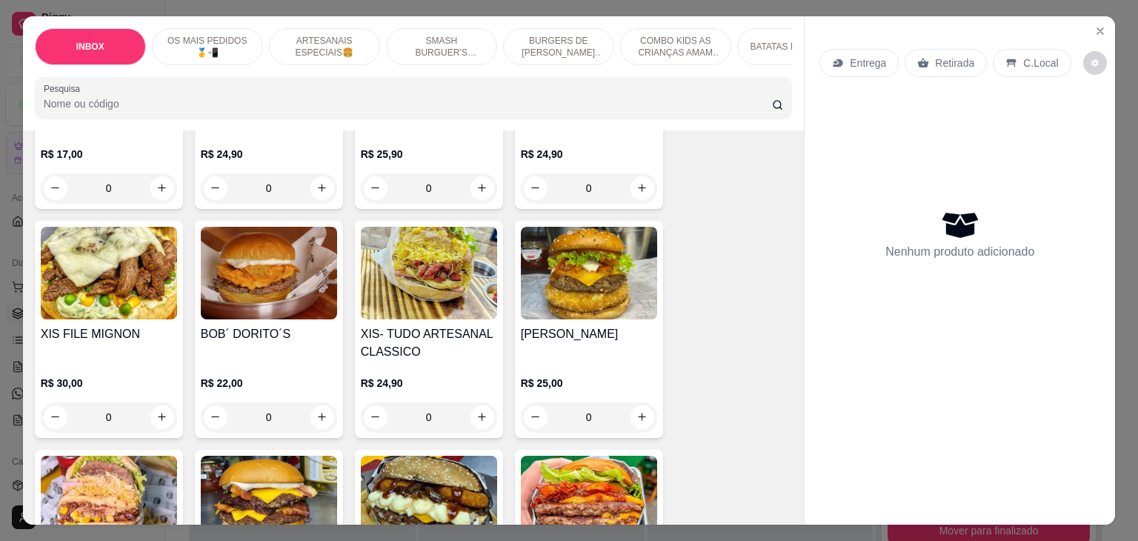
click at [453, 325] on h4 "XIS- TUDO ARTESANAL CLASSICO" at bounding box center [429, 343] width 136 height 36
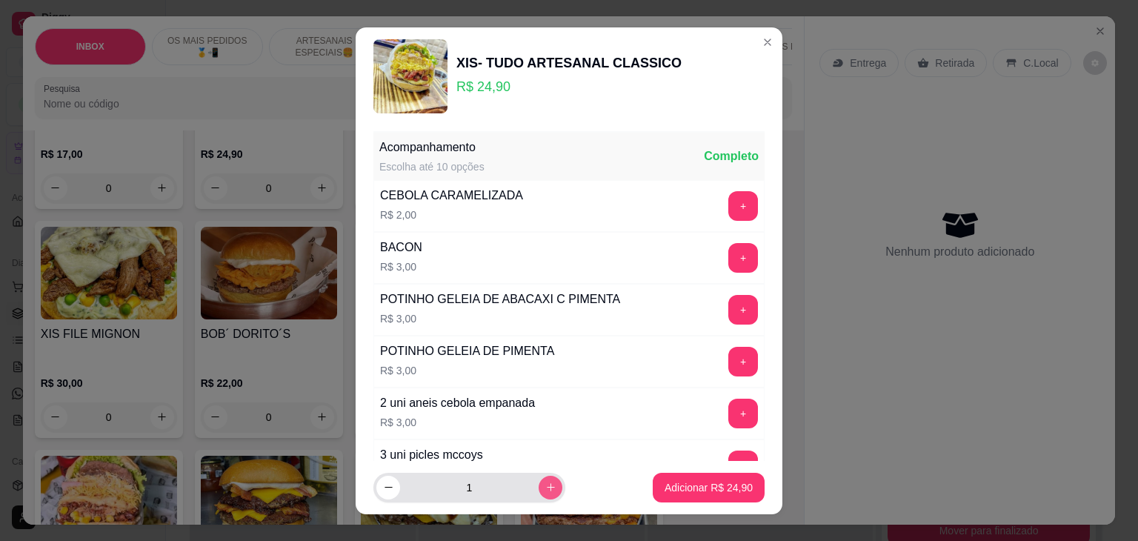
click at [539, 493] on button "increase-product-quantity" at bounding box center [551, 488] width 24 height 24
type input "2"
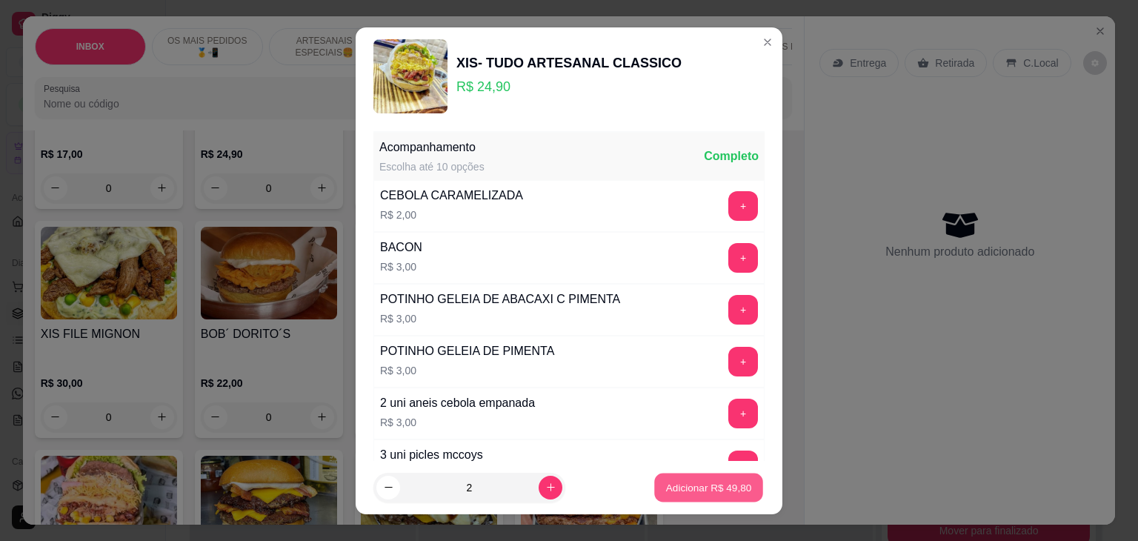
click at [677, 477] on button "Adicionar R$ 49,80" at bounding box center [708, 487] width 109 height 29
type input "2"
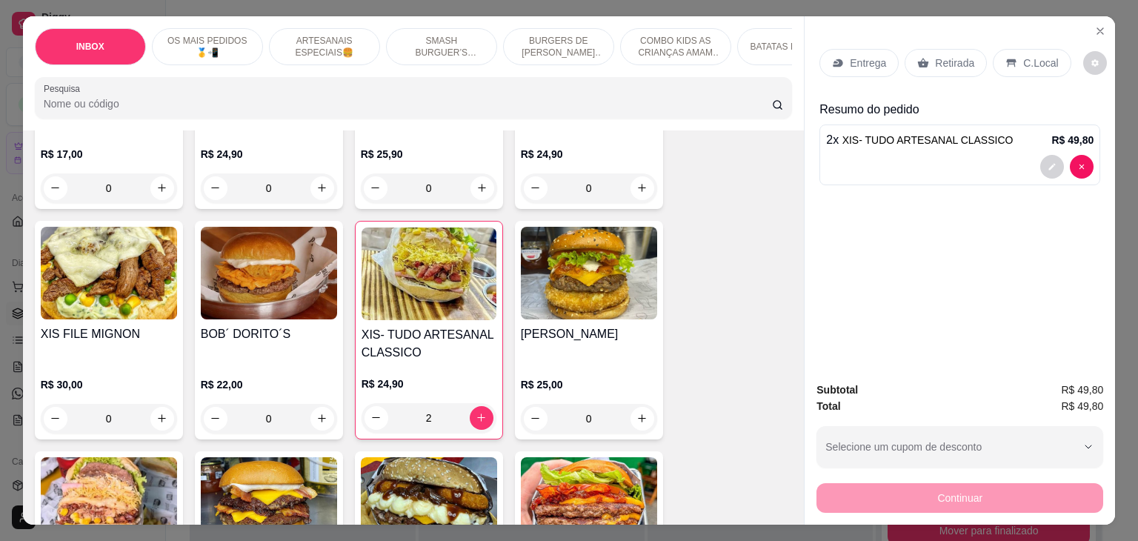
click at [935, 56] on p "Retirada" at bounding box center [954, 63] width 39 height 15
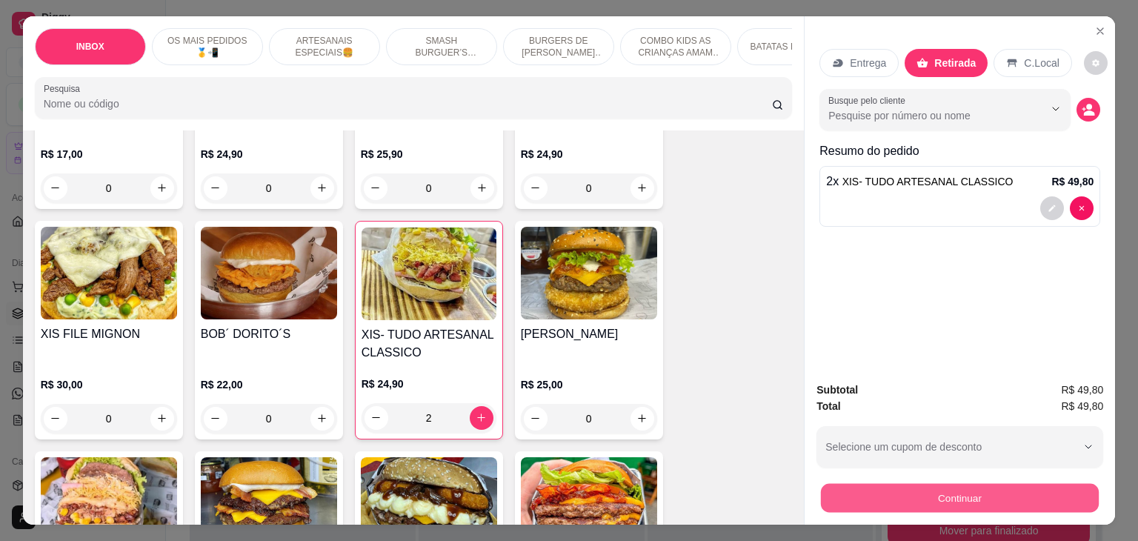
click at [983, 491] on button "Continuar" at bounding box center [960, 498] width 278 height 29
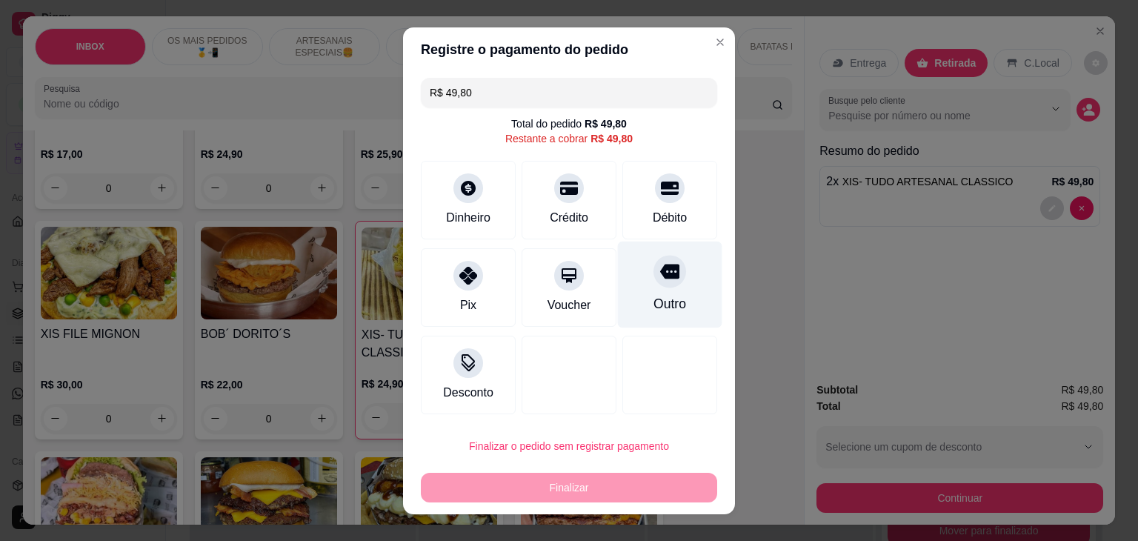
click at [654, 279] on div at bounding box center [670, 271] width 33 height 33
type input "R$ 0,00"
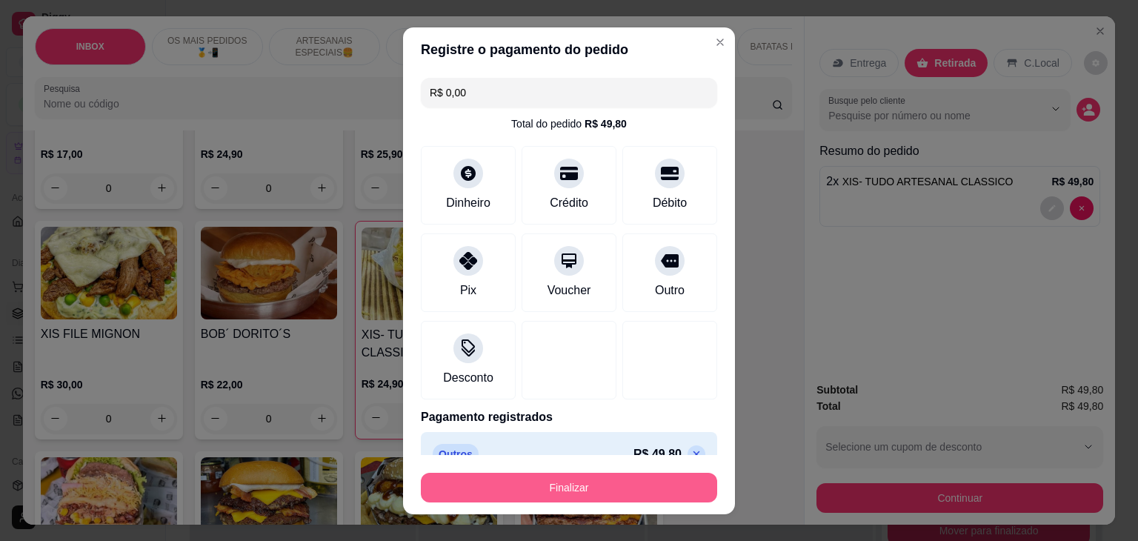
click at [513, 491] on button "Finalizar" at bounding box center [569, 488] width 296 height 30
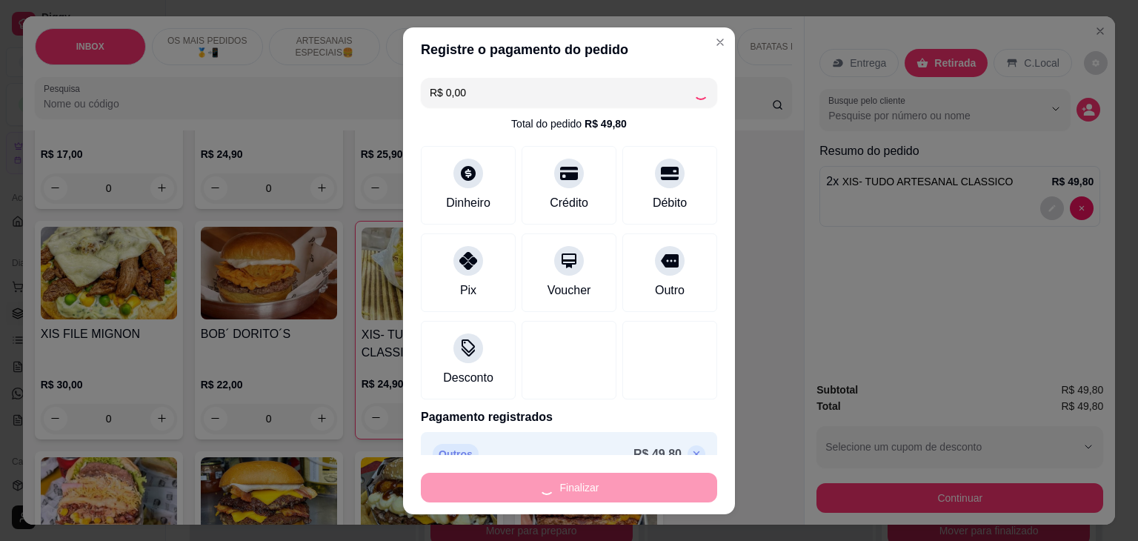
type input "0"
type input "-R$ 49,80"
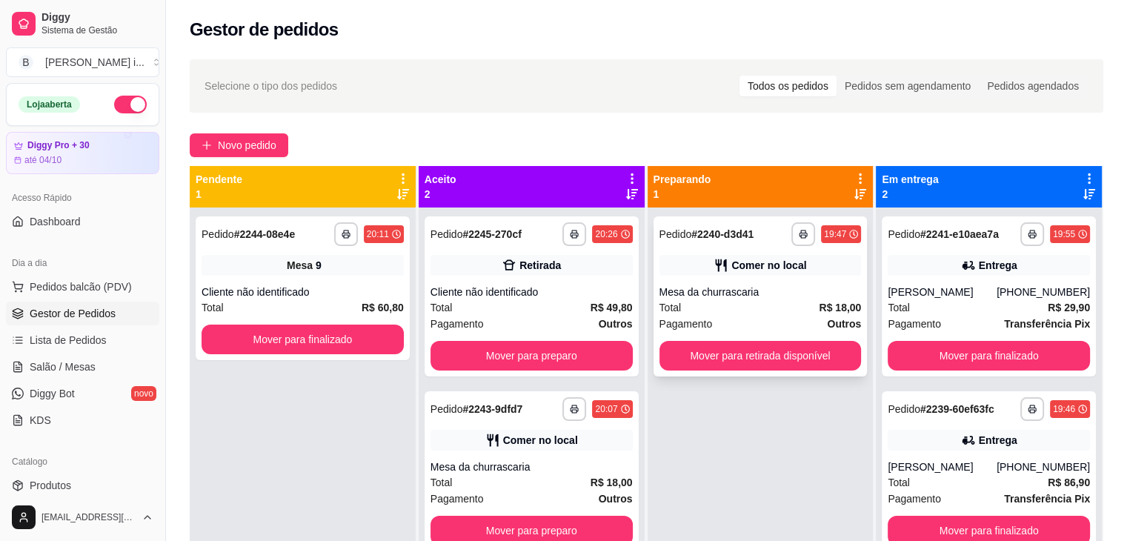
click at [788, 292] on div "Mesa da churrascaria" at bounding box center [760, 292] width 202 height 15
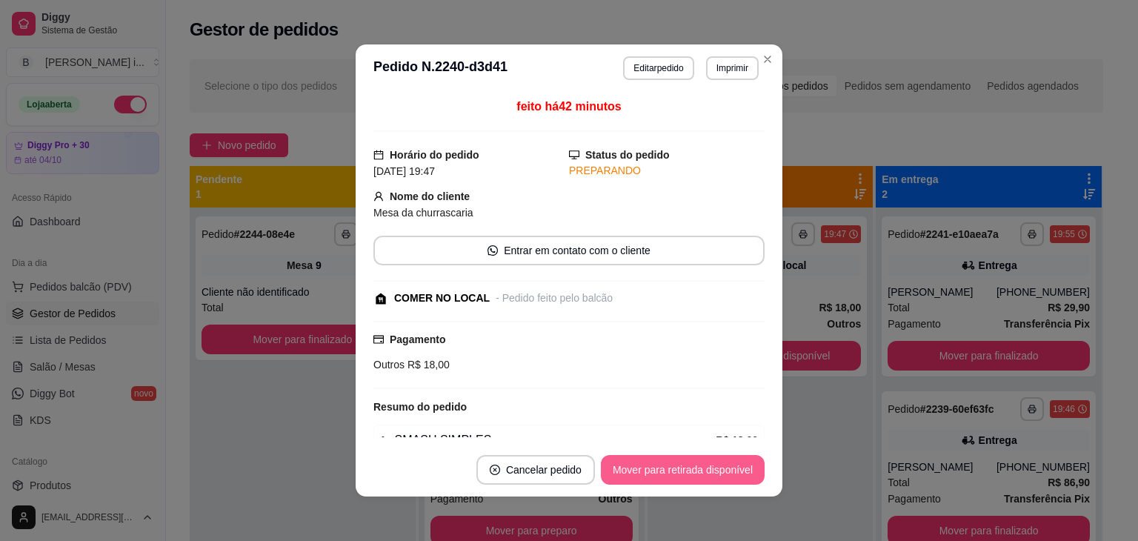
click at [717, 459] on button "Mover para retirada disponível" at bounding box center [683, 470] width 164 height 30
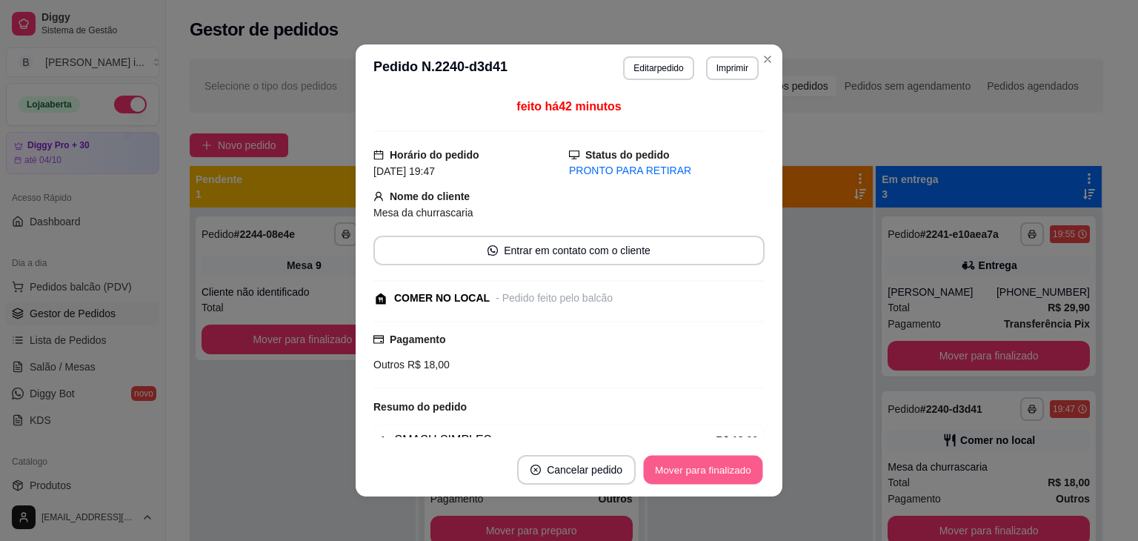
click at [720, 463] on button "Mover para finalizado" at bounding box center [703, 470] width 119 height 29
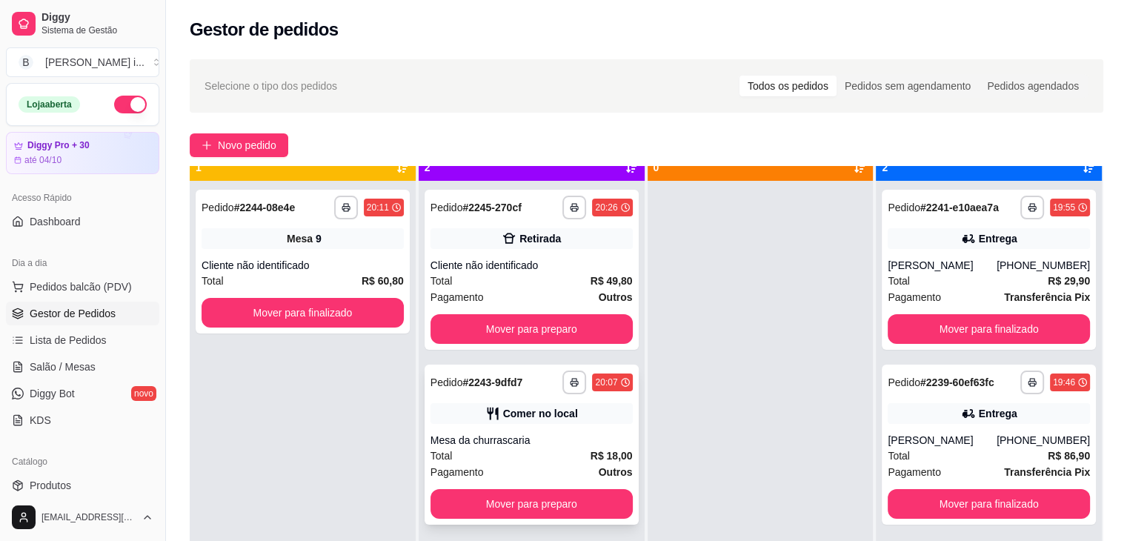
scroll to position [41, 0]
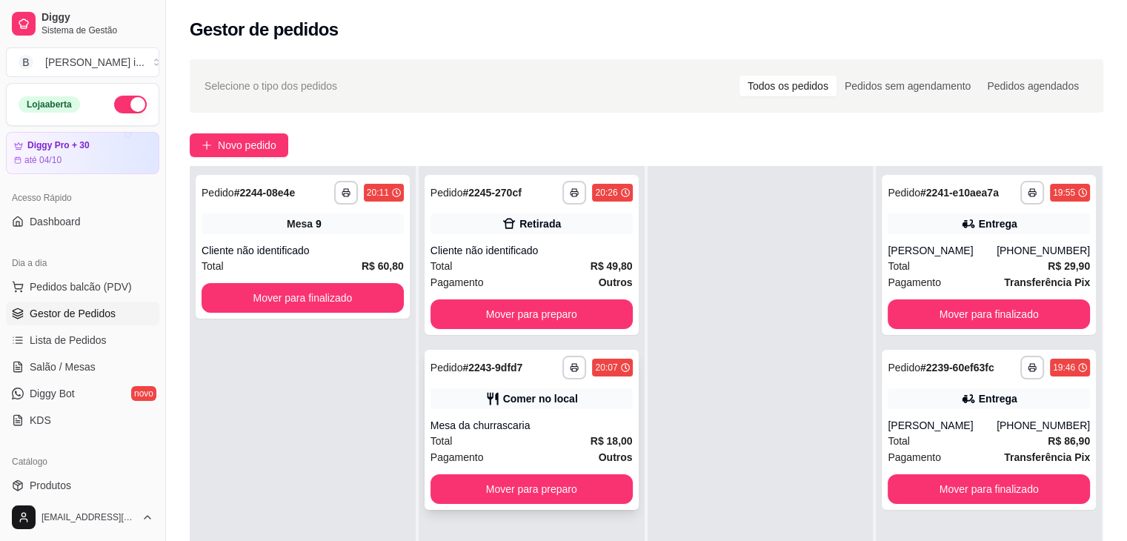
click at [545, 395] on div "Comer no local" at bounding box center [540, 398] width 75 height 15
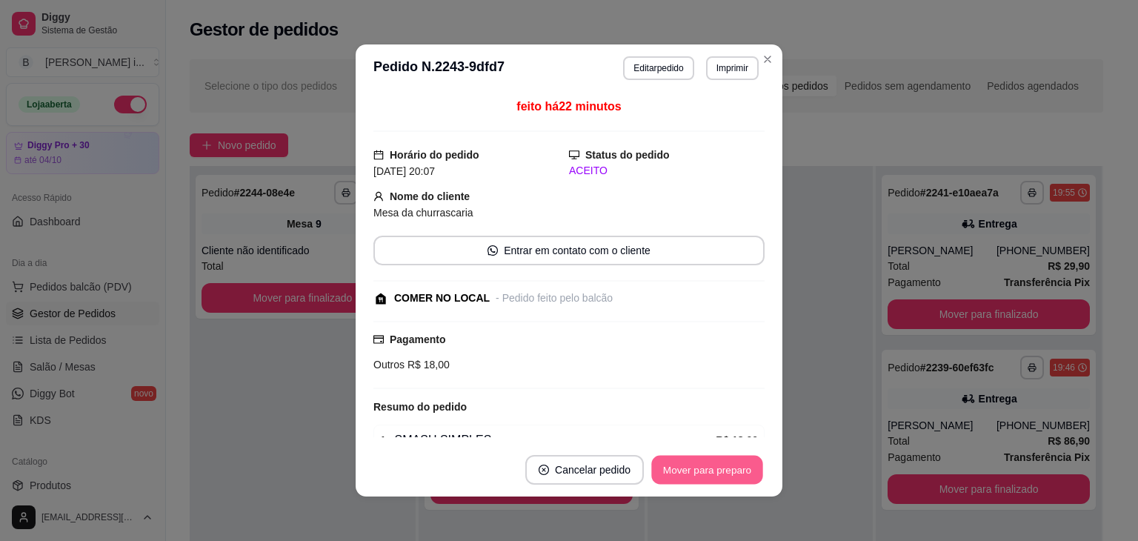
click at [691, 456] on button "Mover para preparo" at bounding box center [706, 470] width 111 height 29
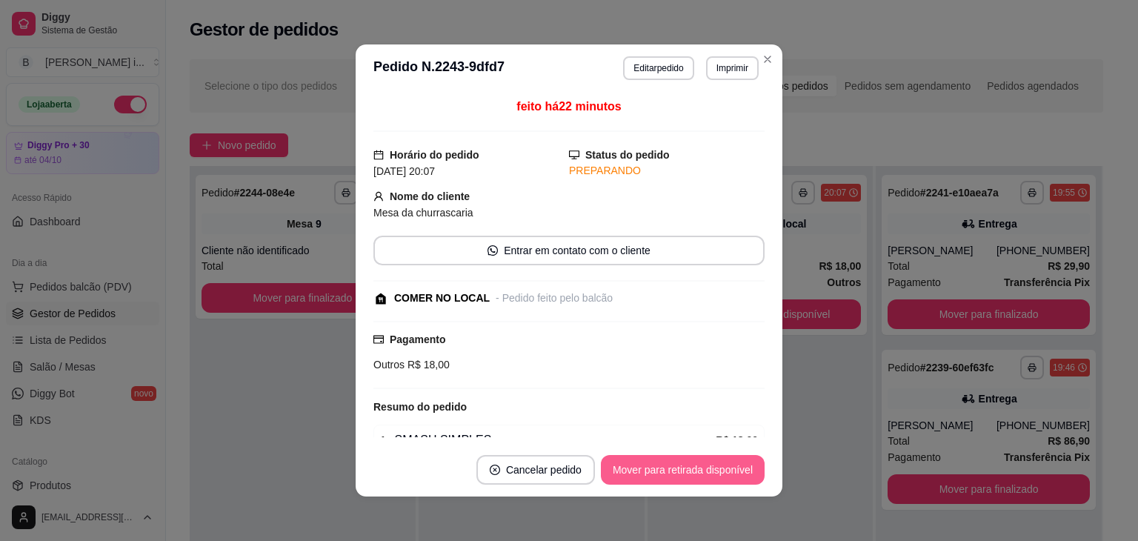
click at [694, 469] on button "Mover para retirada disponível" at bounding box center [683, 470] width 164 height 30
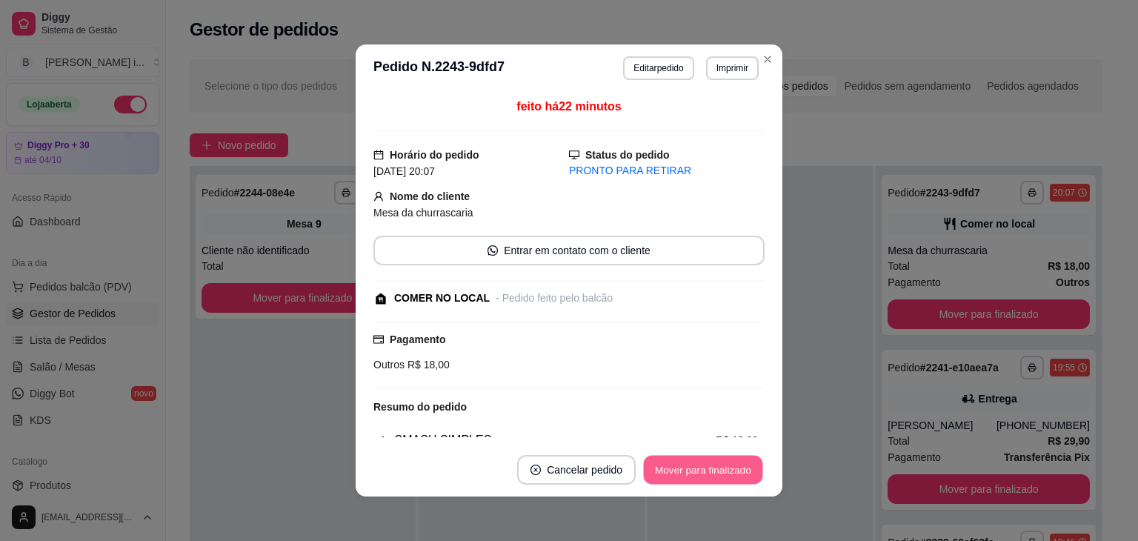
click at [694, 469] on button "Mover para finalizado" at bounding box center [703, 470] width 119 height 29
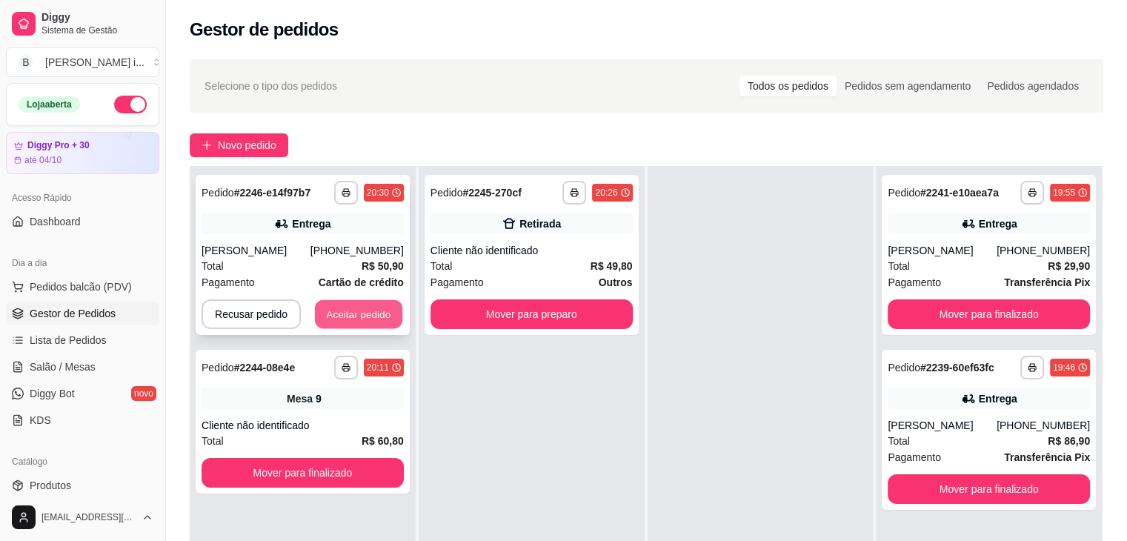
click at [348, 309] on button "Aceitar pedido" at bounding box center [358, 314] width 87 height 29
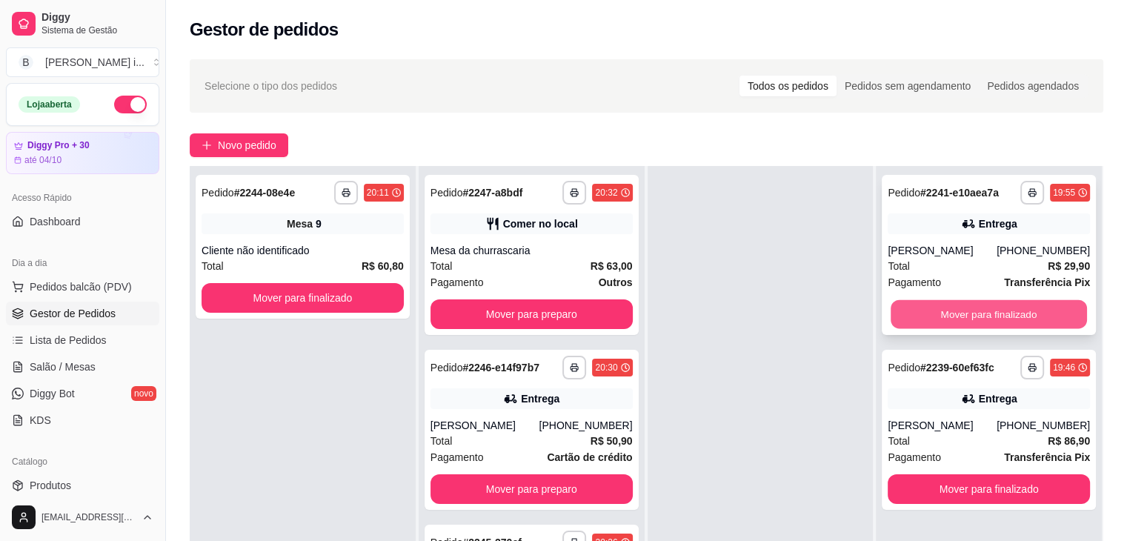
click at [995, 317] on button "Mover para finalizado" at bounding box center [989, 314] width 196 height 29
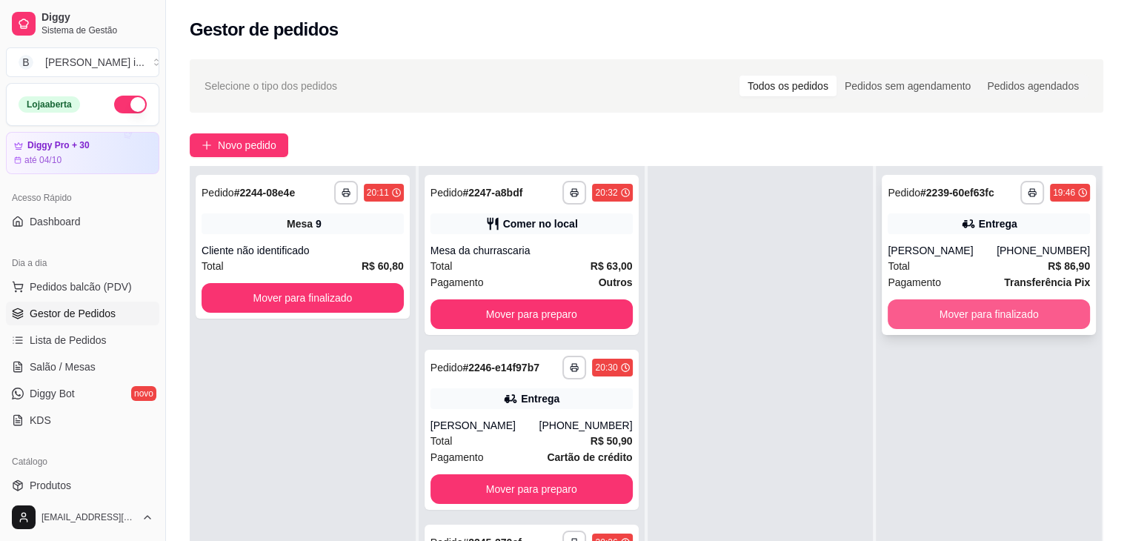
click at [999, 316] on button "Mover para finalizado" at bounding box center [989, 314] width 202 height 30
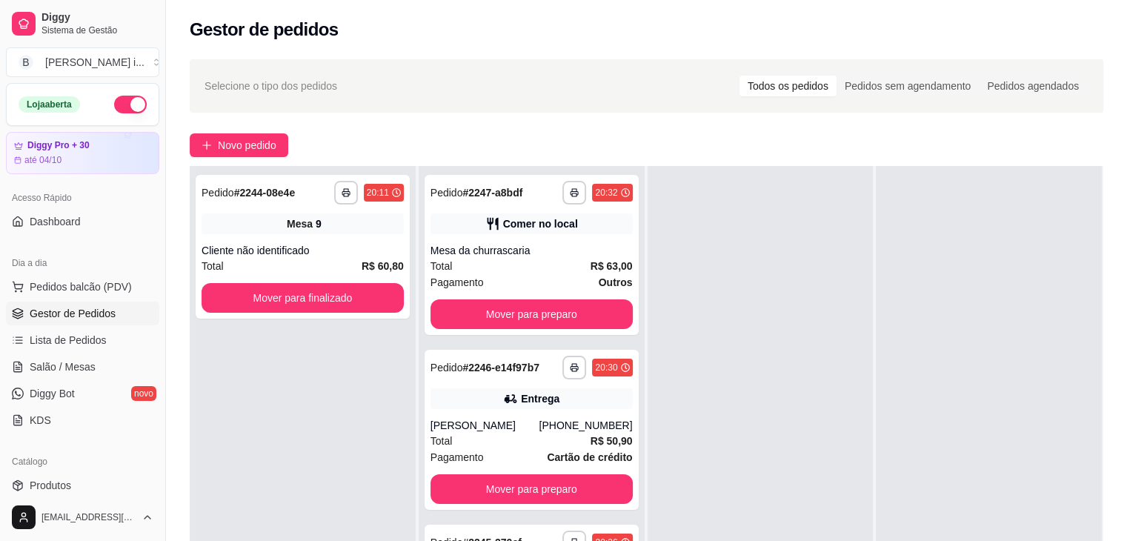
click at [64, 379] on ul "Pedidos balcão (PDV) Gestor de Pedidos Lista de Pedidos Salão / Mesas Diggy Bot…" at bounding box center [82, 353] width 153 height 157
click at [101, 371] on link "Salão / Mesas" at bounding box center [82, 367] width 153 height 24
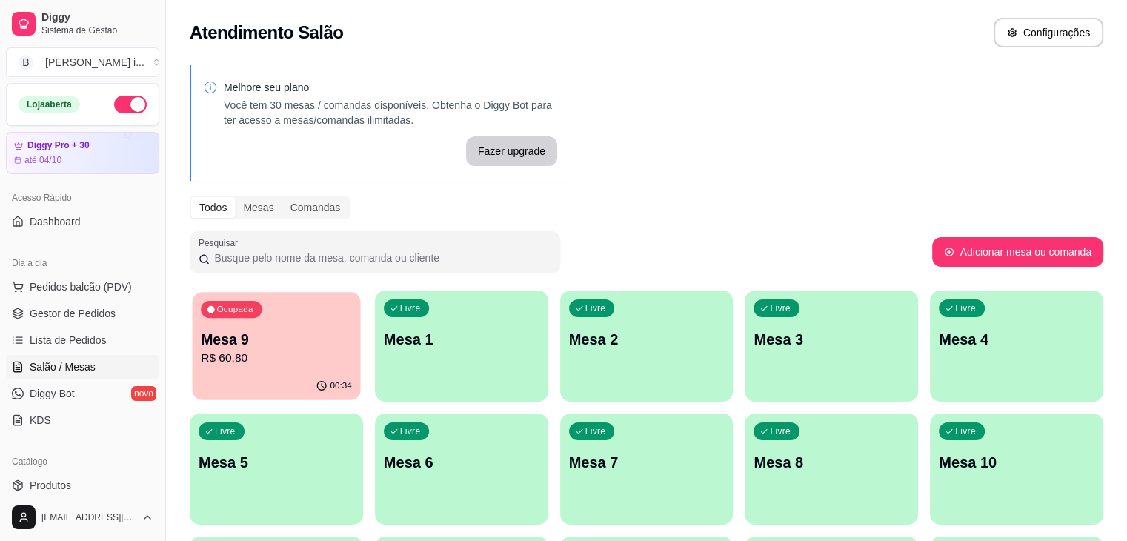
click at [250, 341] on p "Mesa 9" at bounding box center [276, 340] width 151 height 20
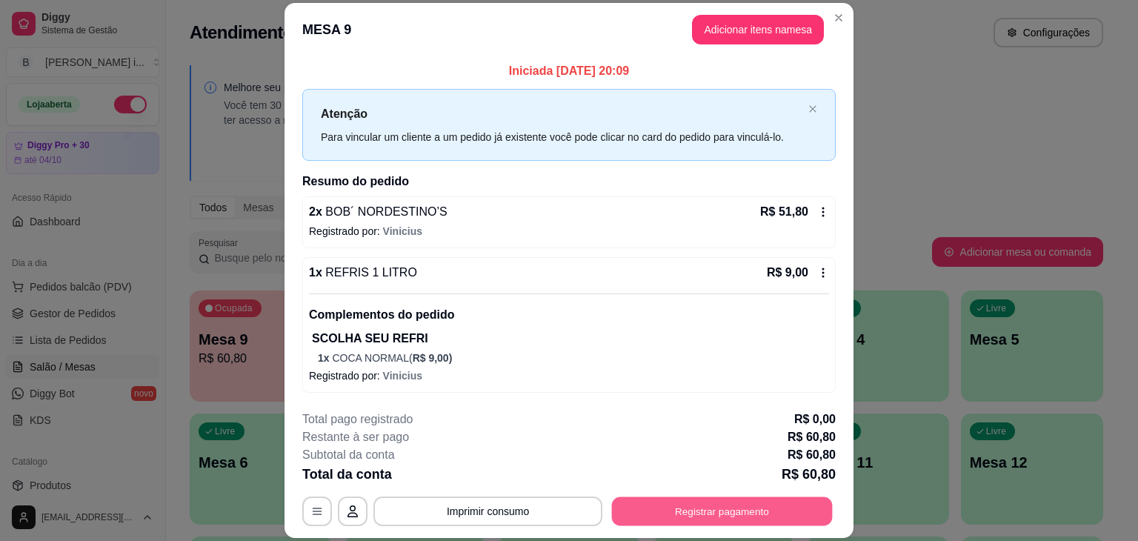
click at [774, 511] on button "Registrar pagamento" at bounding box center [722, 511] width 221 height 29
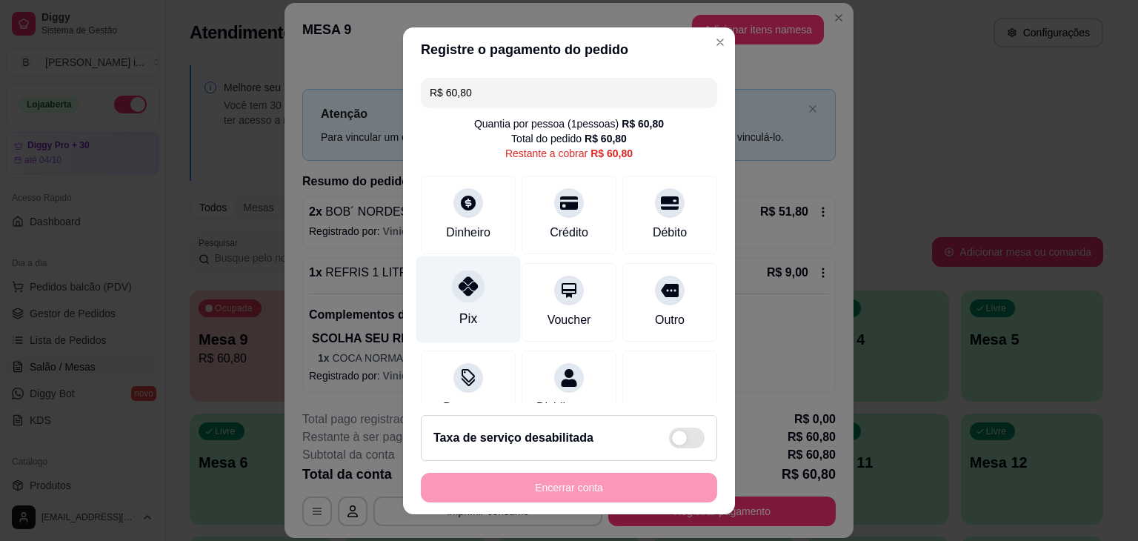
click at [486, 295] on div "Pix" at bounding box center [468, 299] width 104 height 87
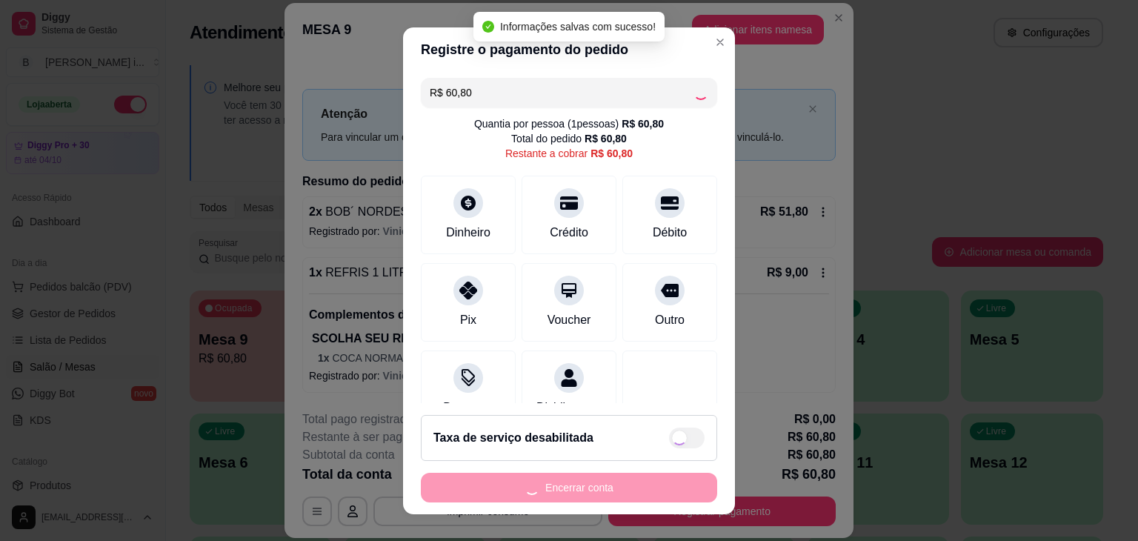
type input "R$ 0,00"
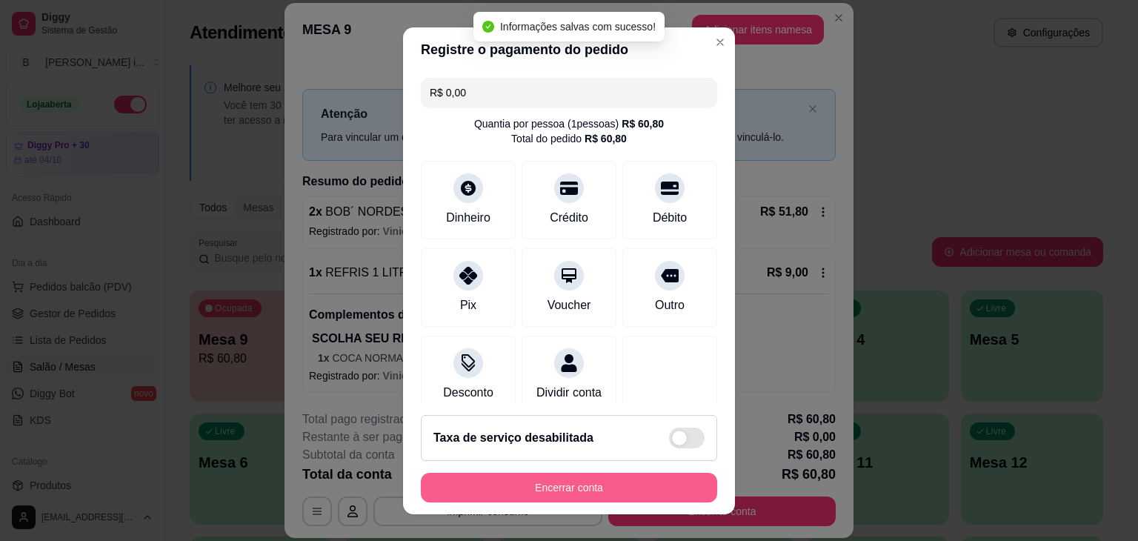
click at [548, 485] on button "Encerrar conta" at bounding box center [569, 488] width 296 height 30
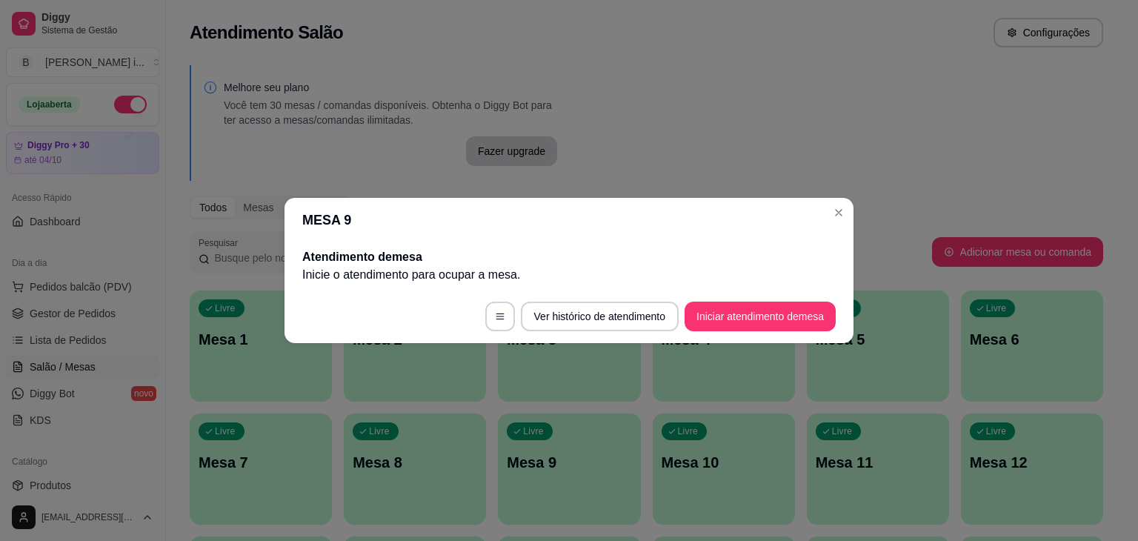
click at [546, 485] on div "MESA 9 Atendimento de mesa Inicie o atendimento para ocupar a mesa . Ver histór…" at bounding box center [569, 270] width 1138 height 541
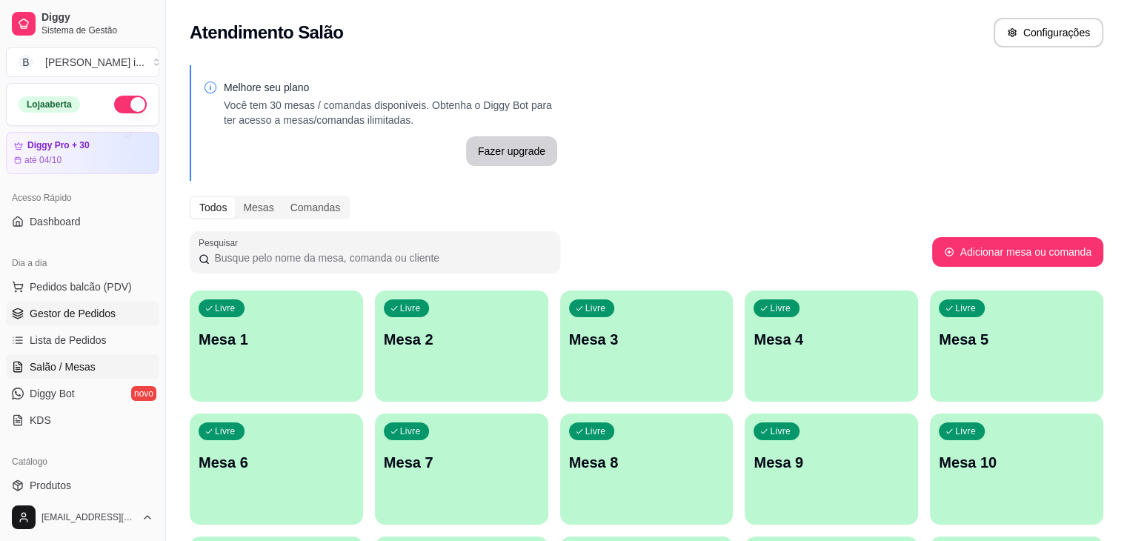
click at [105, 309] on span "Gestor de Pedidos" at bounding box center [73, 313] width 86 height 15
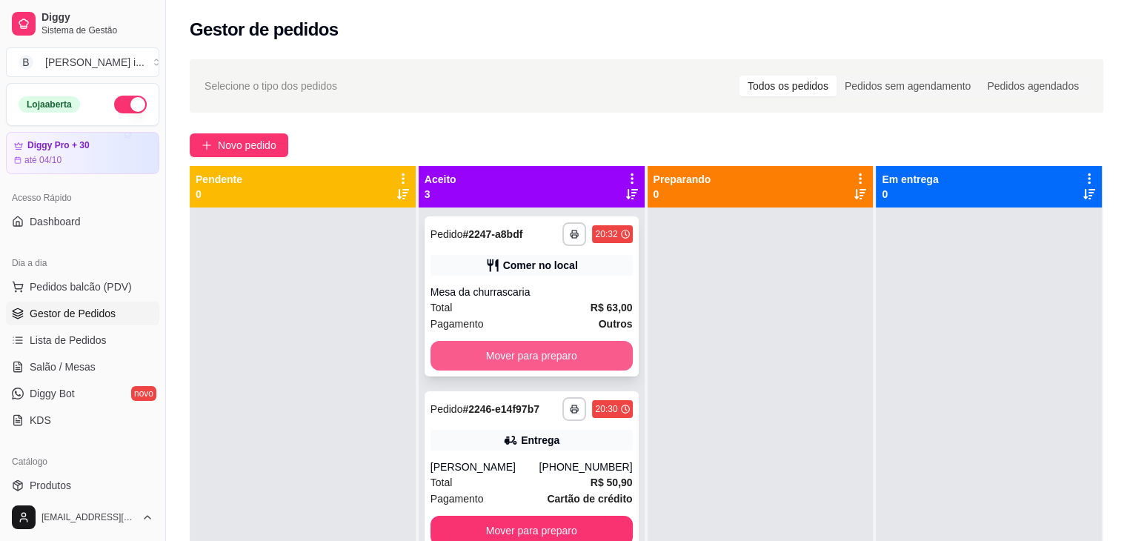
click at [562, 359] on button "Mover para preparo" at bounding box center [532, 356] width 202 height 30
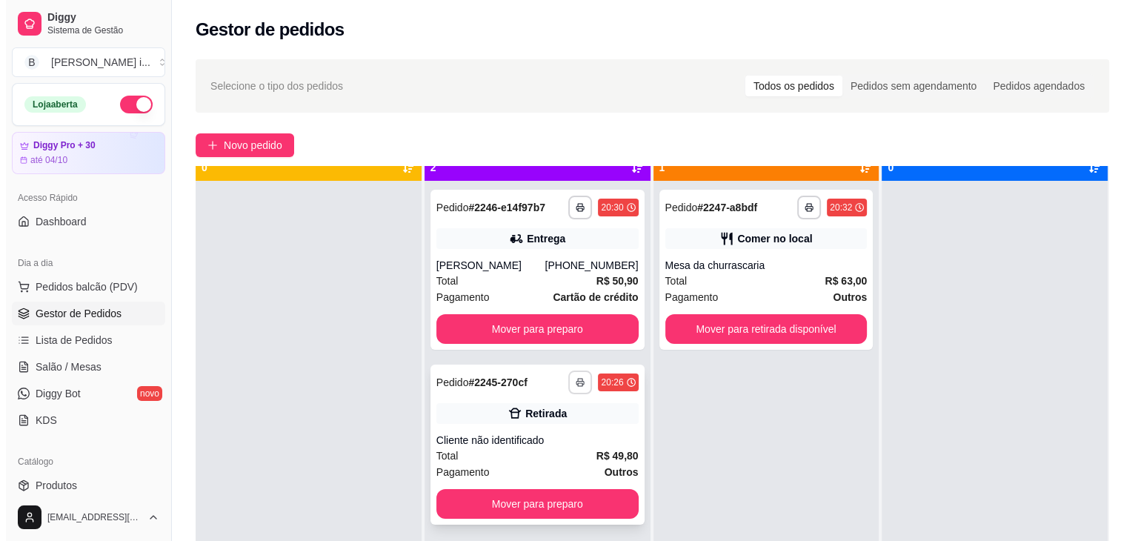
scroll to position [41, 0]
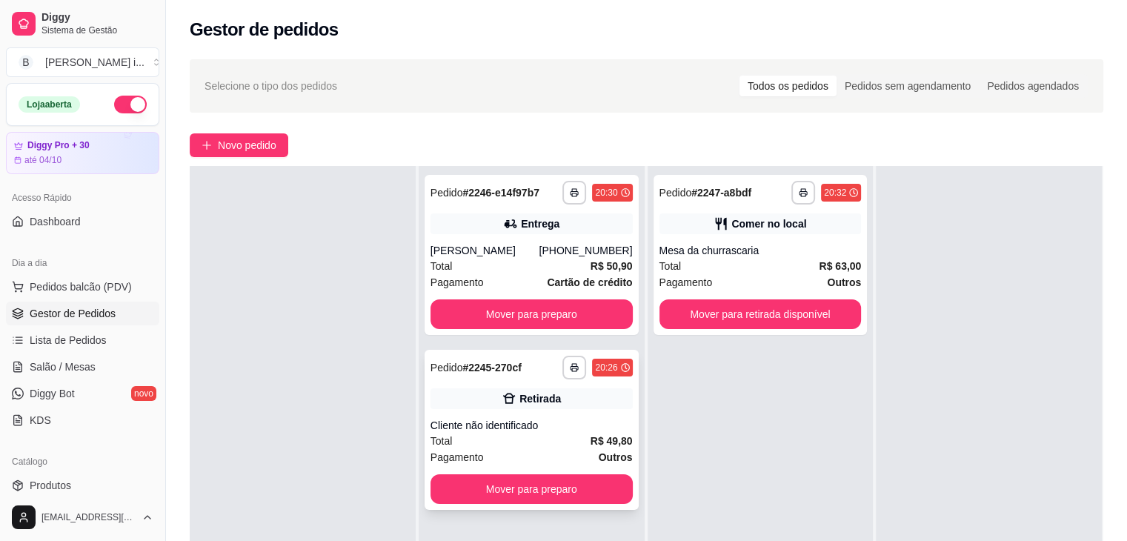
click at [575, 416] on div "**********" at bounding box center [532, 430] width 214 height 160
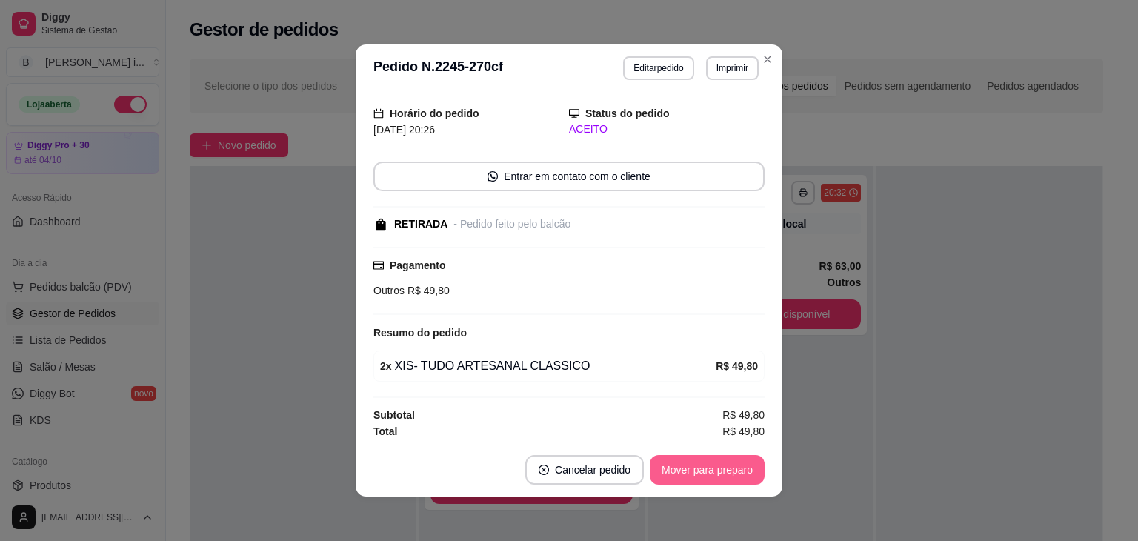
click at [708, 465] on button "Mover para preparo" at bounding box center [707, 470] width 115 height 30
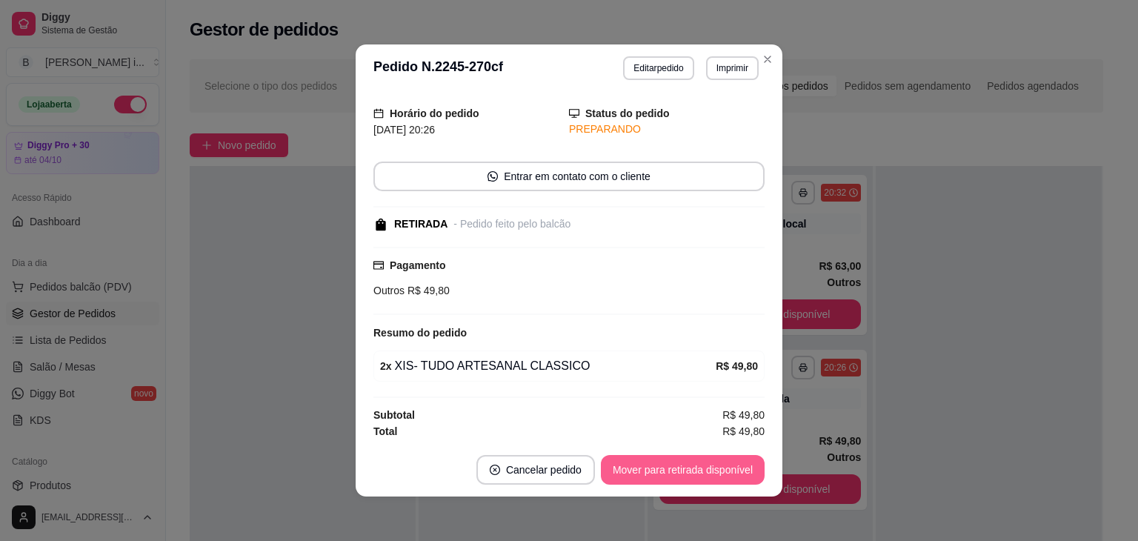
click at [725, 469] on button "Mover para retirada disponível" at bounding box center [683, 470] width 164 height 30
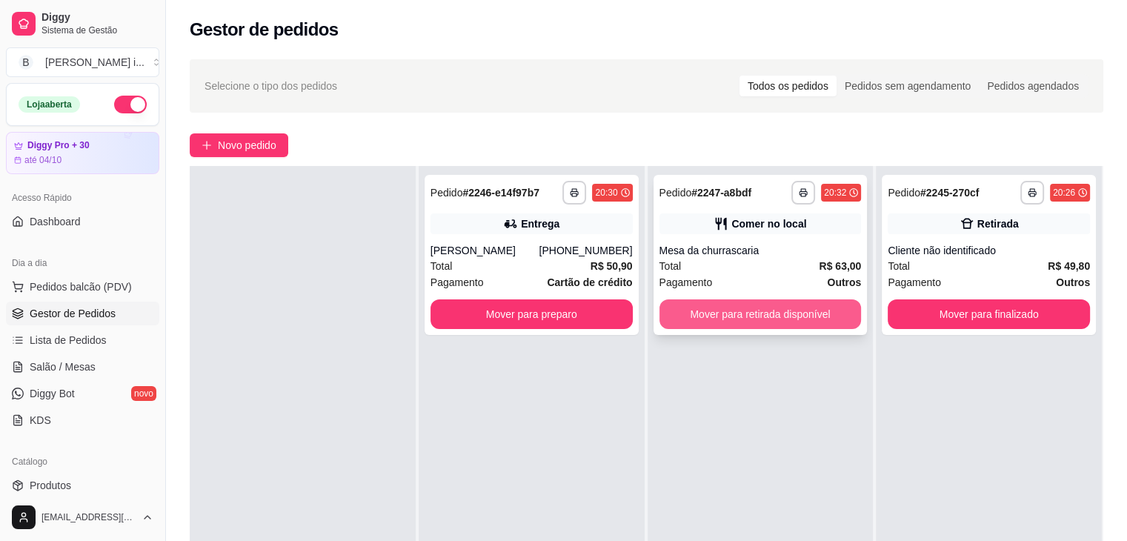
click at [800, 309] on button "Mover para retirada disponível" at bounding box center [760, 314] width 202 height 30
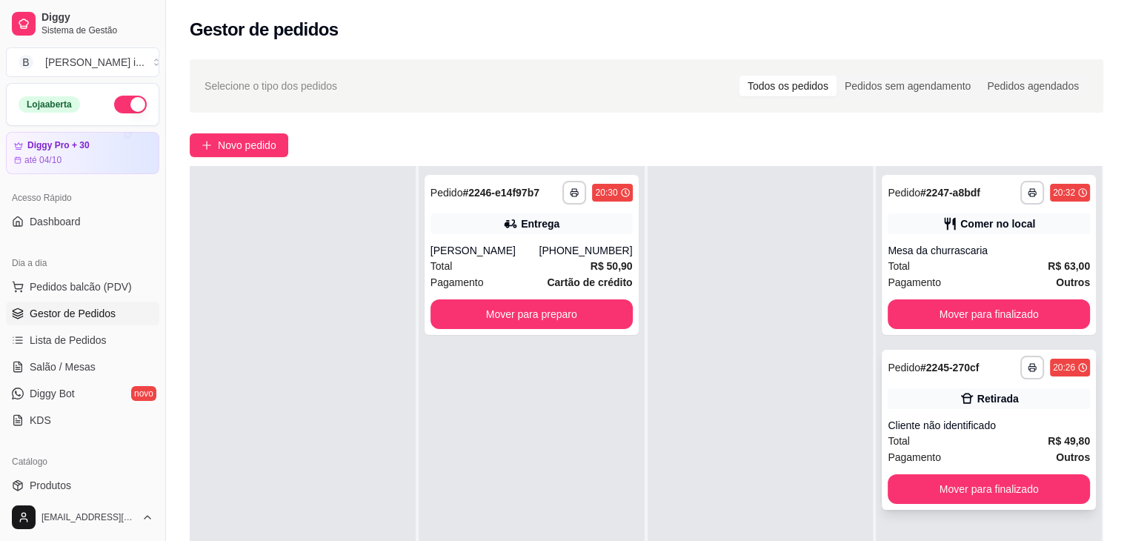
click at [977, 443] on div "Total R$ 49,80" at bounding box center [989, 441] width 202 height 16
click at [990, 233] on div "Comer no local" at bounding box center [989, 223] width 202 height 21
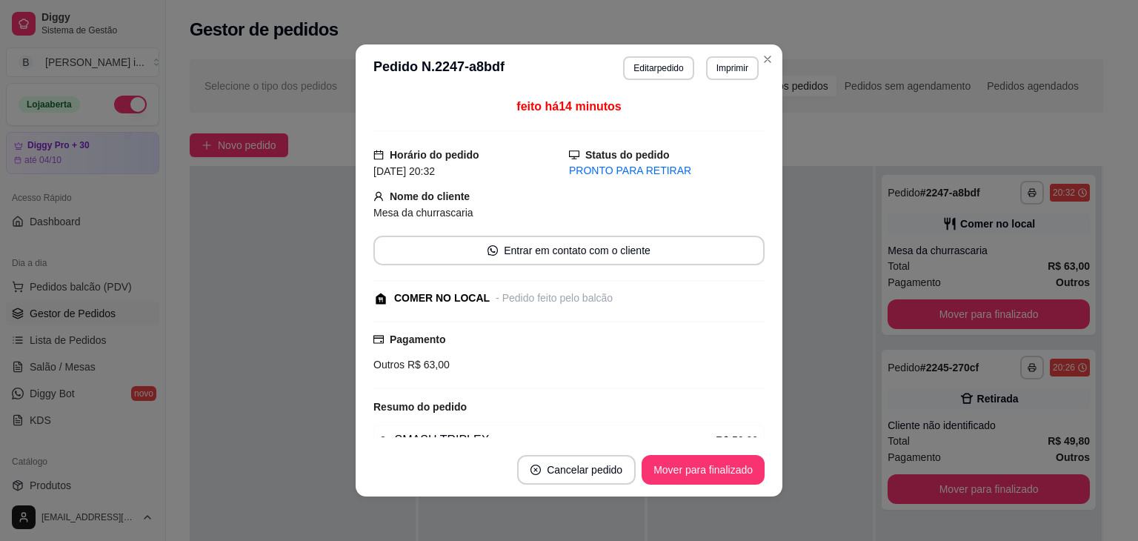
click at [894, 266] on div "**********" at bounding box center [569, 270] width 1138 height 541
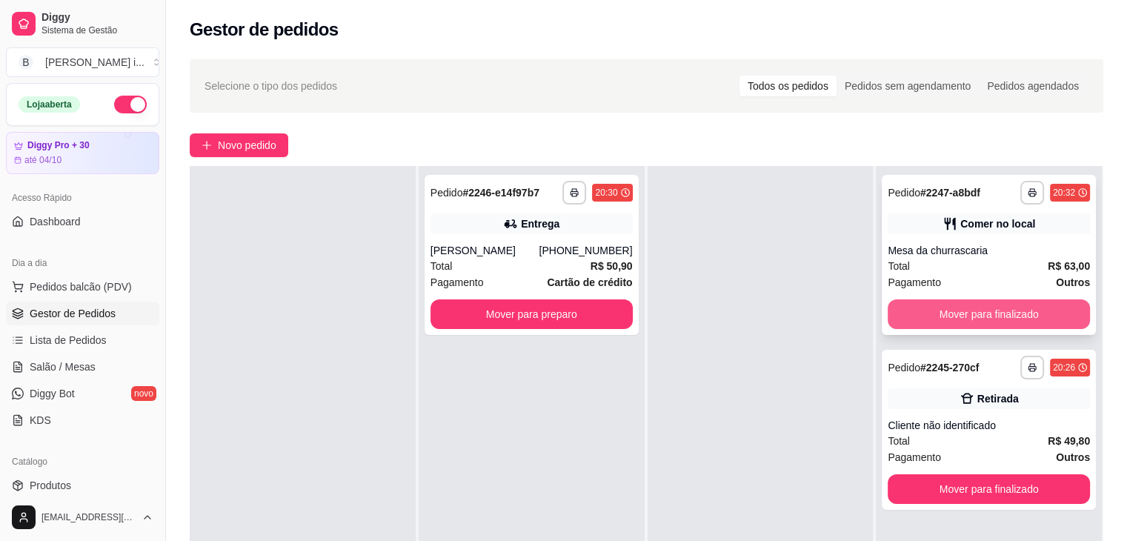
click at [956, 308] on button "Mover para finalizado" at bounding box center [989, 314] width 202 height 30
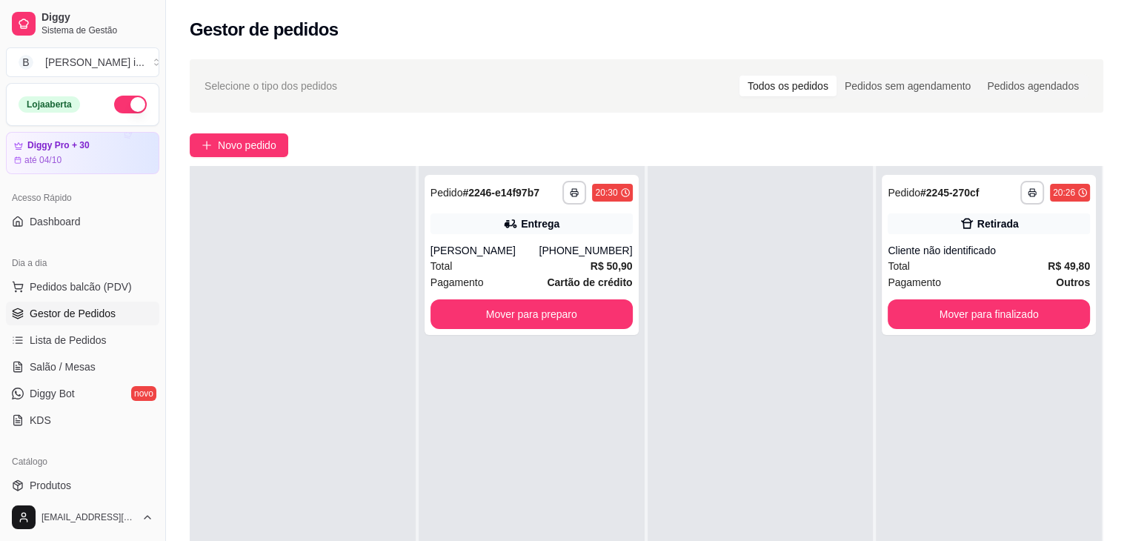
click at [659, 389] on div at bounding box center [761, 436] width 226 height 541
click at [920, 319] on button "Mover para finalizado" at bounding box center [989, 314] width 196 height 29
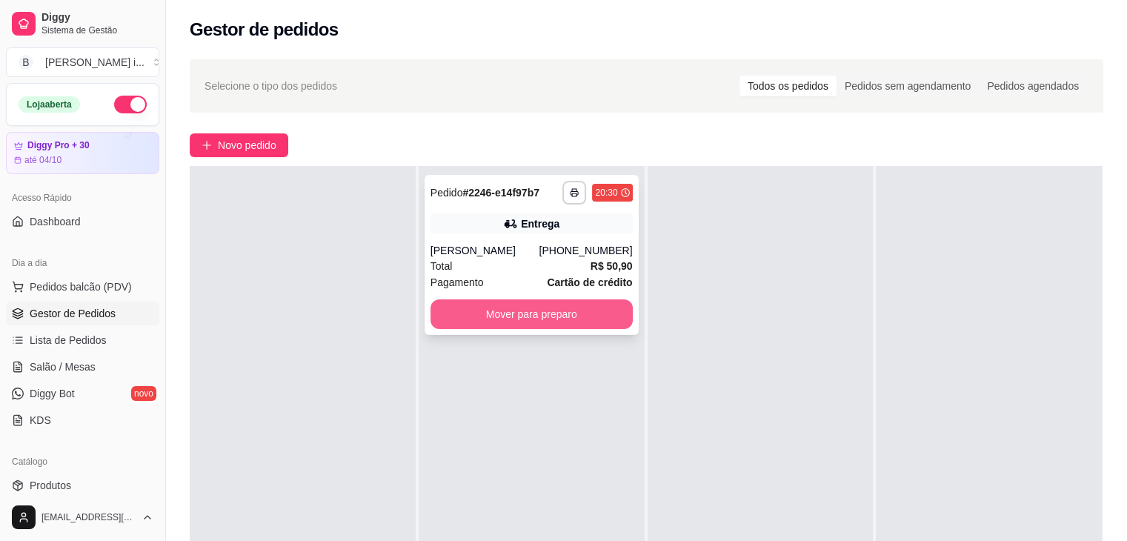
click at [608, 319] on button "Mover para preparo" at bounding box center [532, 314] width 202 height 30
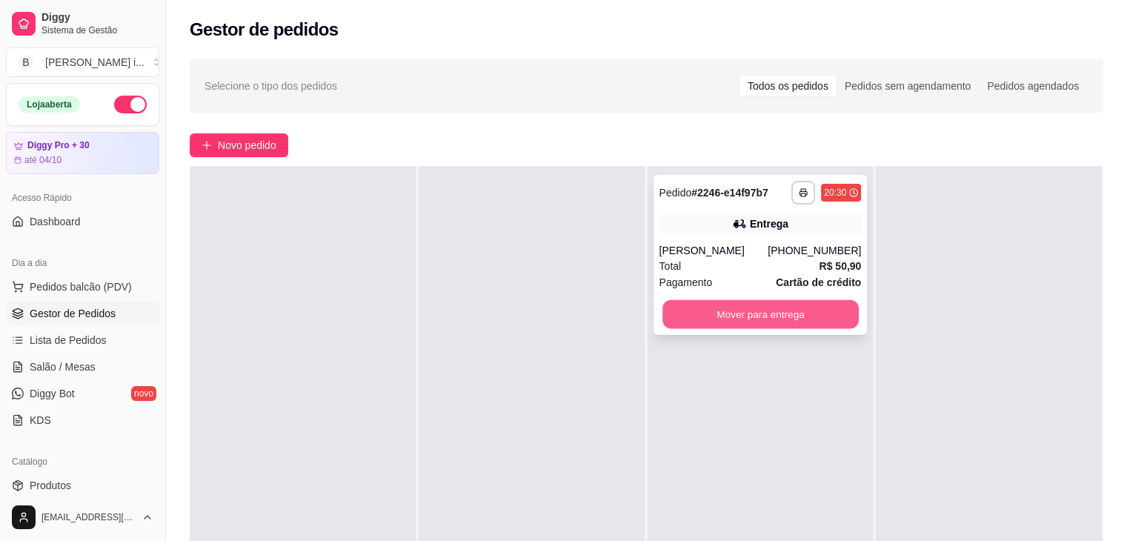
click at [789, 317] on button "Mover para entrega" at bounding box center [760, 314] width 196 height 29
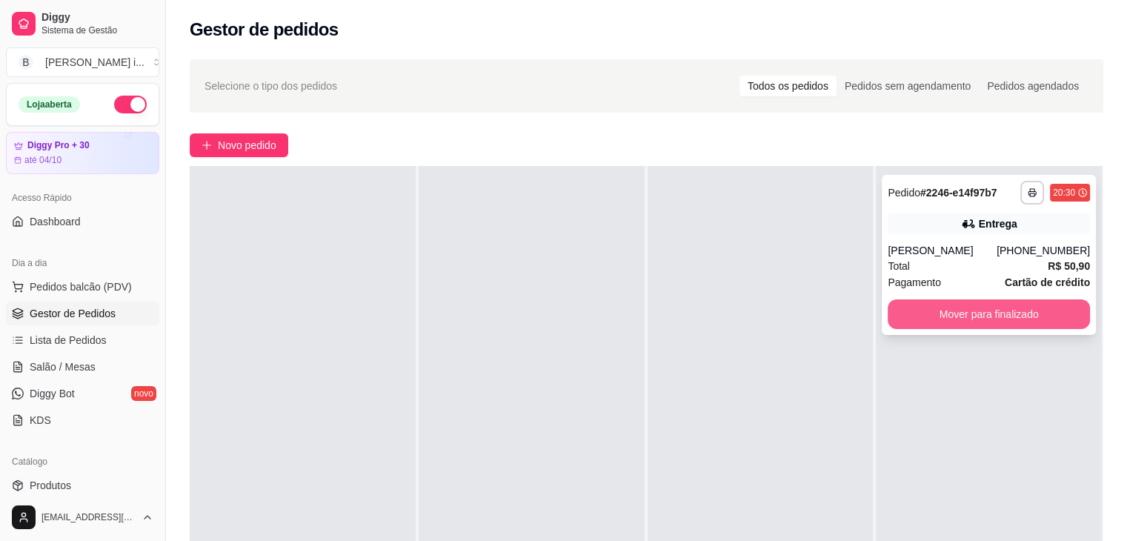
click at [937, 316] on button "Mover para finalizado" at bounding box center [989, 314] width 202 height 30
